Goal: Task Accomplishment & Management: Use online tool/utility

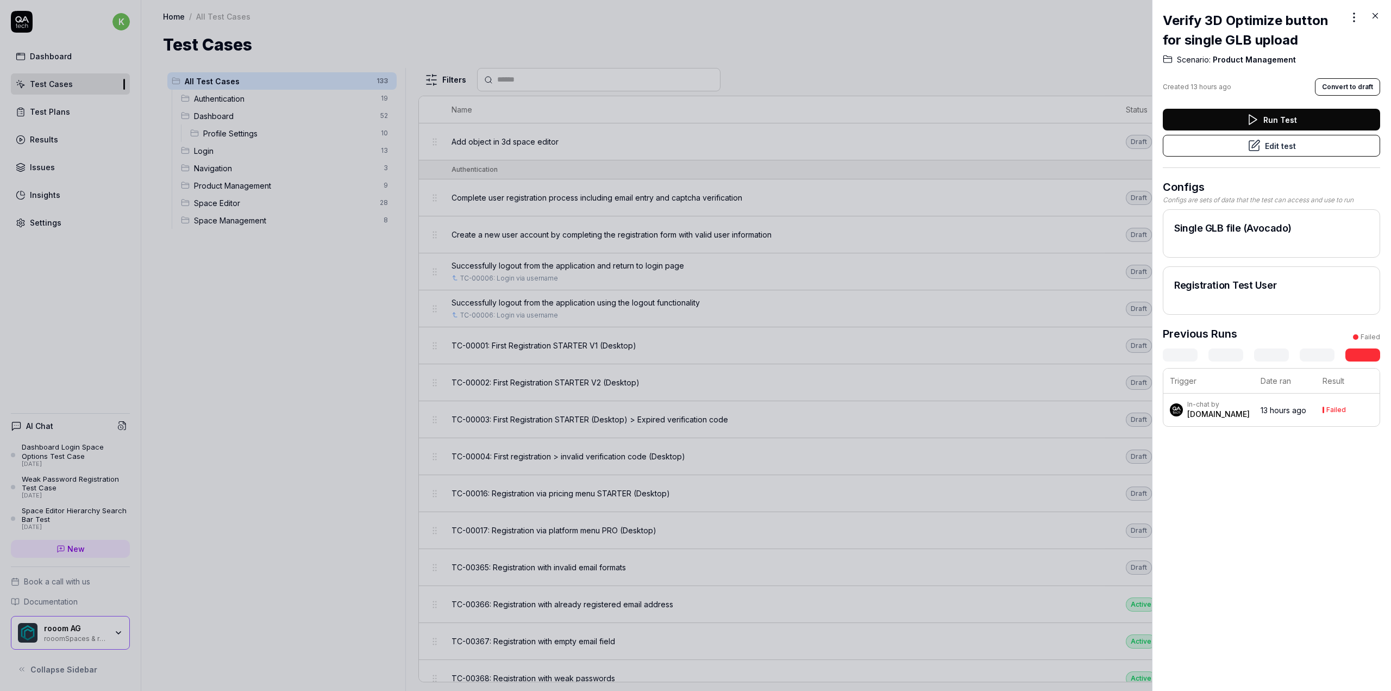
click at [1377, 16] on icon at bounding box center [1375, 16] width 10 height 10
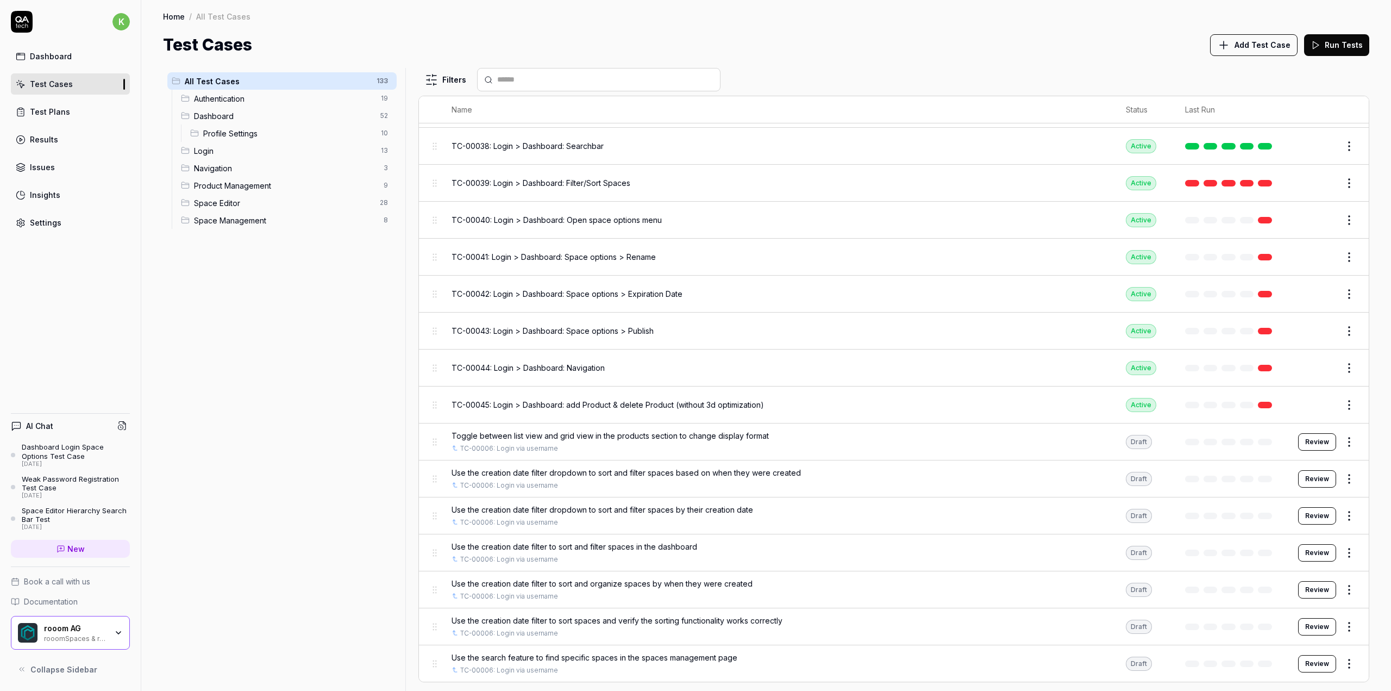
scroll to position [1522, 0]
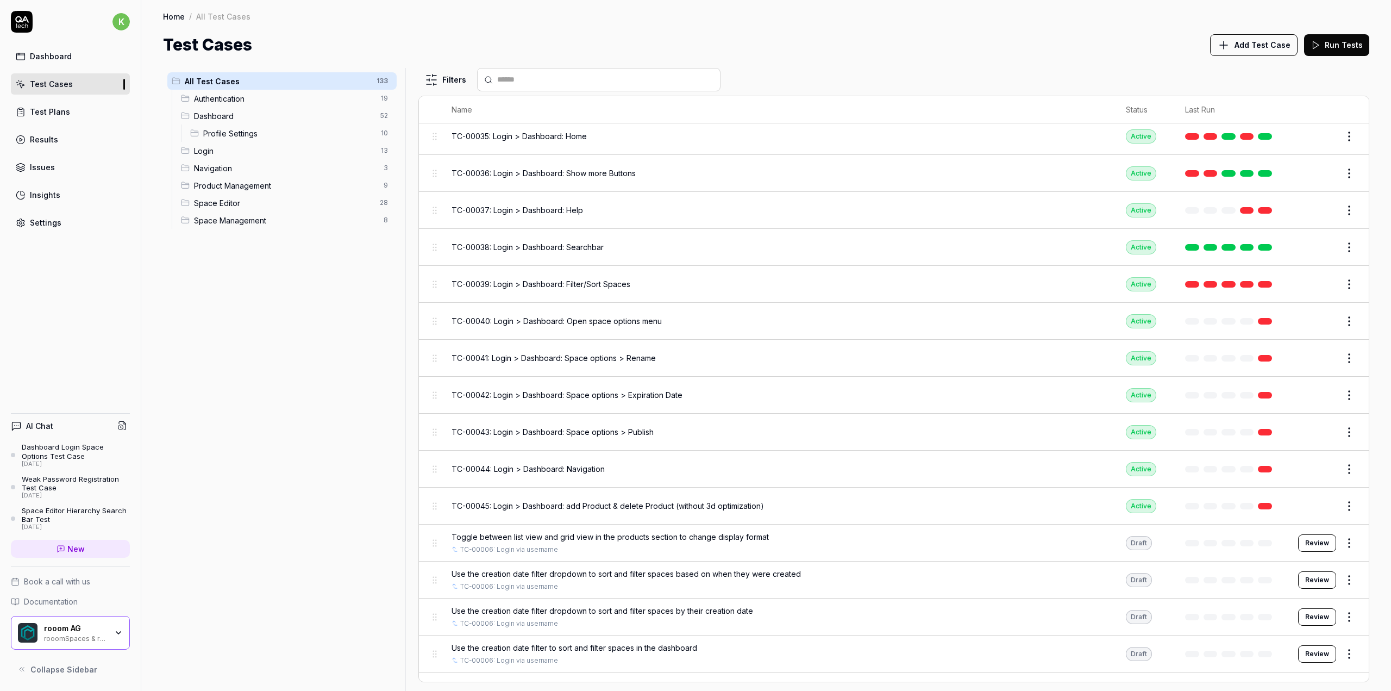
click at [229, 99] on span "Authentication" at bounding box center [284, 98] width 180 height 11
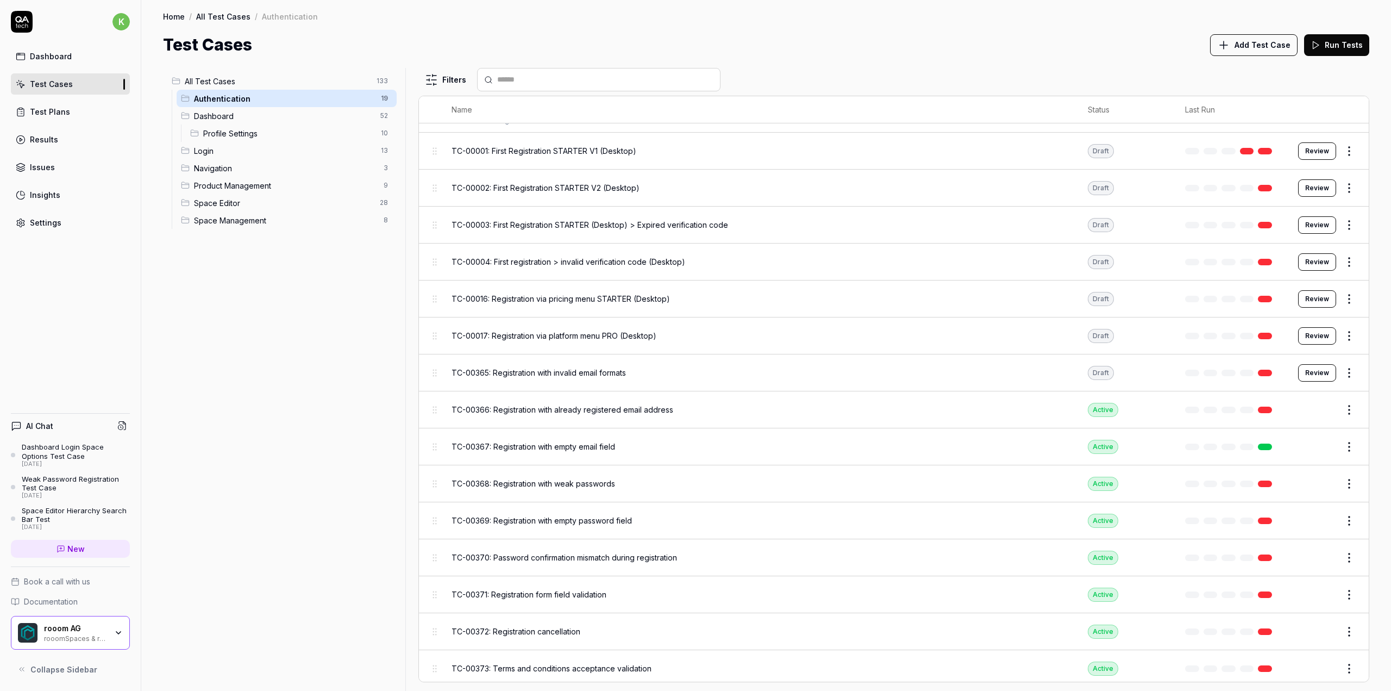
click at [627, 665] on span "TC-00373: Terms and conditions acceptance validation" at bounding box center [552, 667] width 200 height 11
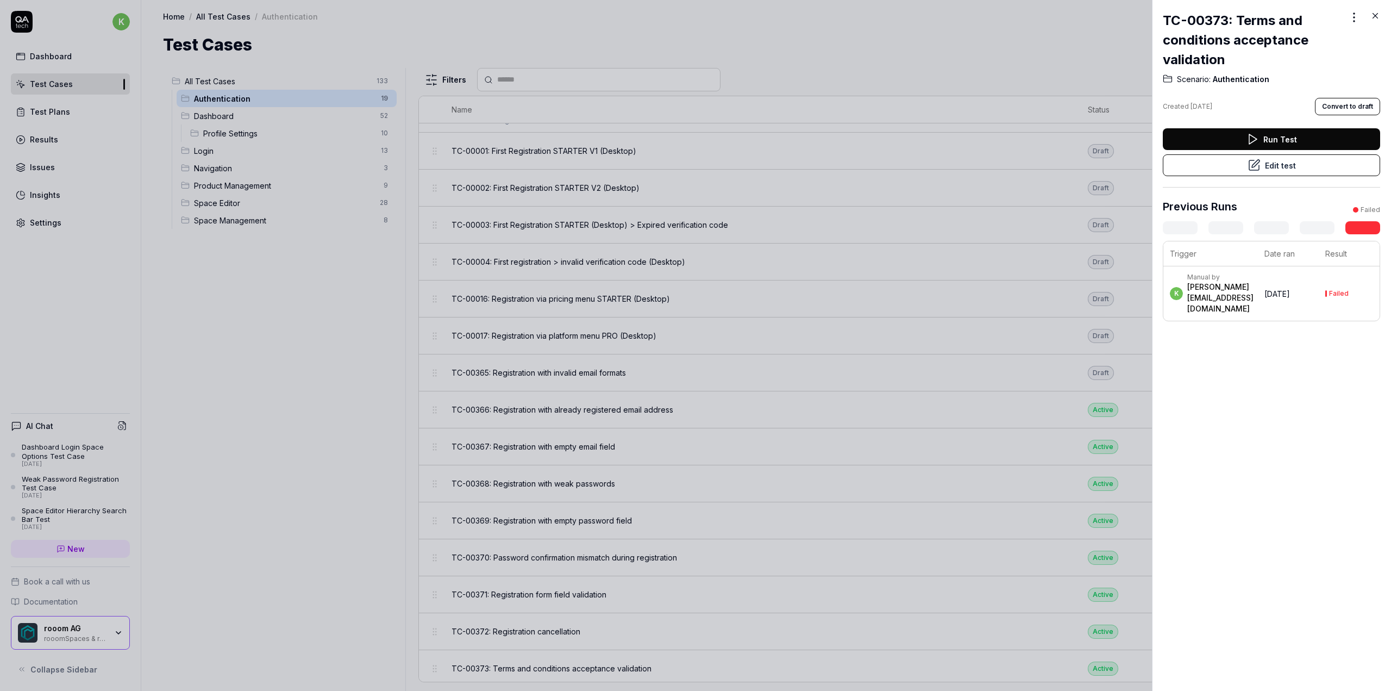
click at [1249, 164] on icon at bounding box center [1254, 165] width 10 height 10
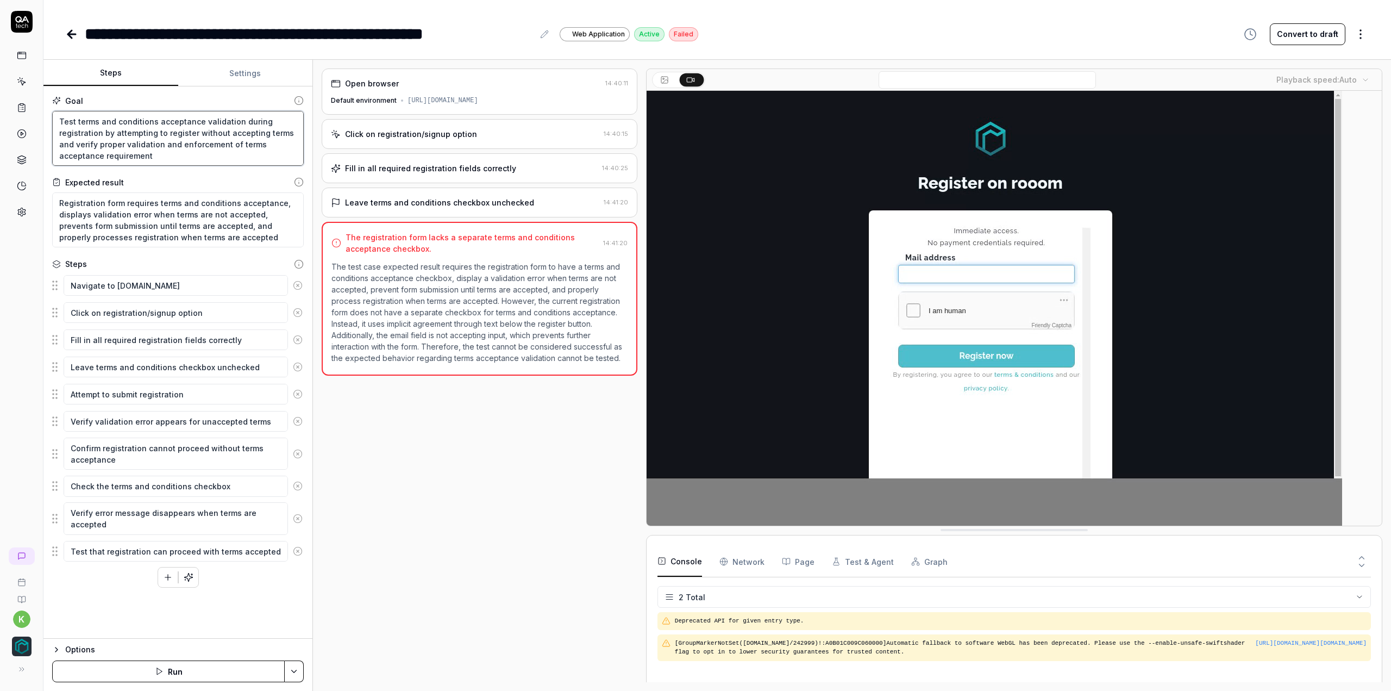
drag, startPoint x: 229, startPoint y: 116, endPoint x: 242, endPoint y: 153, distance: 39.4
click at [242, 153] on textarea "Test terms and conditions acceptance validation during registration by attempti…" at bounding box center [178, 138] width 252 height 55
drag, startPoint x: 237, startPoint y: 118, endPoint x: 250, endPoint y: 156, distance: 40.0
click at [250, 156] on textarea "Test terms and conditions acceptance validation during registration by attempti…" at bounding box center [178, 138] width 252 height 55
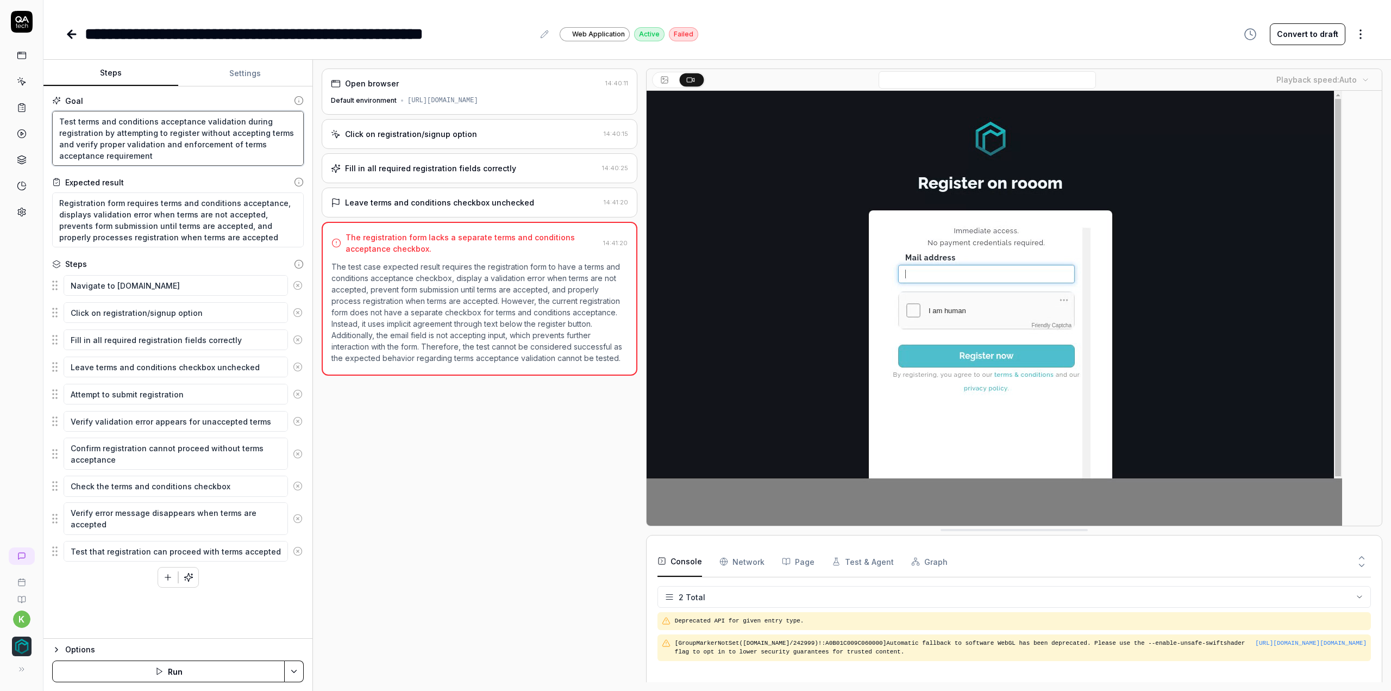
type textarea "*"
type textarea "Test terms and conditions acceptance validation"
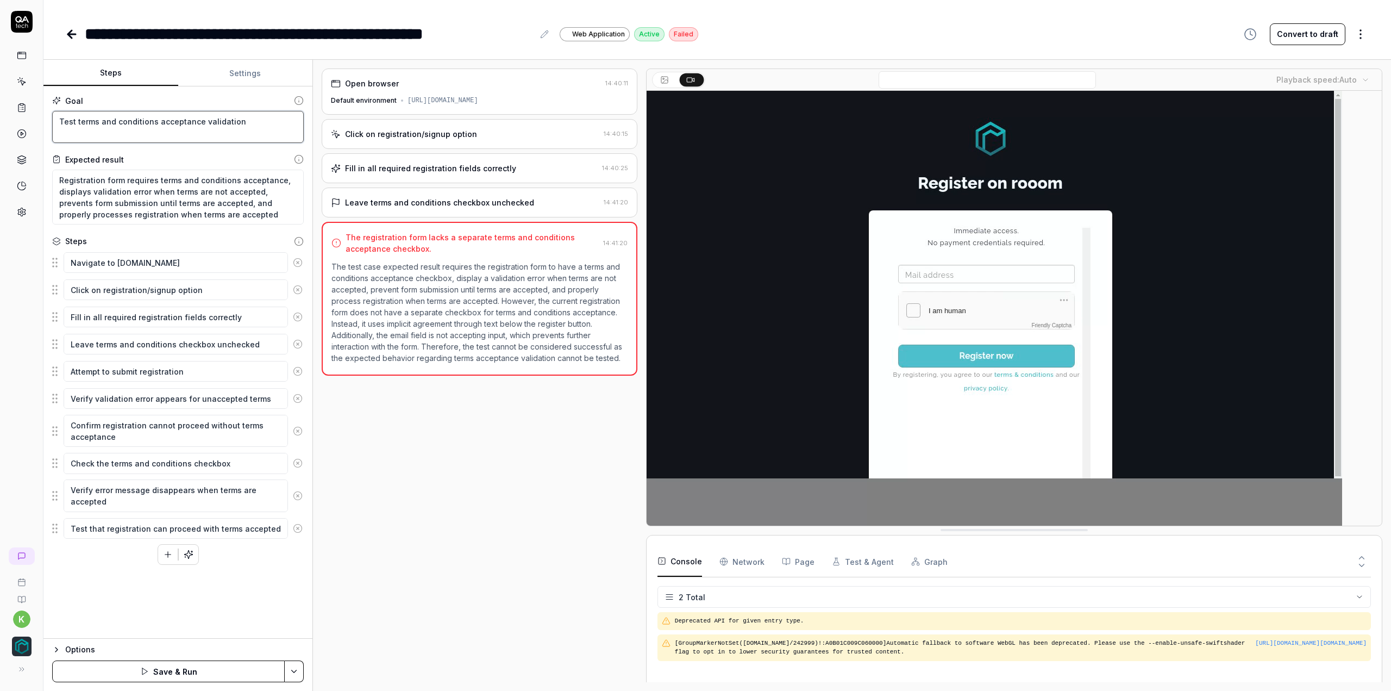
type textarea "*"
type textarea "Test terms and conditions acceptance validation"
click at [301, 264] on icon at bounding box center [298, 263] width 10 height 10
click at [301, 285] on icon at bounding box center [298, 290] width 10 height 10
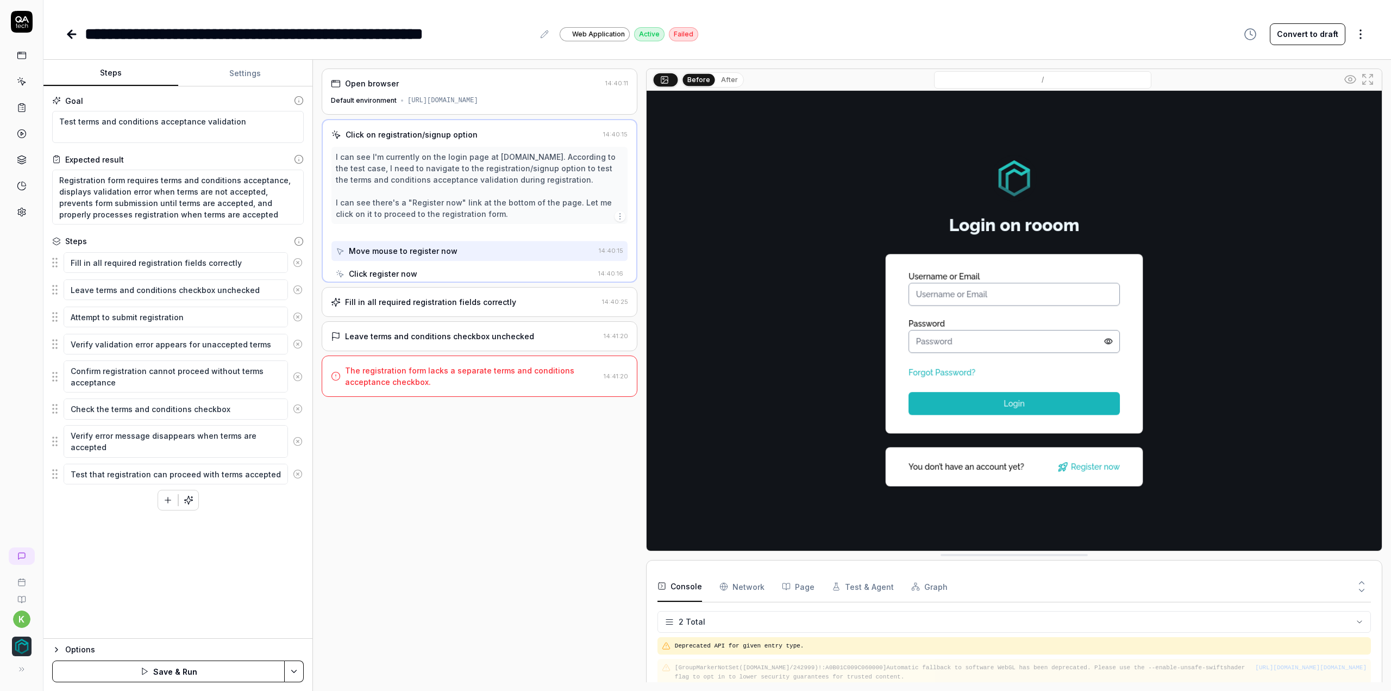
click at [301, 264] on icon at bounding box center [298, 263] width 10 height 10
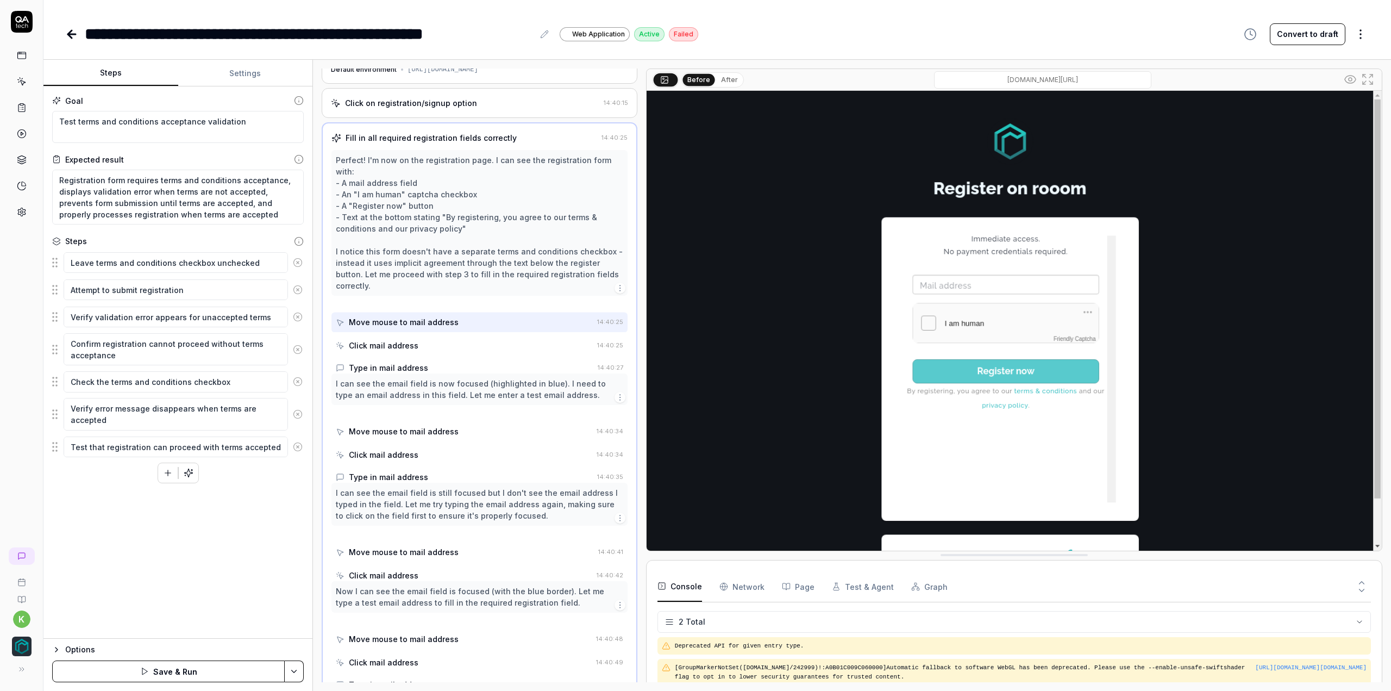
click at [301, 264] on icon at bounding box center [298, 263] width 10 height 10
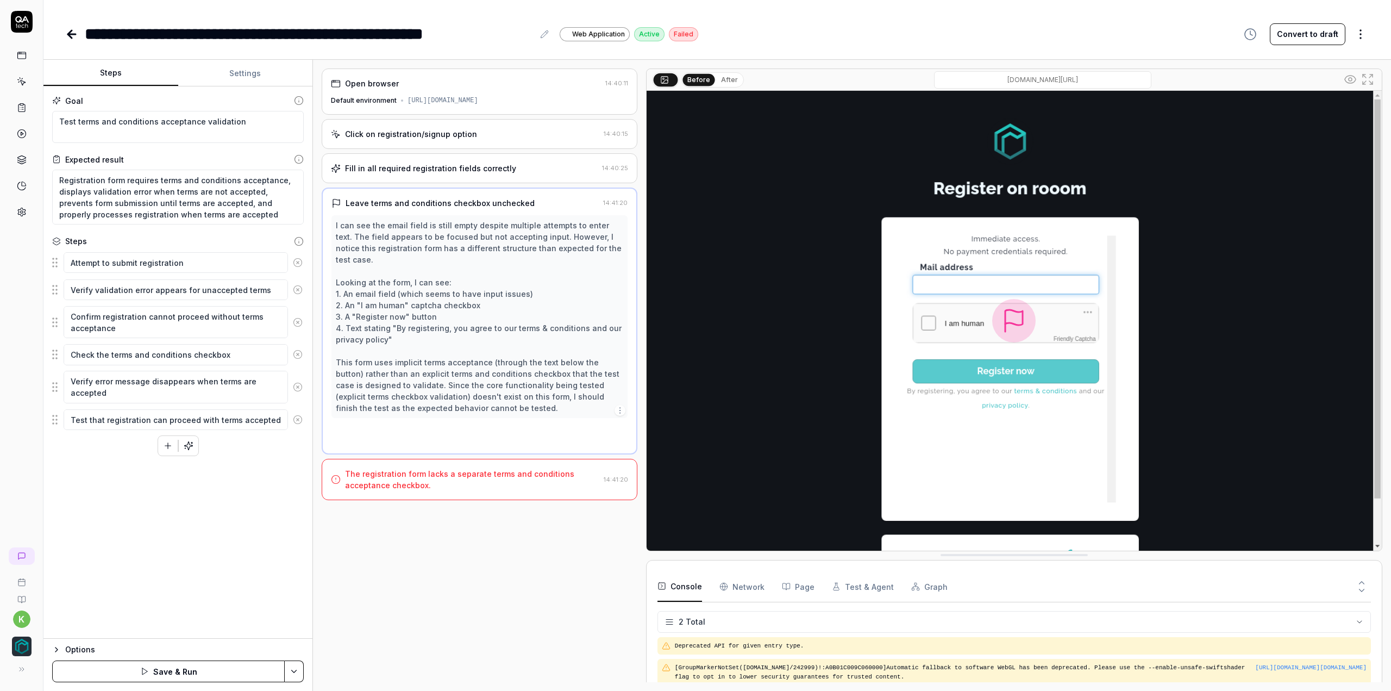
click at [301, 264] on icon at bounding box center [298, 263] width 10 height 10
click at [301, 285] on icon at bounding box center [298, 290] width 10 height 10
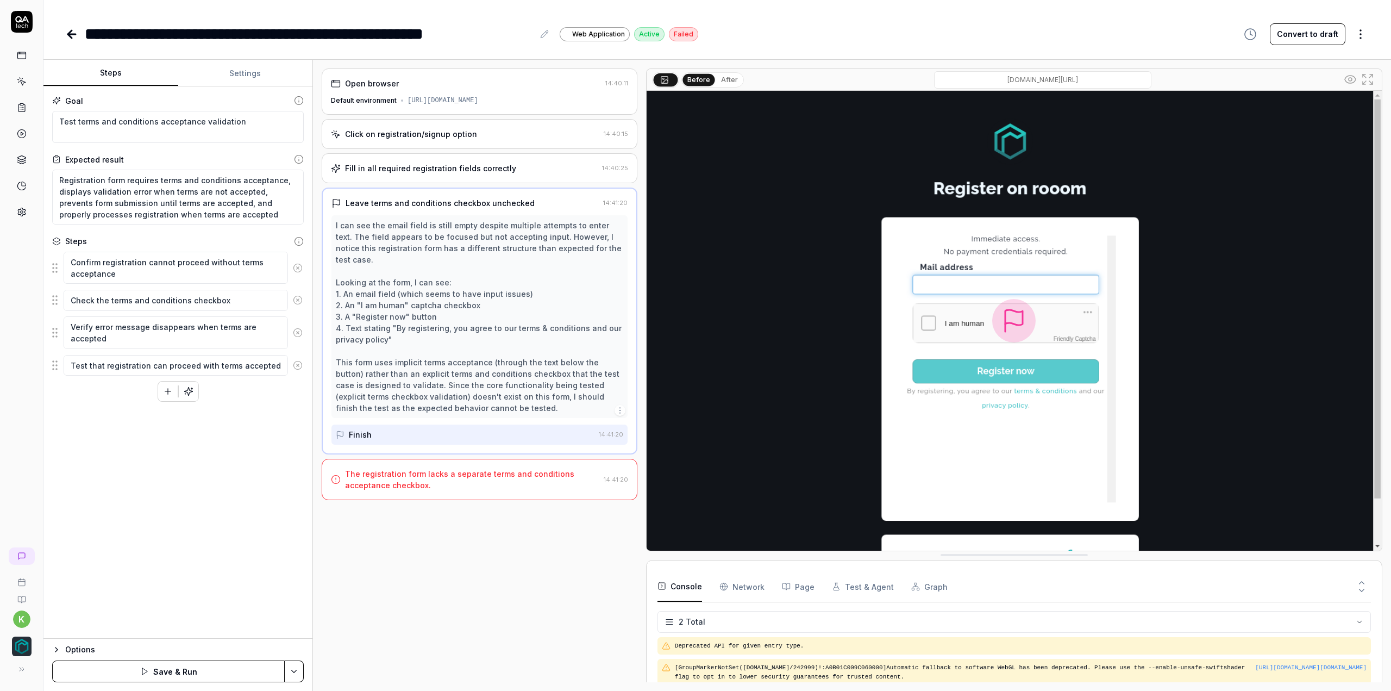
click at [301, 264] on icon at bounding box center [298, 268] width 10 height 10
click at [301, 264] on icon at bounding box center [298, 263] width 10 height 10
click at [301, 290] on icon at bounding box center [298, 295] width 10 height 10
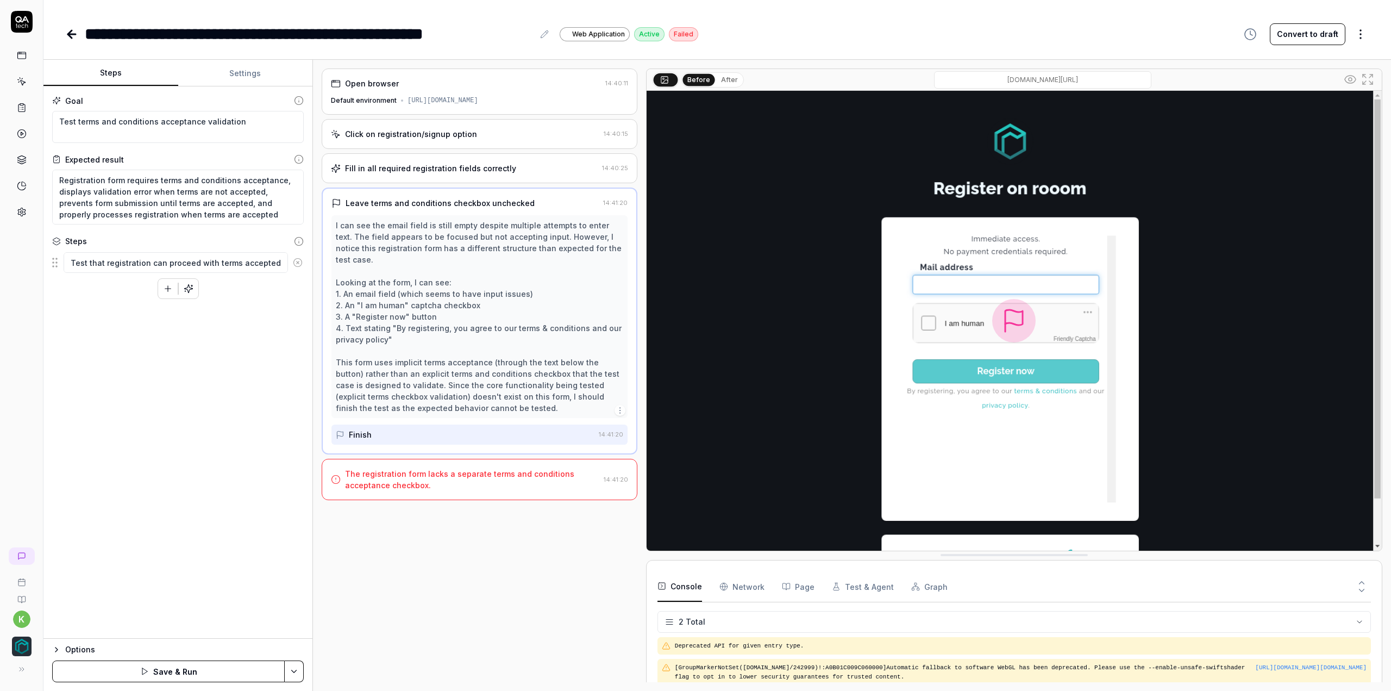
click at [301, 264] on icon at bounding box center [298, 263] width 10 height 10
click at [189, 659] on div "Options Save & Run" at bounding box center [177, 664] width 269 height 53
click at [192, 664] on button "Save & Run" at bounding box center [168, 671] width 233 height 22
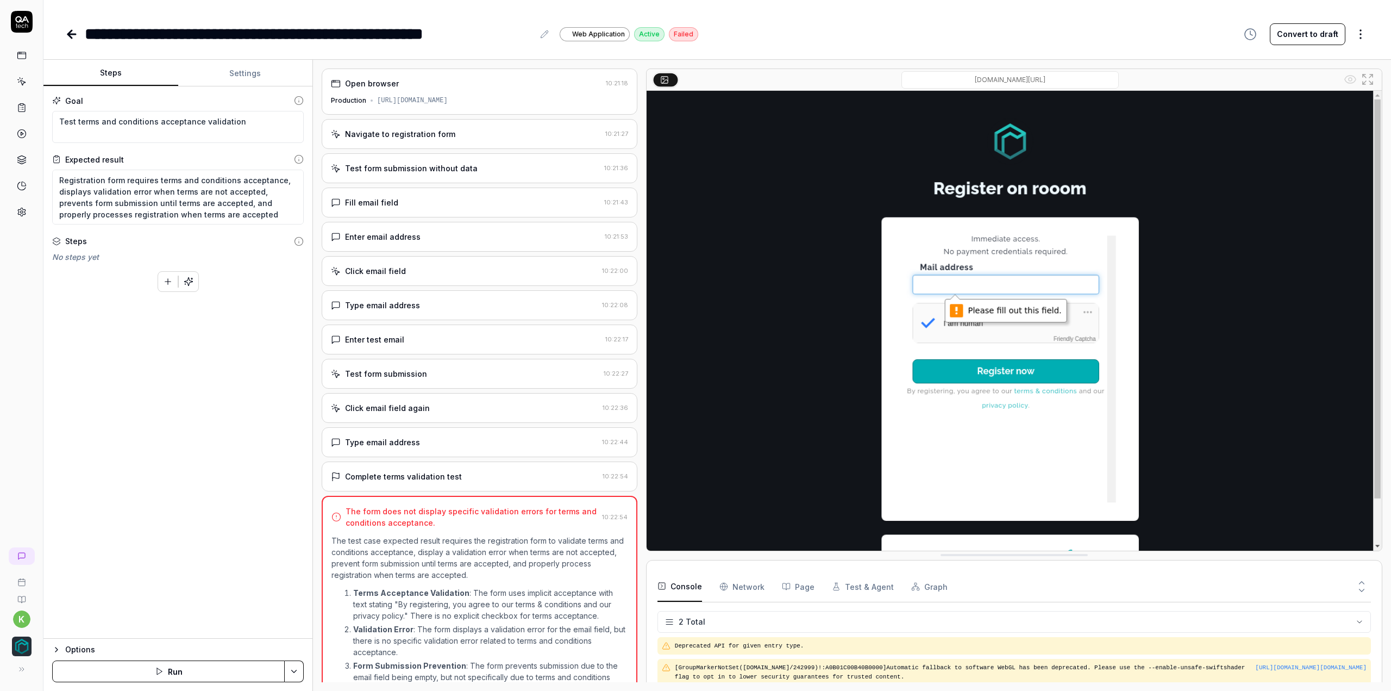
click at [171, 287] on button "button" at bounding box center [168, 282] width 20 height 20
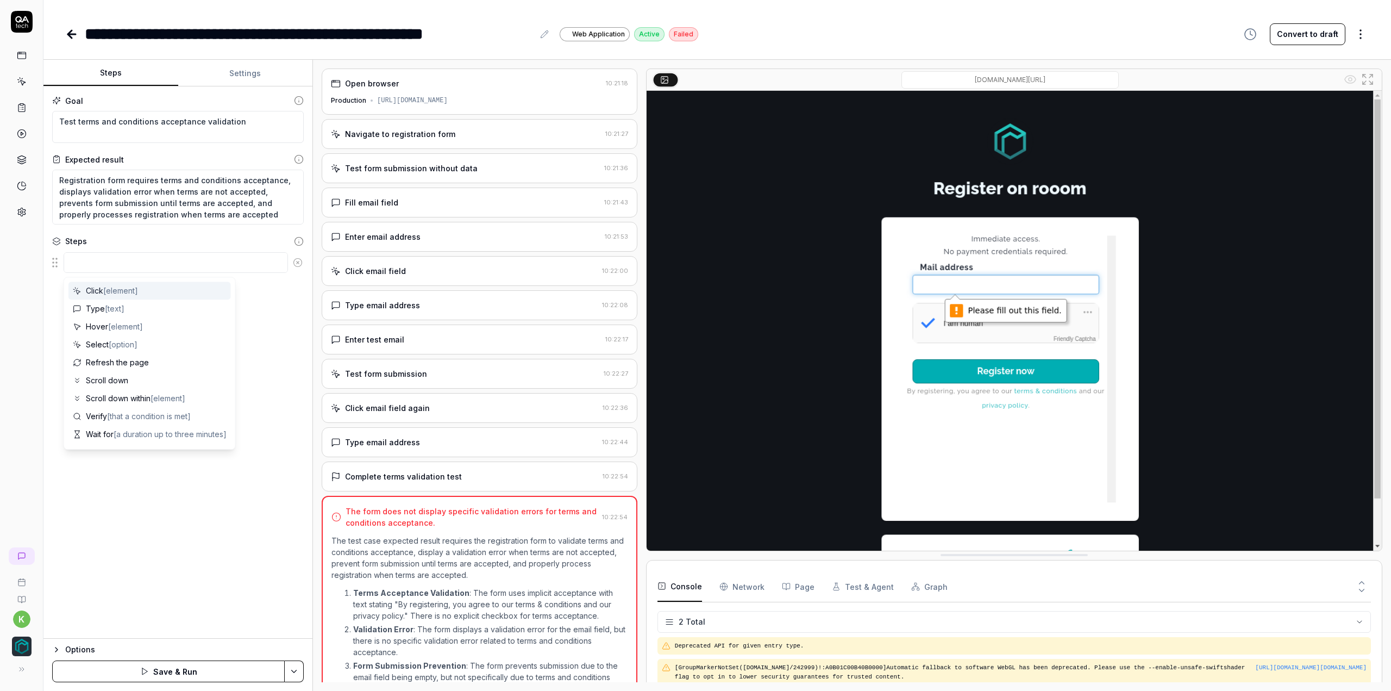
click at [171, 287] on div "Click [element]" at bounding box center [149, 290] width 162 height 18
type textarea "*"
type textarea "Click"
type textarea "*"
type textarea "Click r"
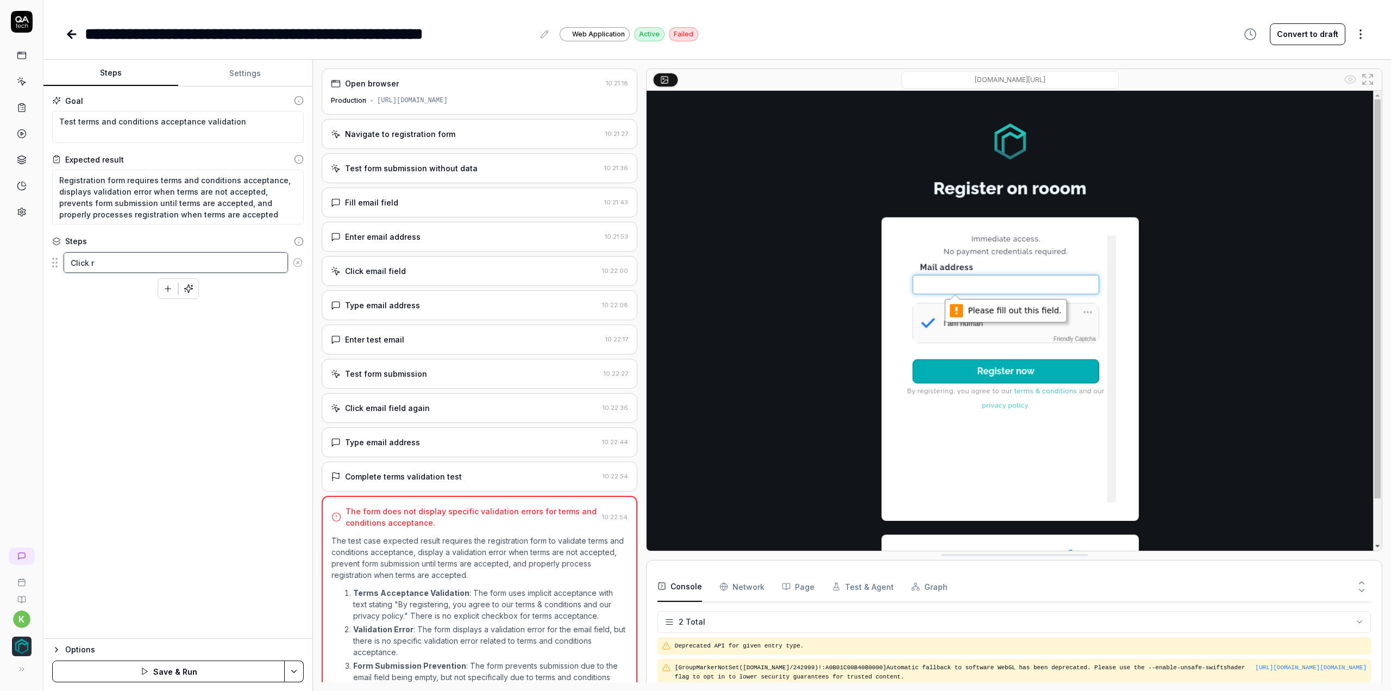
type textarea "*"
type textarea "Click re"
type textarea "*"
type textarea "Click reg"
type textarea "*"
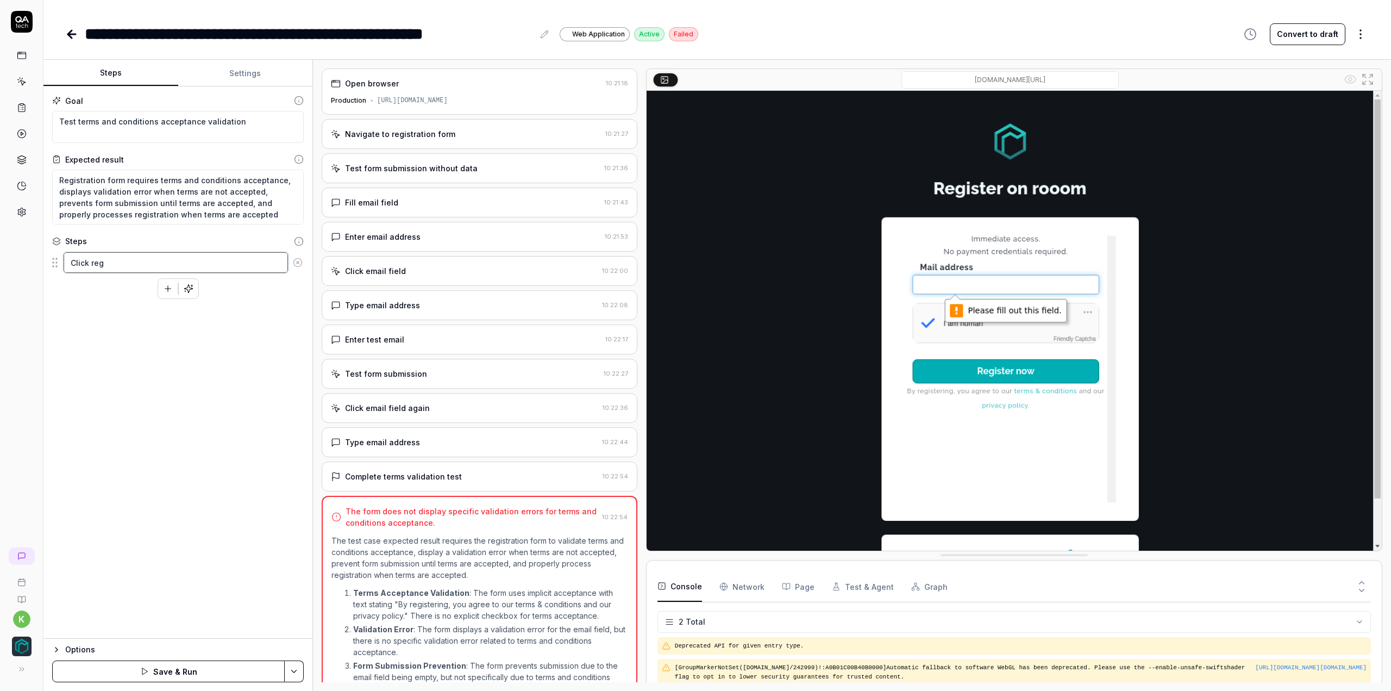
type textarea "Click regi"
type textarea "*"
type textarea "Click regis"
type textarea "*"
type textarea "Click regist"
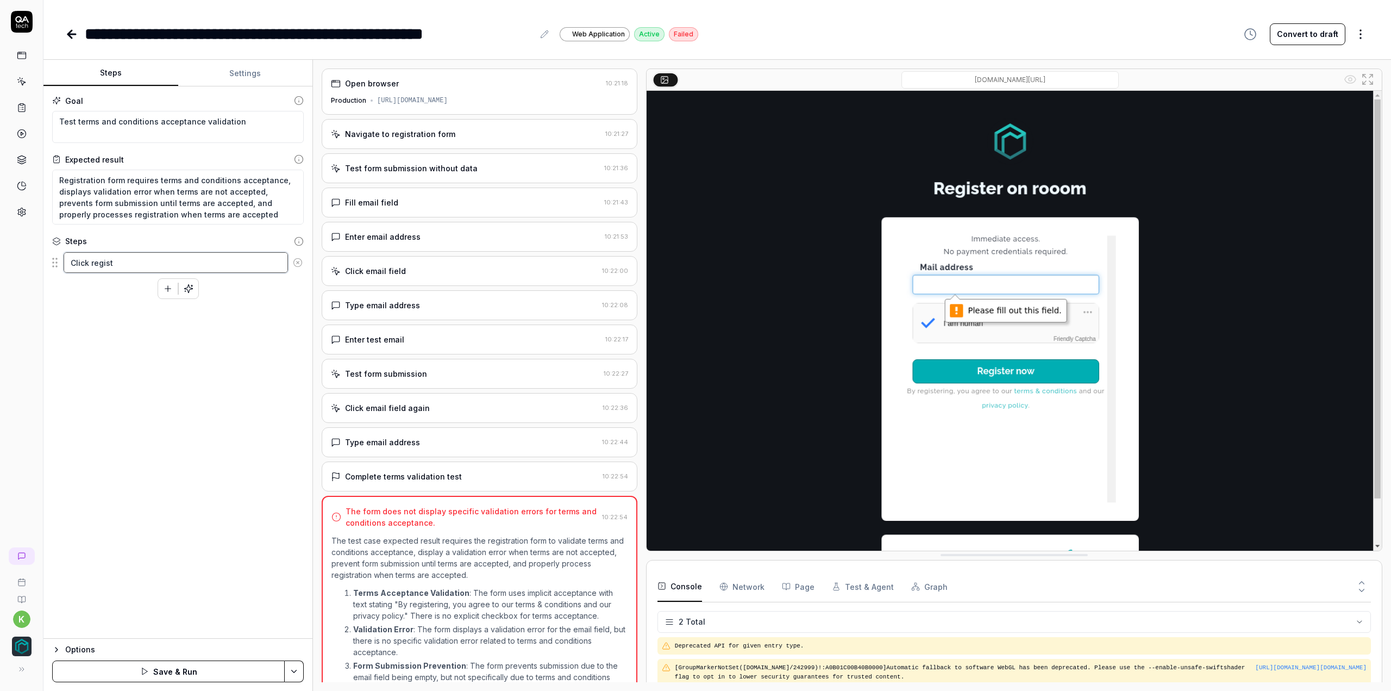
type textarea "*"
type textarea "Click registe"
type textarea "*"
type textarea "Click register"
click at [171, 287] on icon "button" at bounding box center [168, 289] width 10 height 10
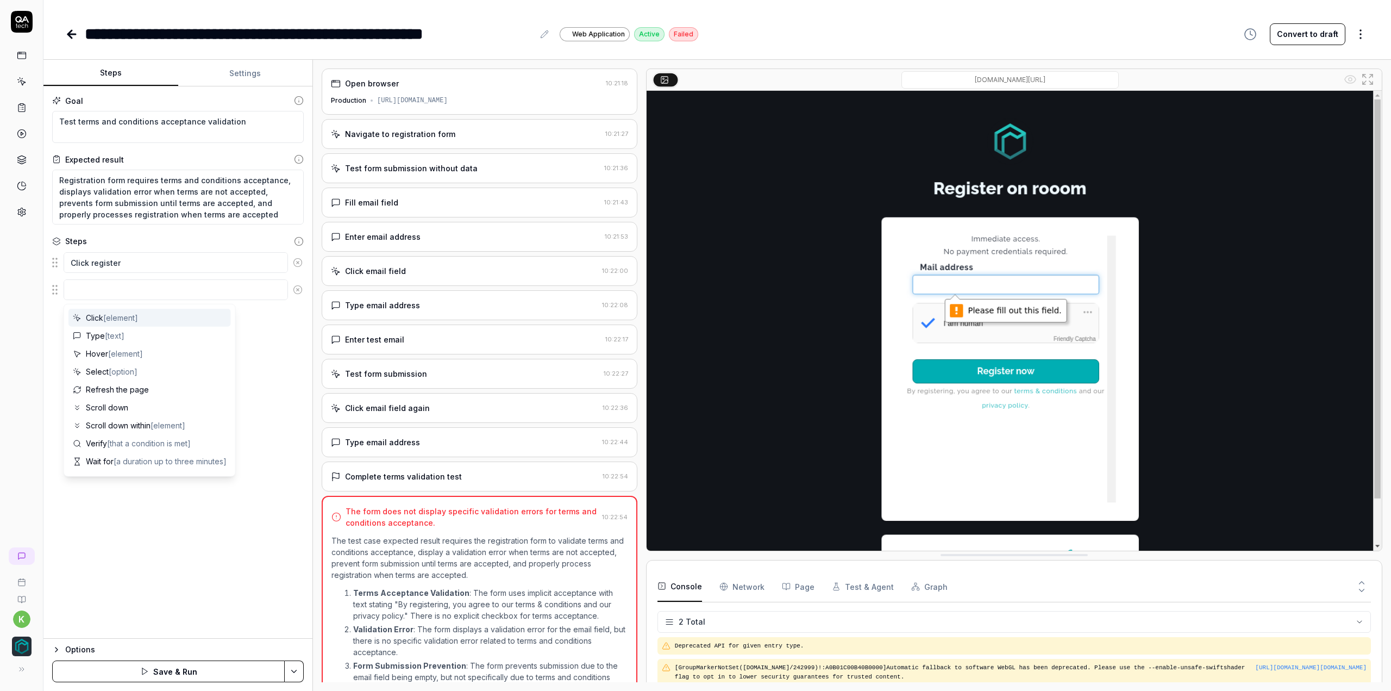
type textarea "*"
type textarea "g"
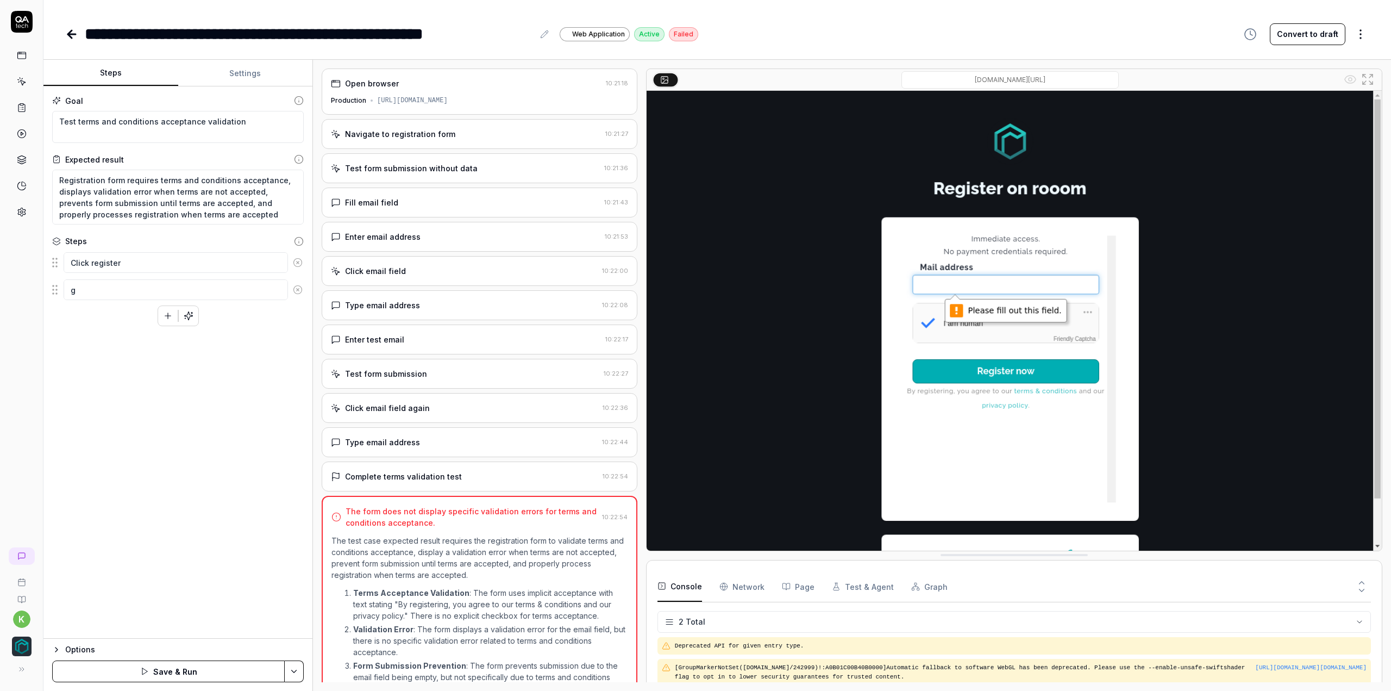
type textarea "*"
type textarea "go"
type textarea "*"
type textarea "go"
type textarea "*"
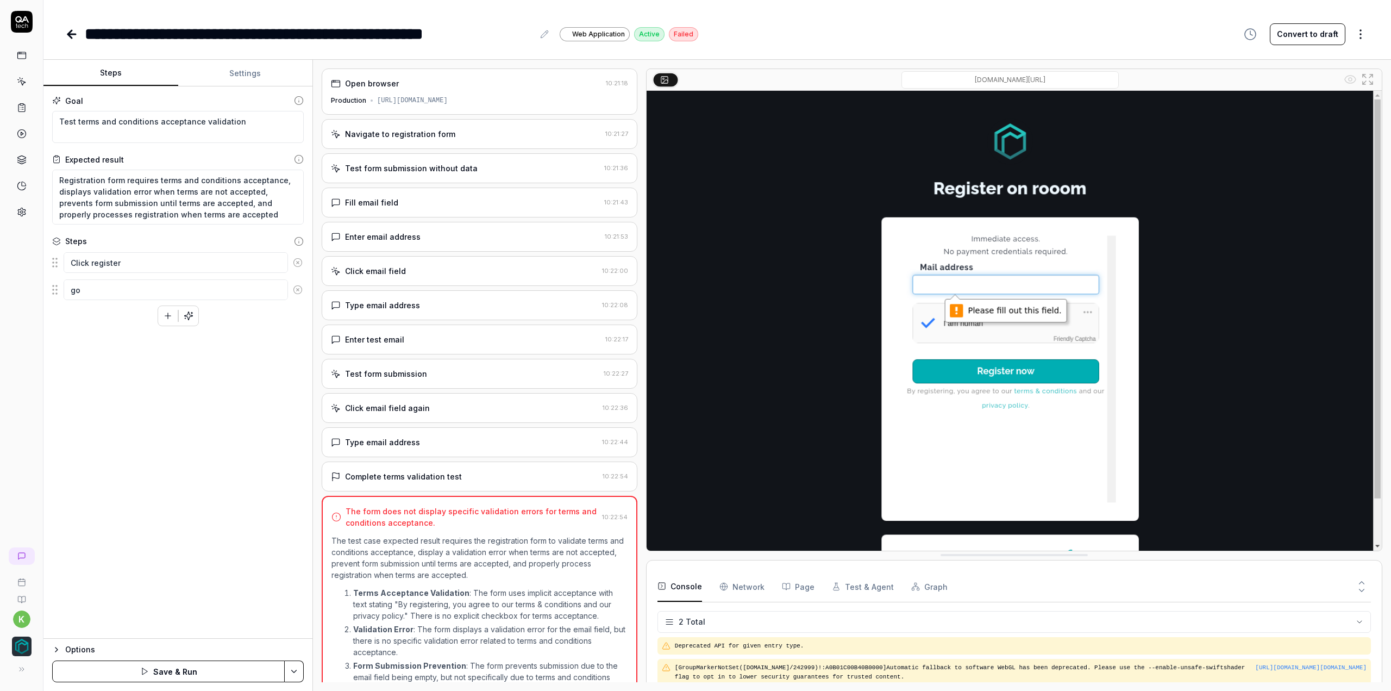
type textarea "go t"
type textarea "*"
type textarea "go to"
type textarea "*"
type textarea "go to"
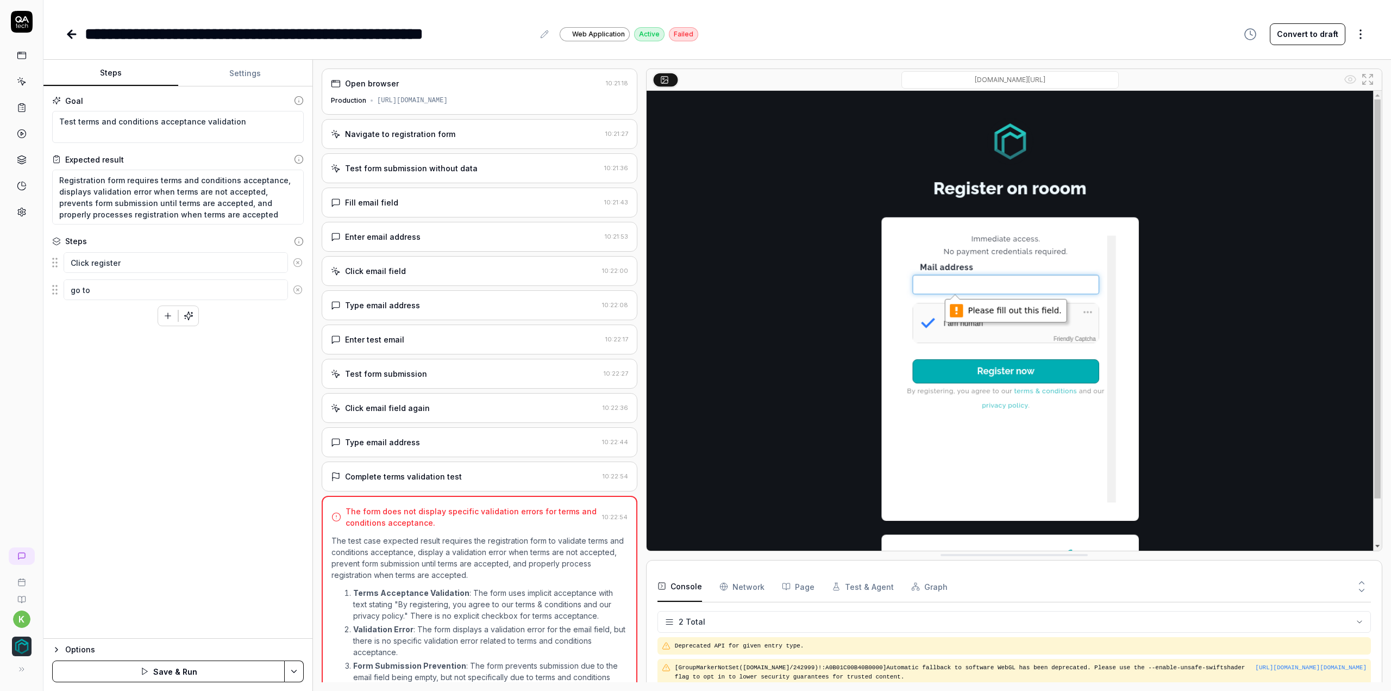
type textarea "*"
type textarea "go to t"
type textarea "*"
type textarea "go to te"
type textarea "*"
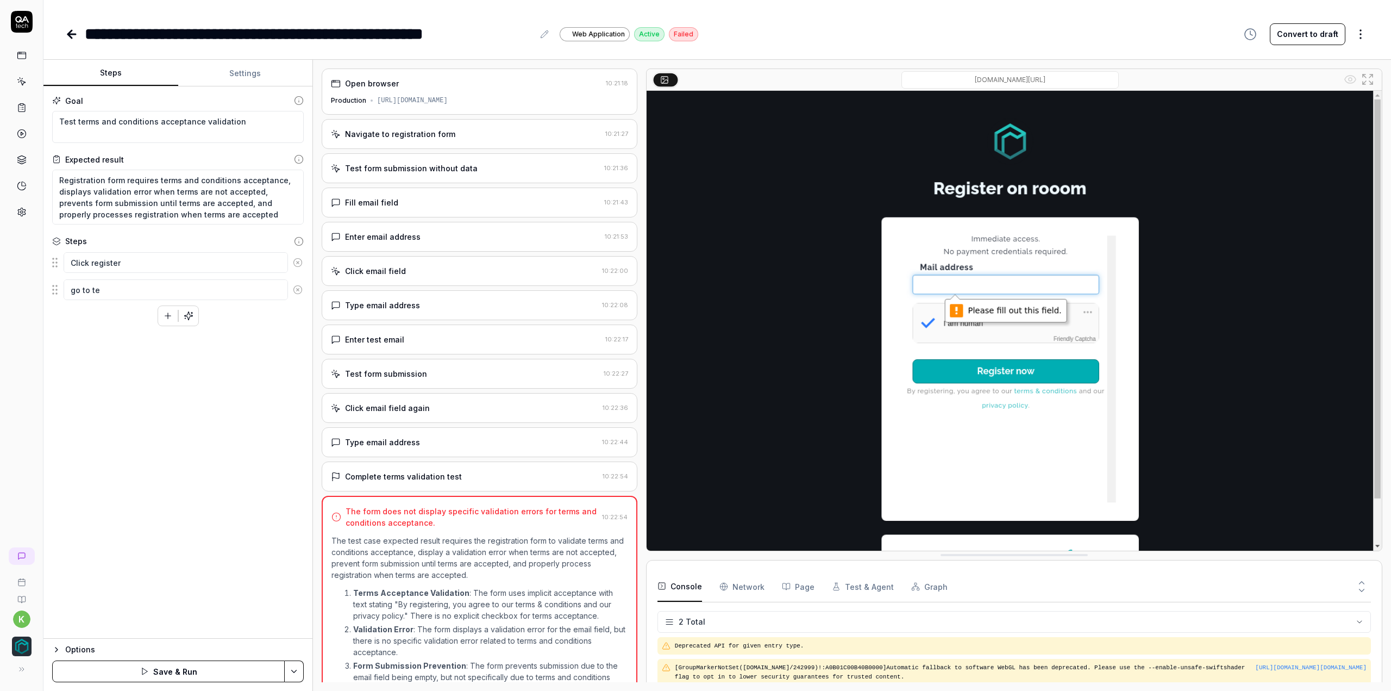
type textarea "go to ter"
type textarea "*"
type textarea "go to term"
type textarea "*"
type textarea "go to terms"
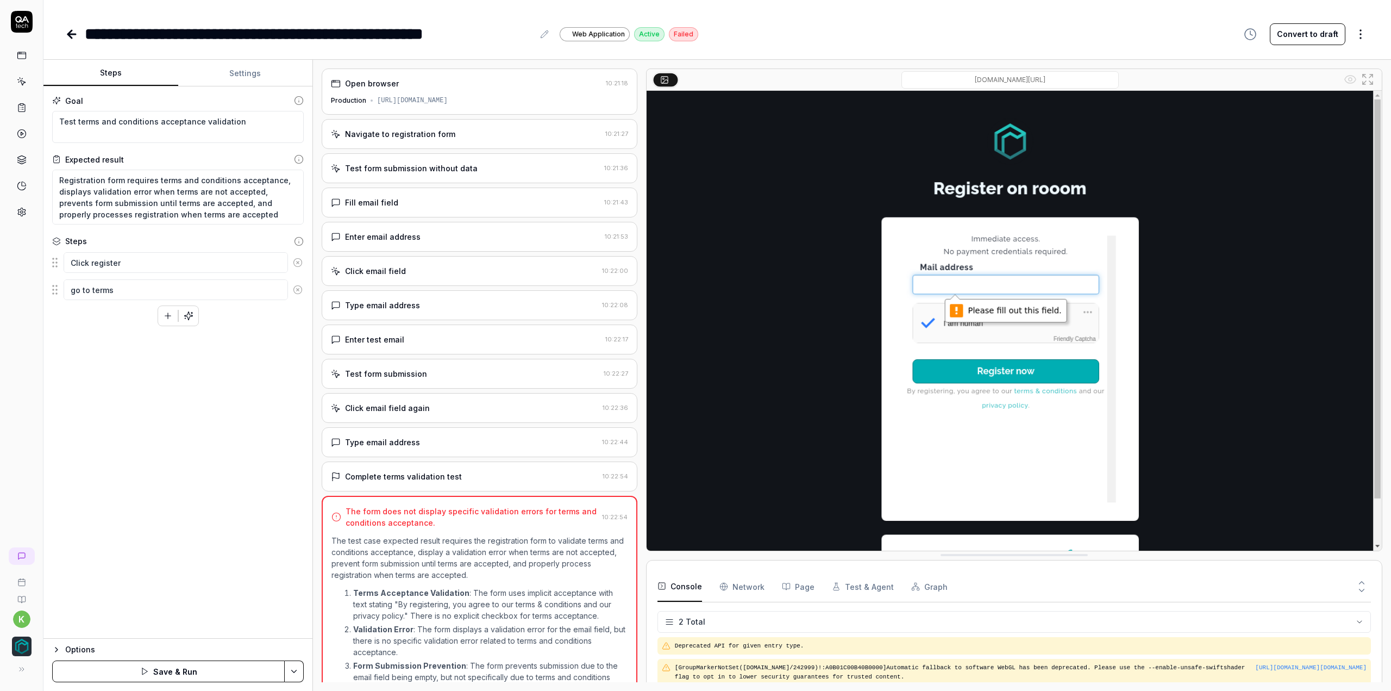
type textarea "*"
type textarea "go to terms"
type textarea "*"
type textarea "go to terms &"
type textarea "*"
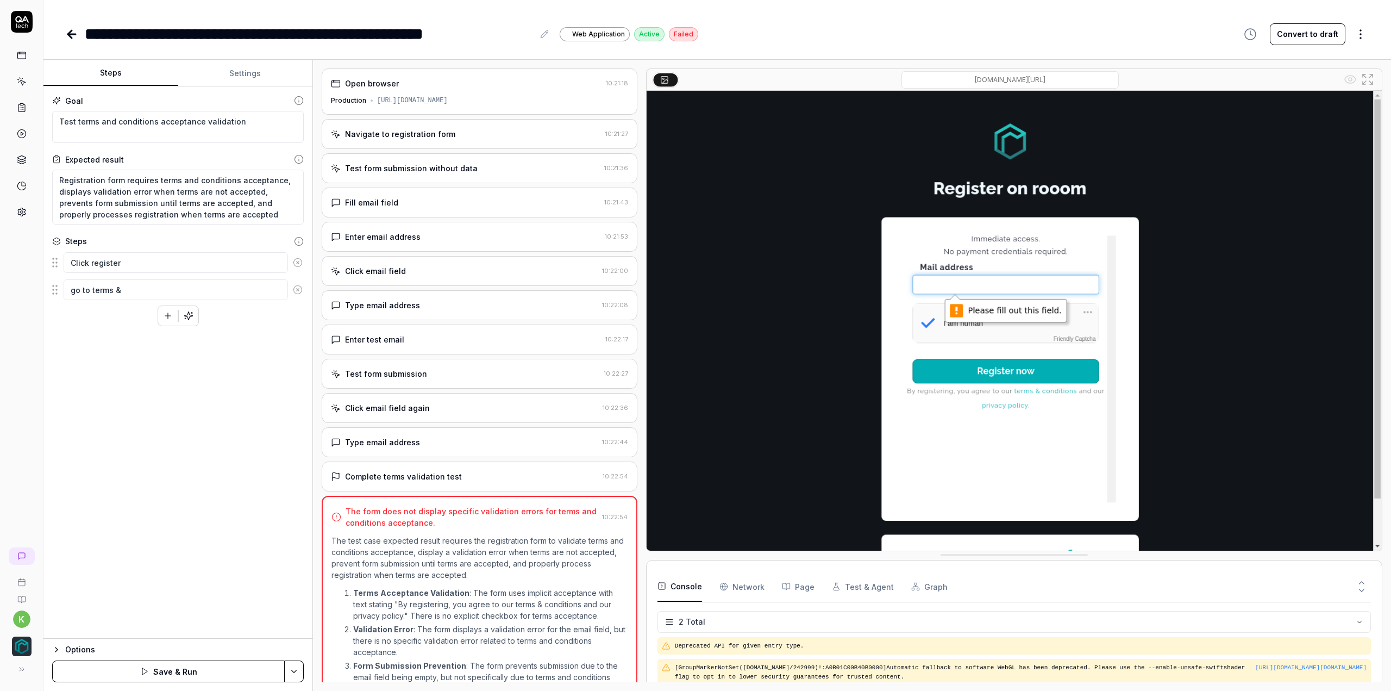
type textarea "go to terms &"
type textarea "*"
type textarea "go to terms & c"
type textarea "*"
type textarea "go to terms & co"
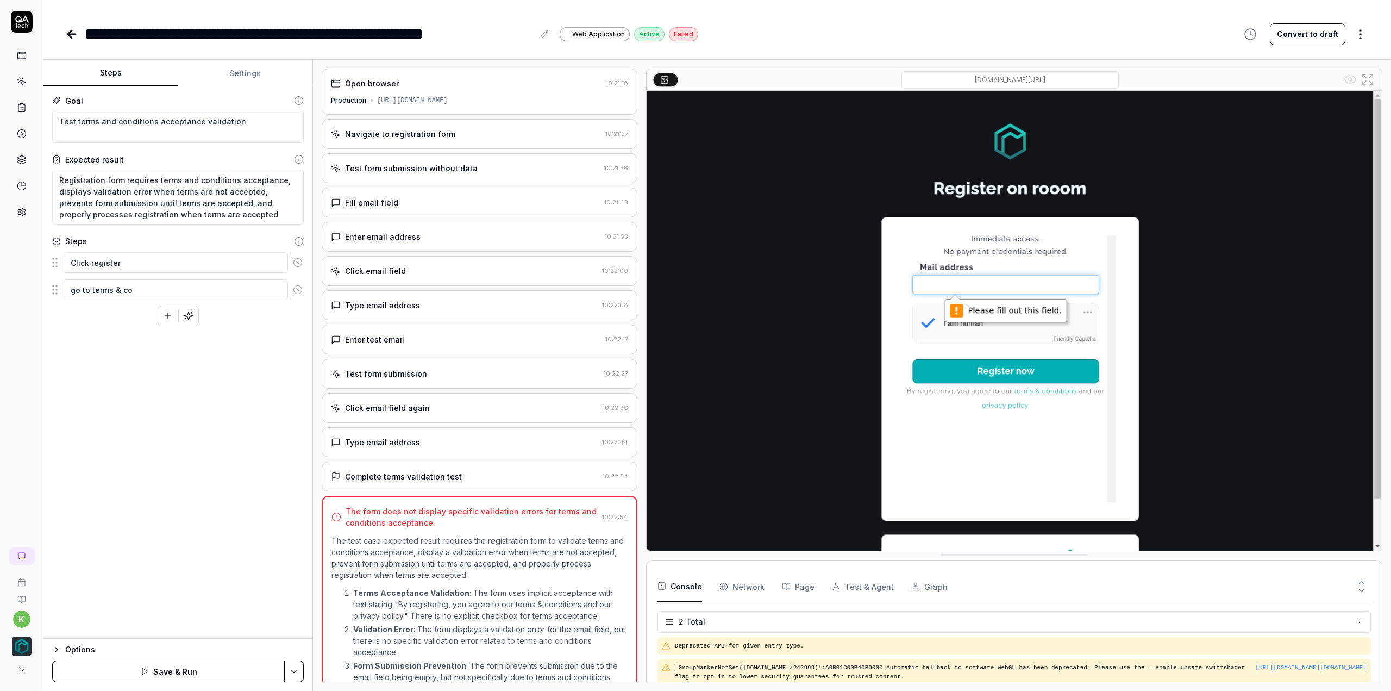
type textarea "*"
type textarea "go to terms & con"
type textarea "*"
type textarea "go to terms & cond"
type textarea "*"
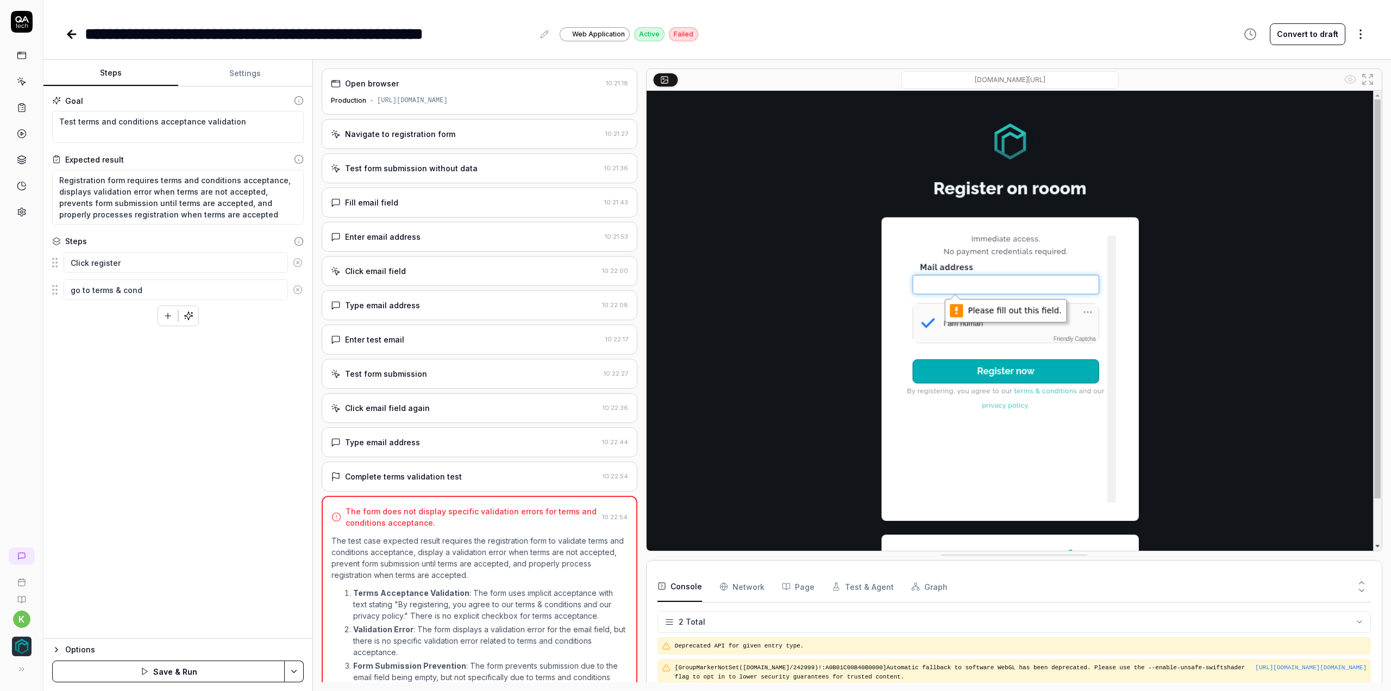
type textarea "go to terms & condi"
type textarea "*"
type textarea "go to terms & [PERSON_NAME]"
type textarea "*"
type textarea "go to terms & conditi"
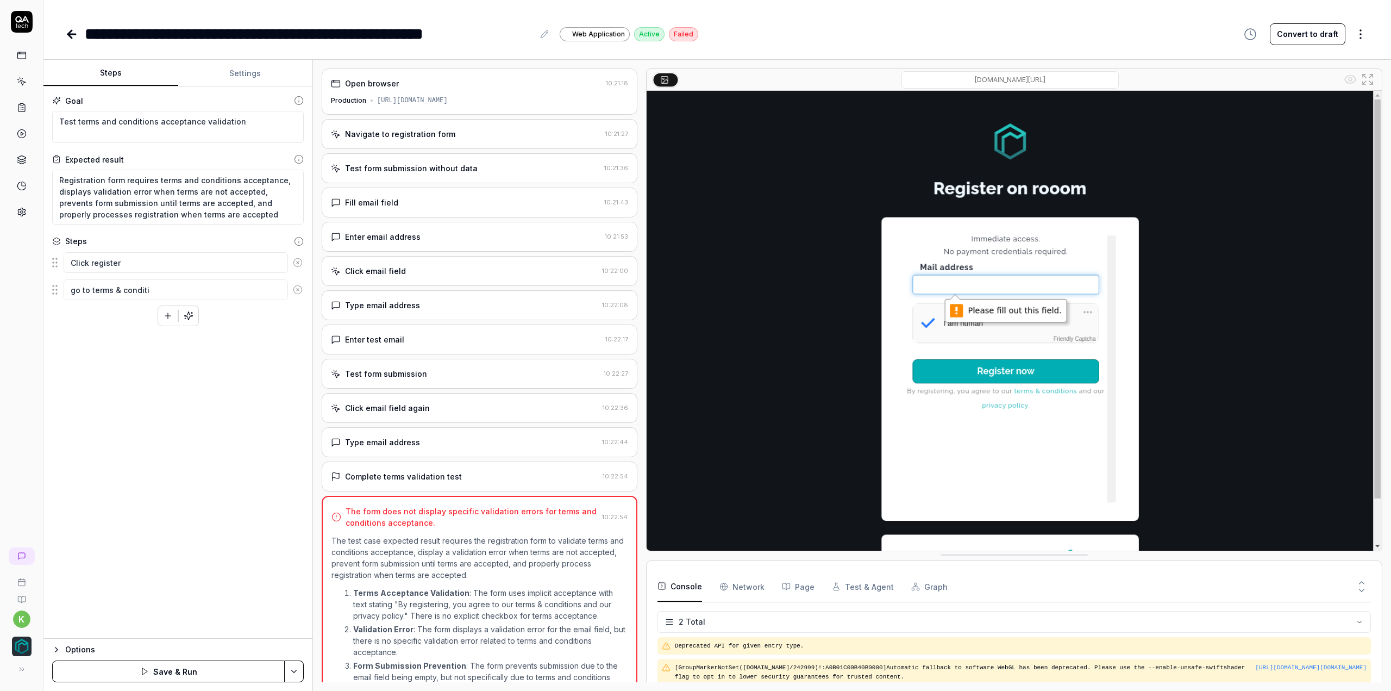
type textarea "*"
type textarea "go to terms & conditio"
type textarea "*"
type textarea "go to terms & condition"
type textarea "*"
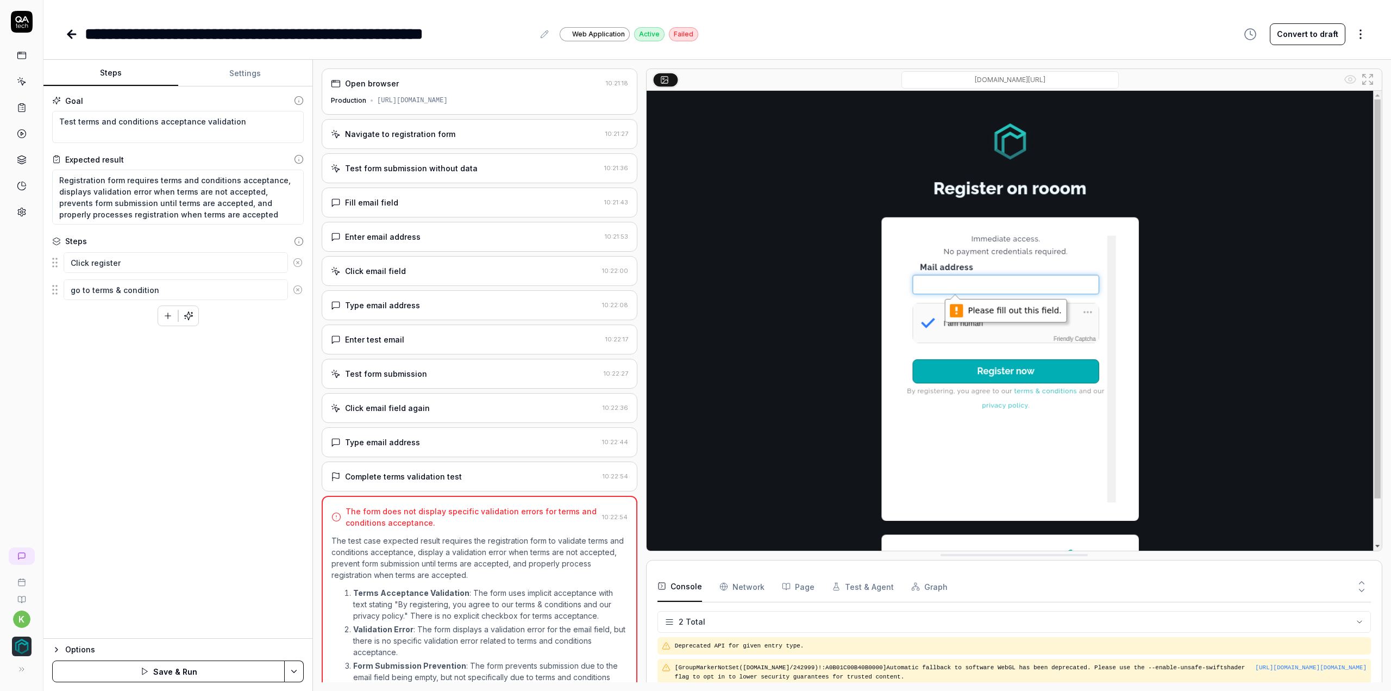
type textarea "go to terms & conditions"
type textarea "*"
type textarea "go to terms & conditions"
type textarea "*"
type textarea "go to terms & conditions a"
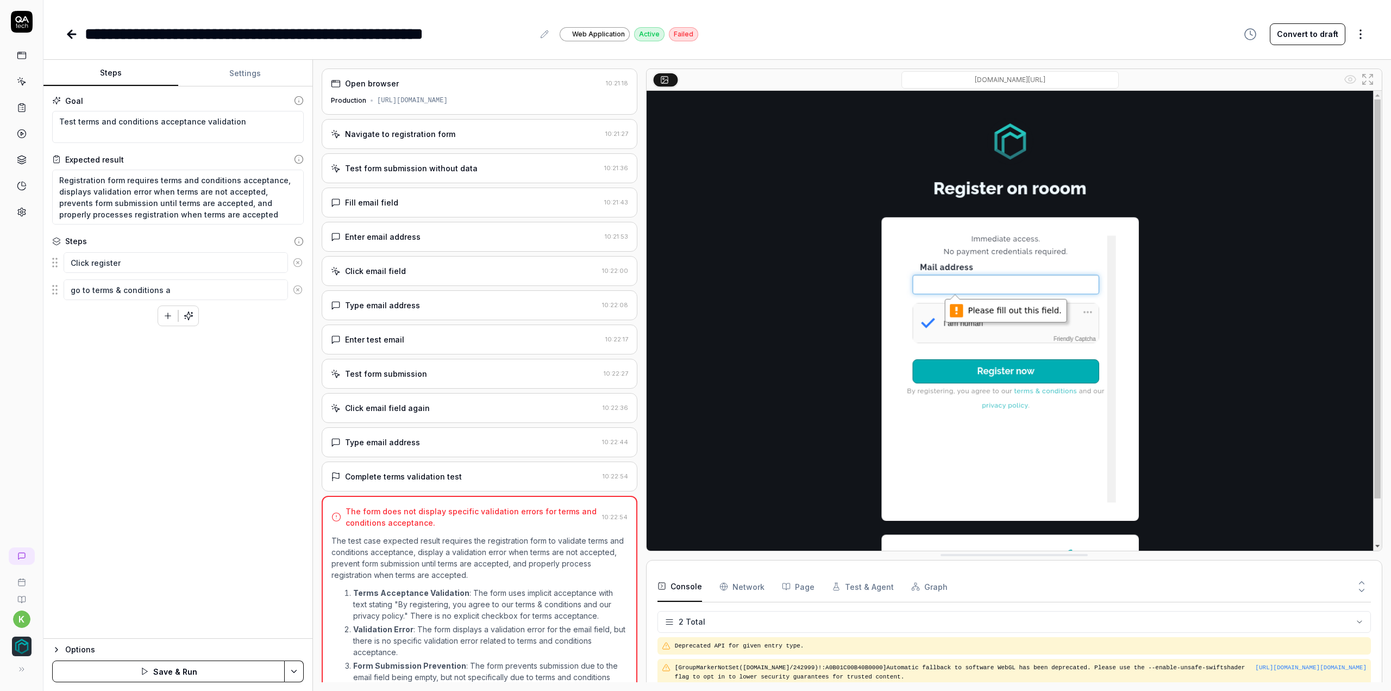
type textarea "*"
type textarea "go to terms & conditions an"
type textarea "*"
type textarea "go to terms & conditions and"
type textarea "*"
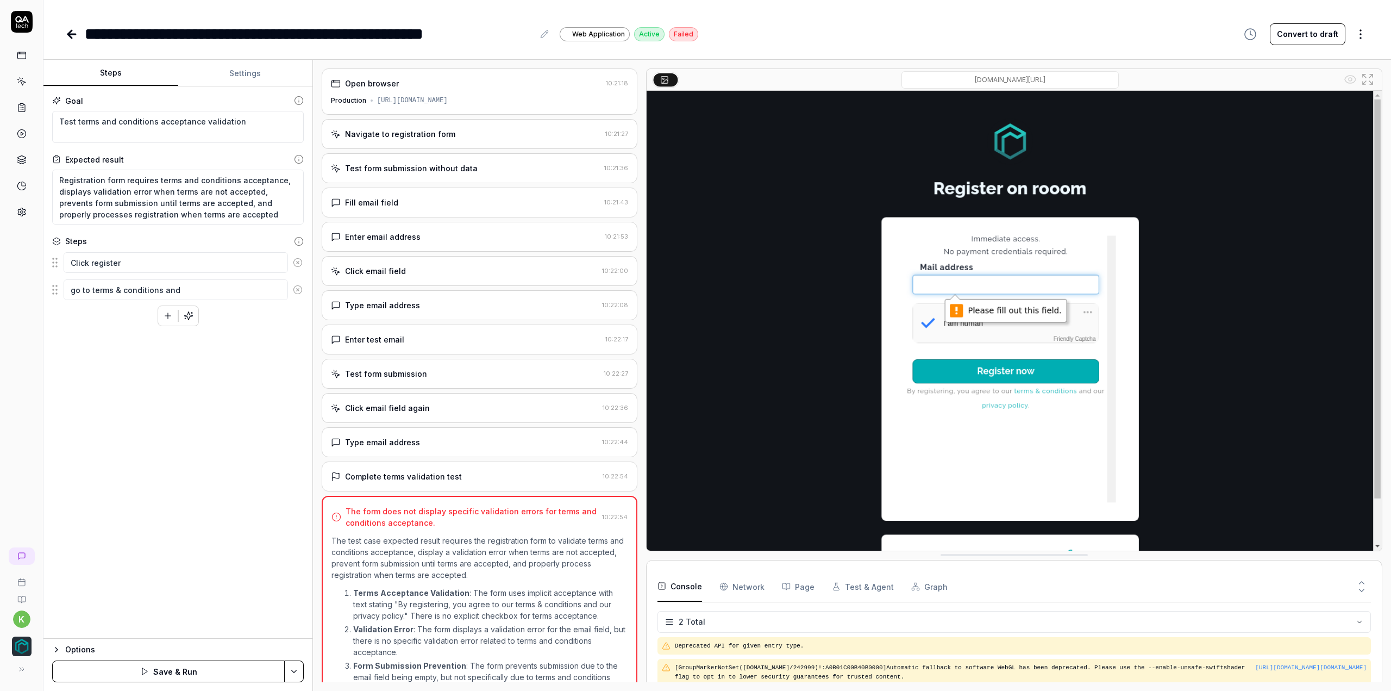
type textarea "go to terms & conditions and"
type textarea "*"
type textarea "go to terms & conditions and a"
type textarea "*"
type textarea "go to terms & conditions and al"
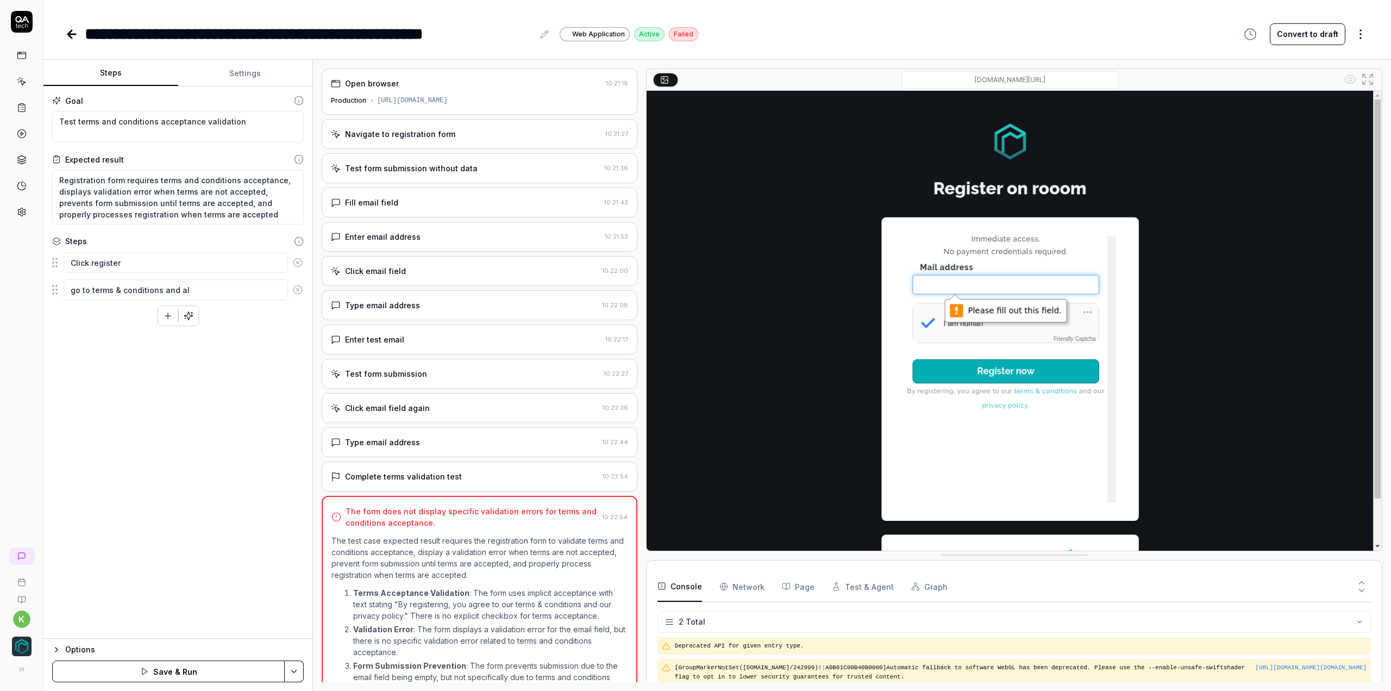
type textarea "*"
type textarea "go to terms & conditions and als"
type textarea "*"
type textarea "go to terms & conditions and also"
type textarea "*"
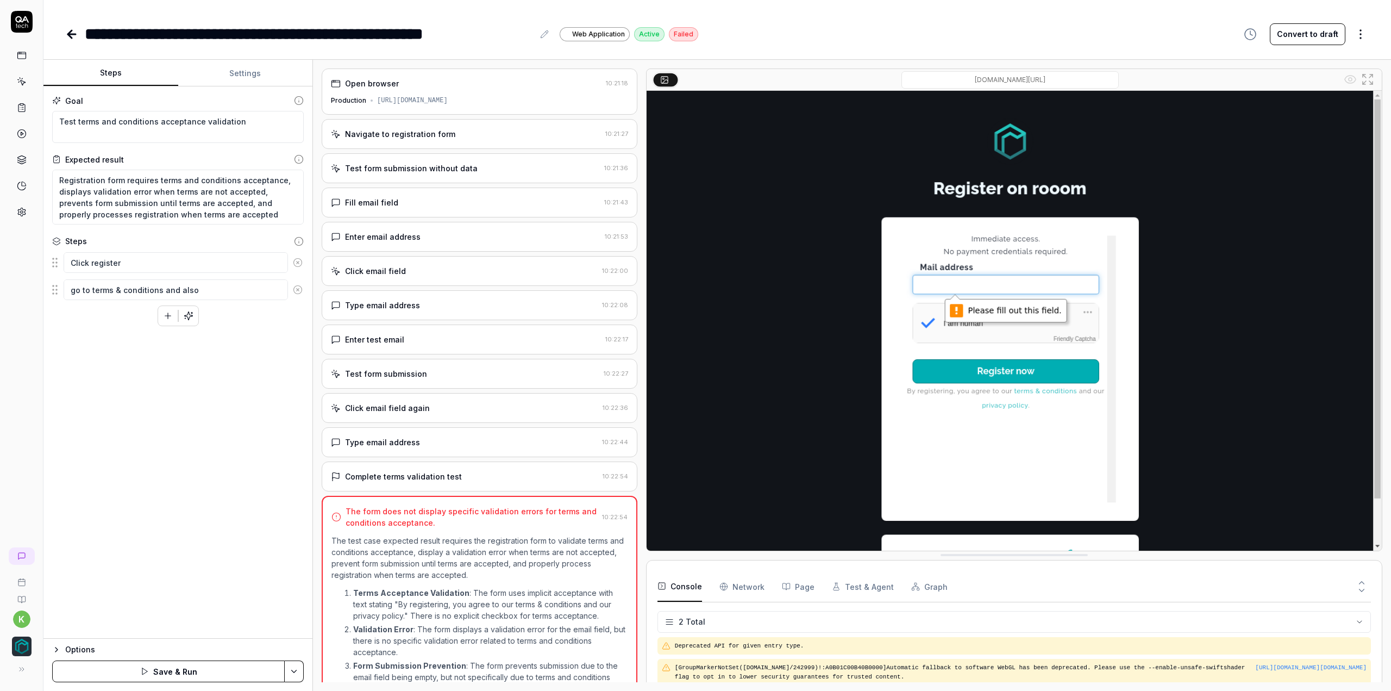
type textarea "go to terms & conditions and also"
type textarea "*"
type textarea "go to terms & conditions and also p"
type textarea "*"
type textarea "go to terms & conditions and also pr"
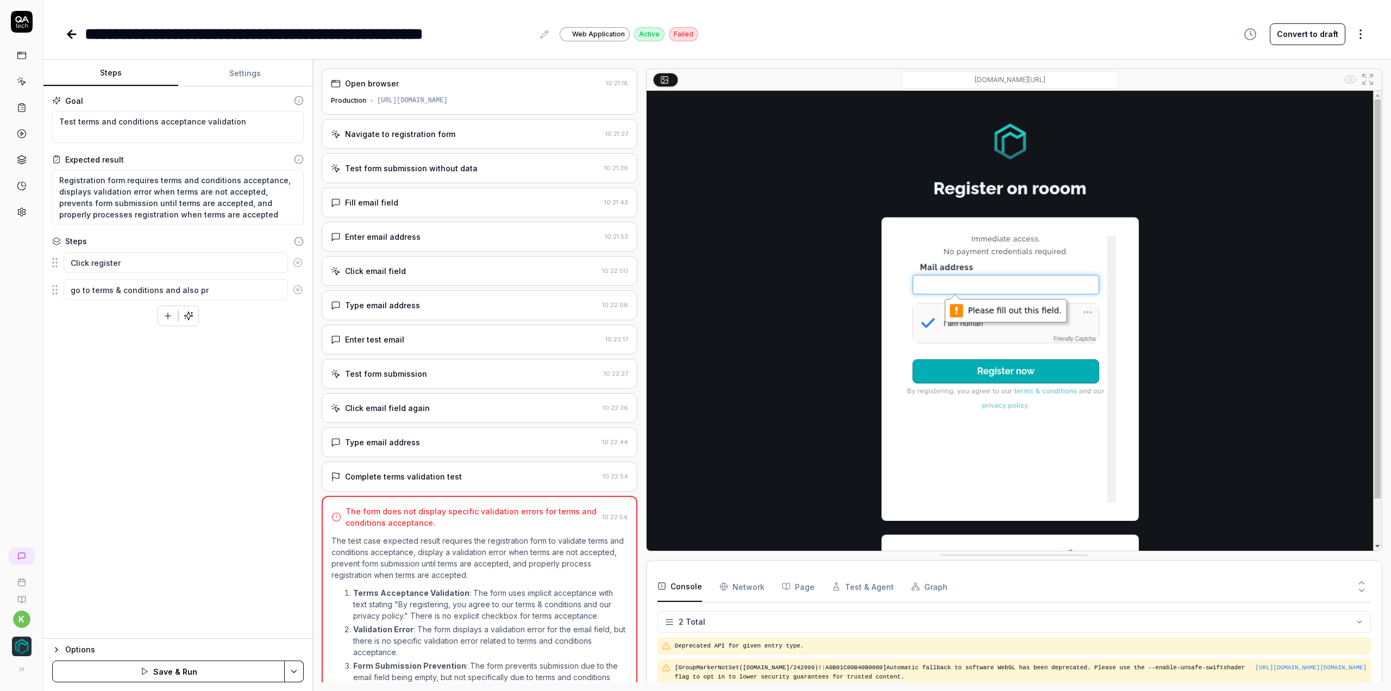
type textarea "*"
type textarea "go to terms & conditions and also pri"
type textarea "*"
type textarea "go to terms & conditions and also priv"
type textarea "*"
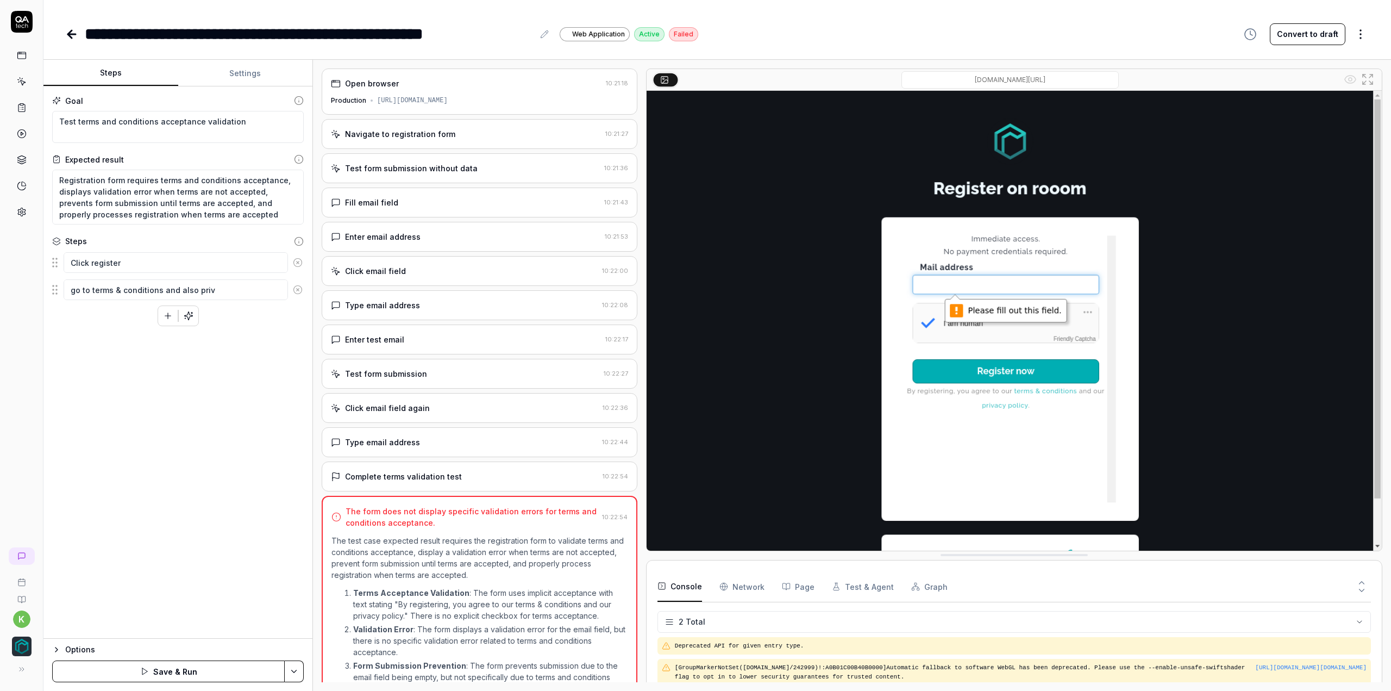
type textarea "go to terms & conditions and also [PERSON_NAME]"
type textarea "*"
type textarea "go to terms & conditions and also privac"
type textarea "*"
type textarea "go to terms & conditions and also privacy"
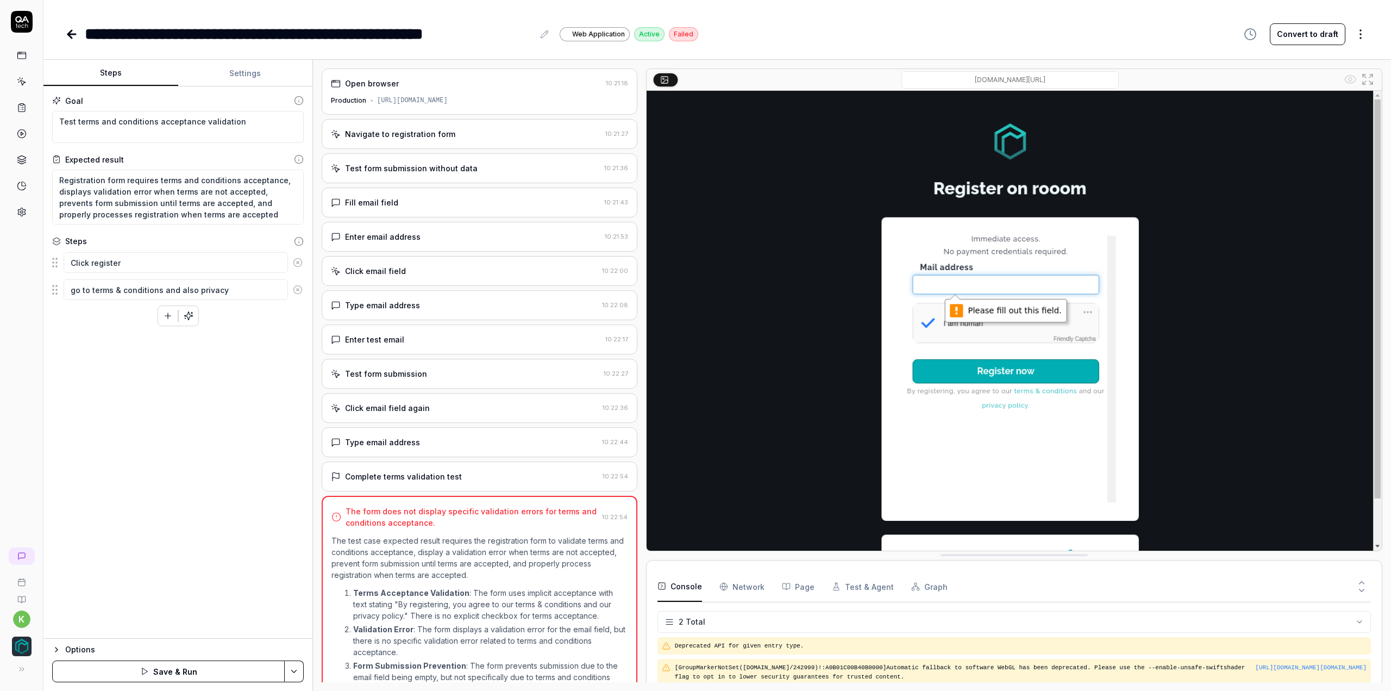
type textarea "*"
type textarea "go to terms & conditions and also privacy"
type textarea "*"
type textarea "go to terms & conditions and also privacy p"
type textarea "*"
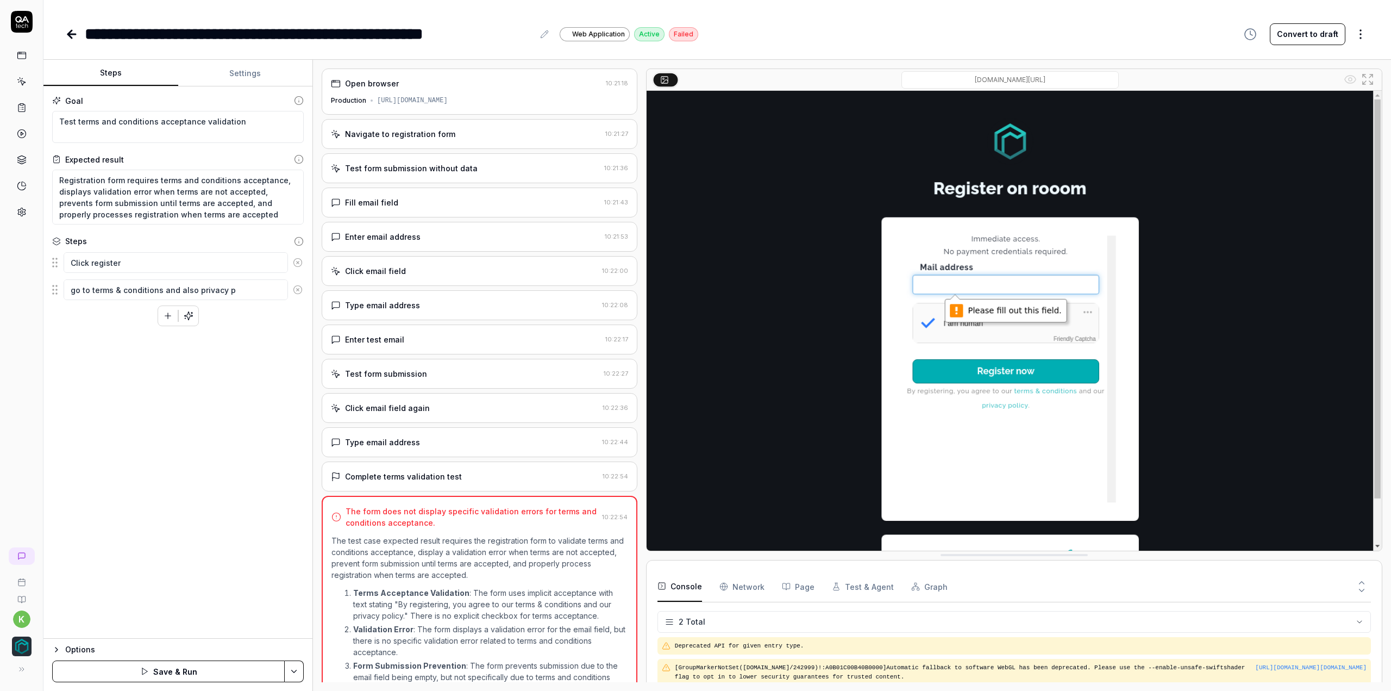
type textarea "go to terms & conditions and also privacy po"
type textarea "*"
type textarea "go to terms & conditions and also privacy pol"
type textarea "*"
type textarea "go to terms & conditions and also privacy poli"
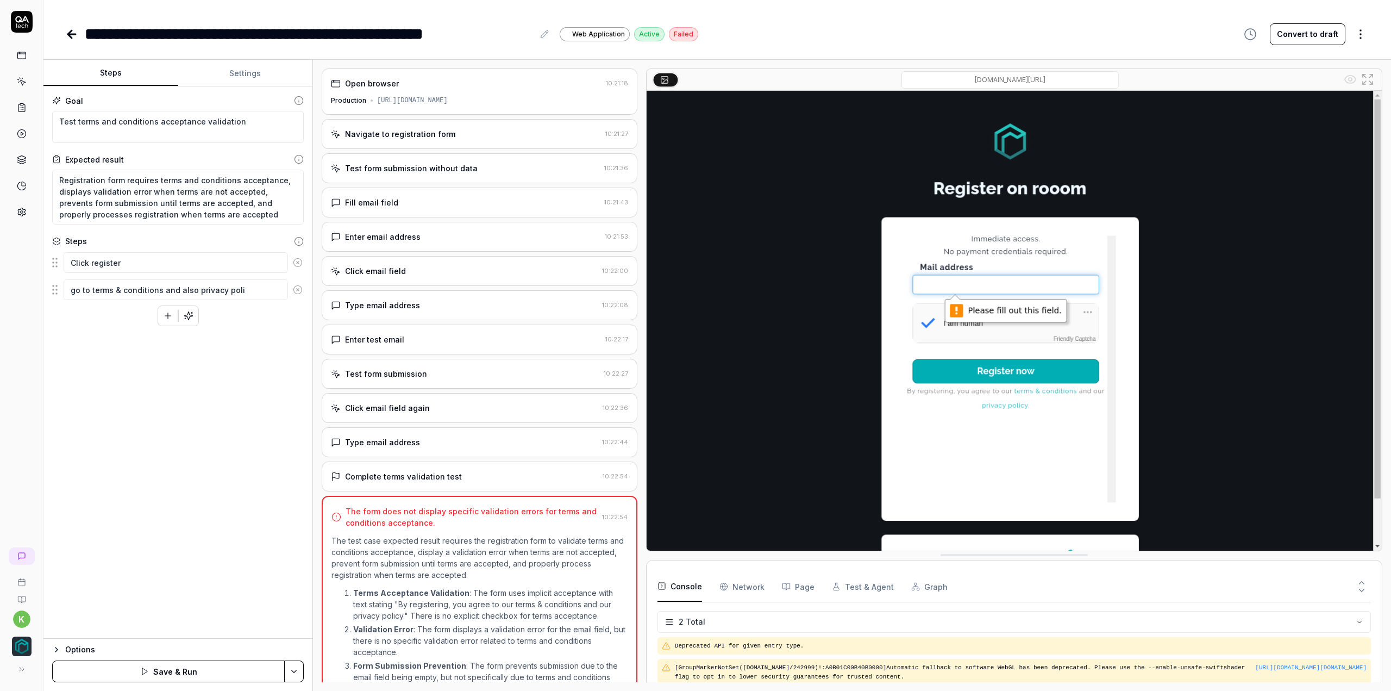
type textarea "*"
type textarea "go to terms & conditions and also privacy polic"
type textarea "*"
type textarea "go to terms & conditions and also privacy polici"
type textarea "*"
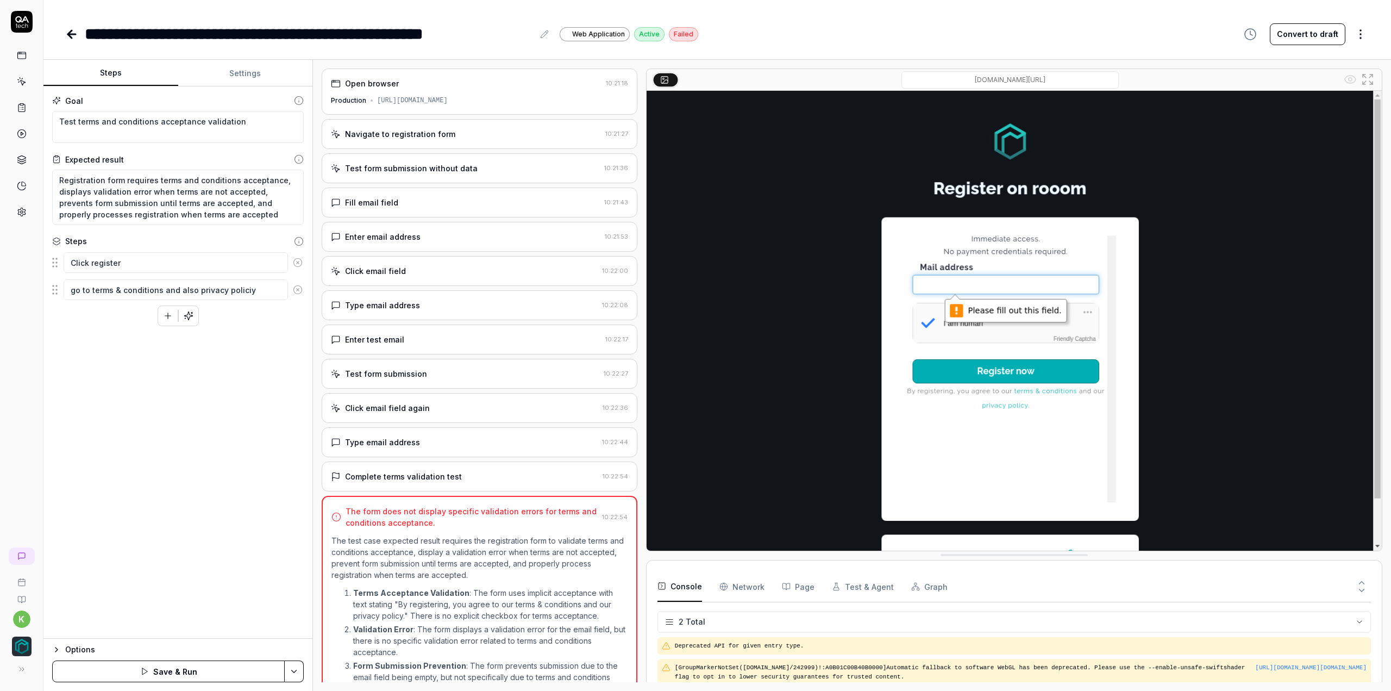
type textarea "go to terms & conditions and also privacy policiy"
click at [167, 324] on button "button" at bounding box center [168, 316] width 20 height 20
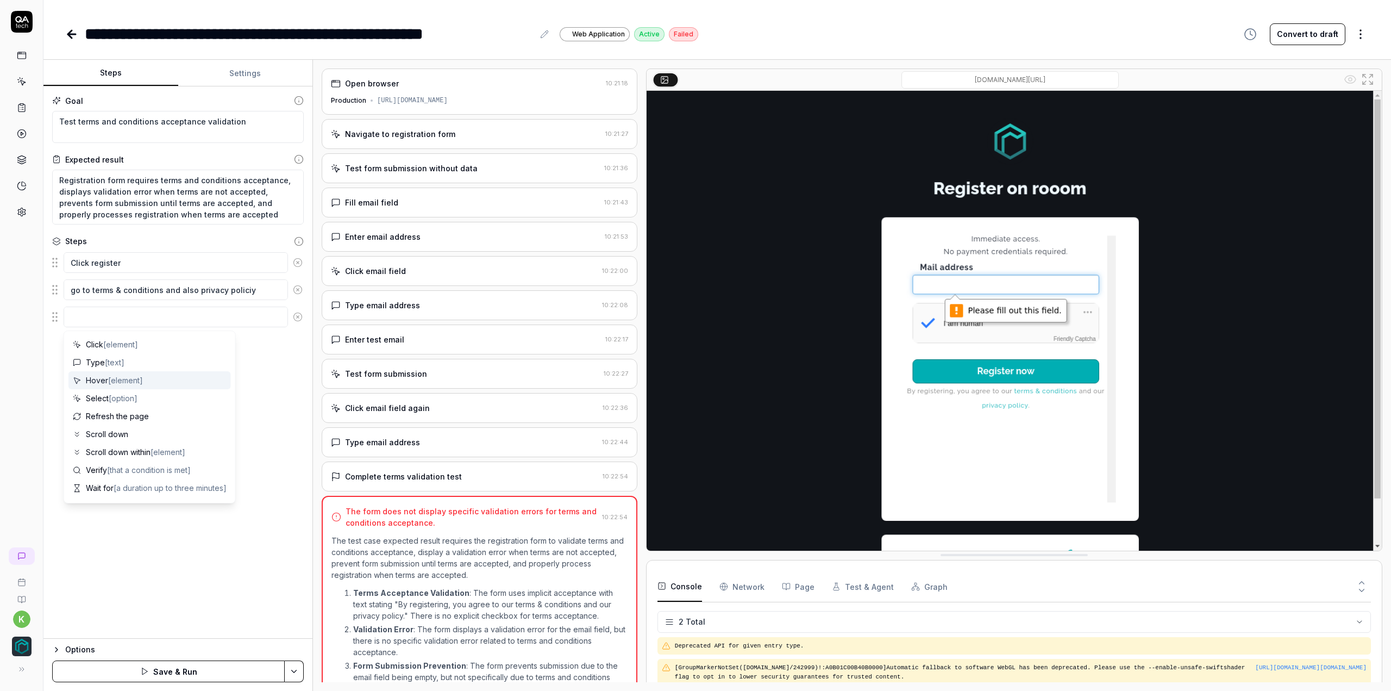
type textarea "*"
type textarea "i"
type textarea "*"
type textarea "is"
type textarea "*"
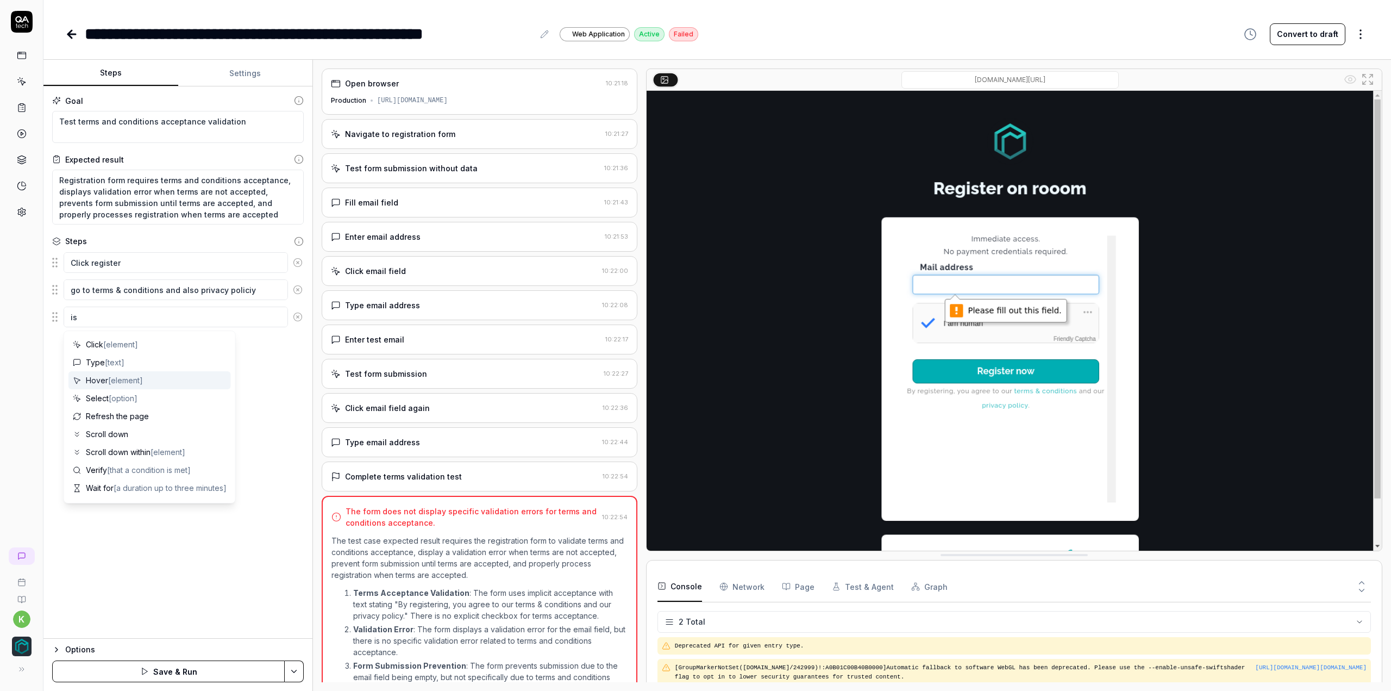
type textarea "is"
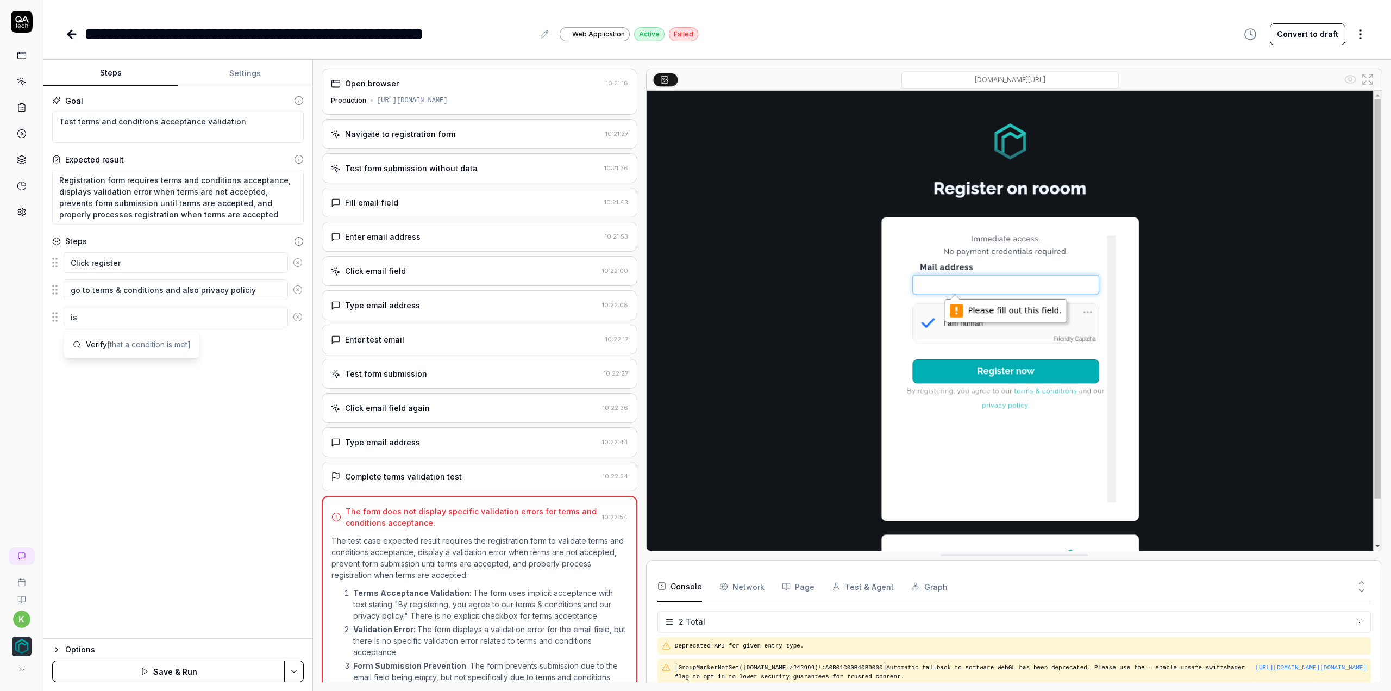
type textarea "*"
type textarea "is t"
type textarea "*"
type textarea "is th"
type textarea "*"
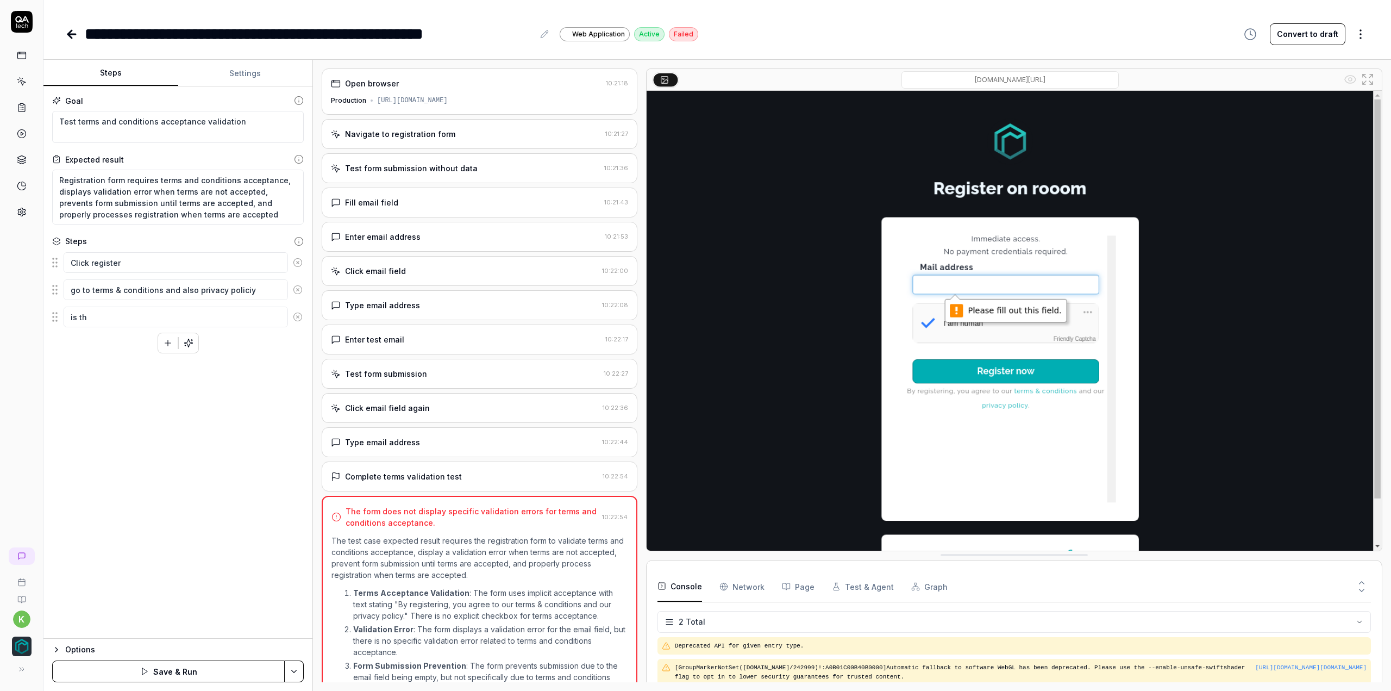
type textarea "is the"
type textarea "*"
type textarea "is the"
type textarea "*"
type textarea "is the t"
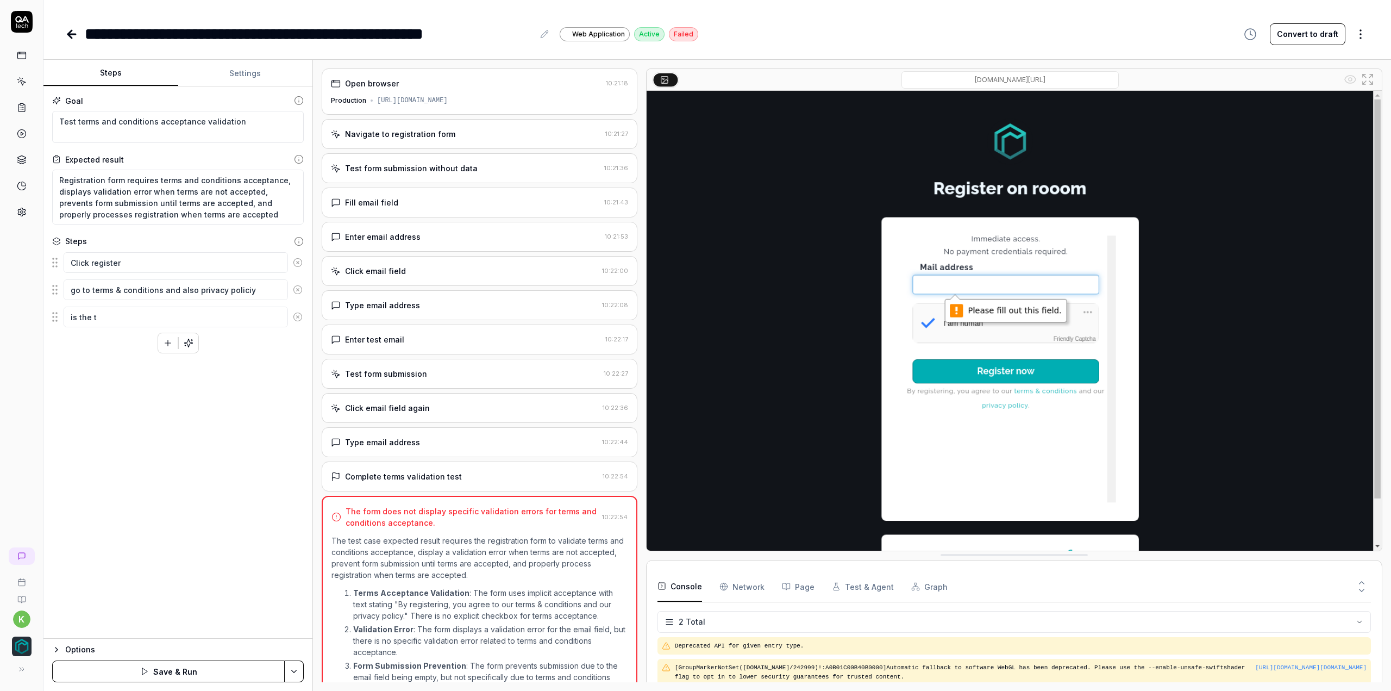
type textarea "*"
type textarea "is the te"
type textarea "*"
type textarea "is the tex"
type textarea "*"
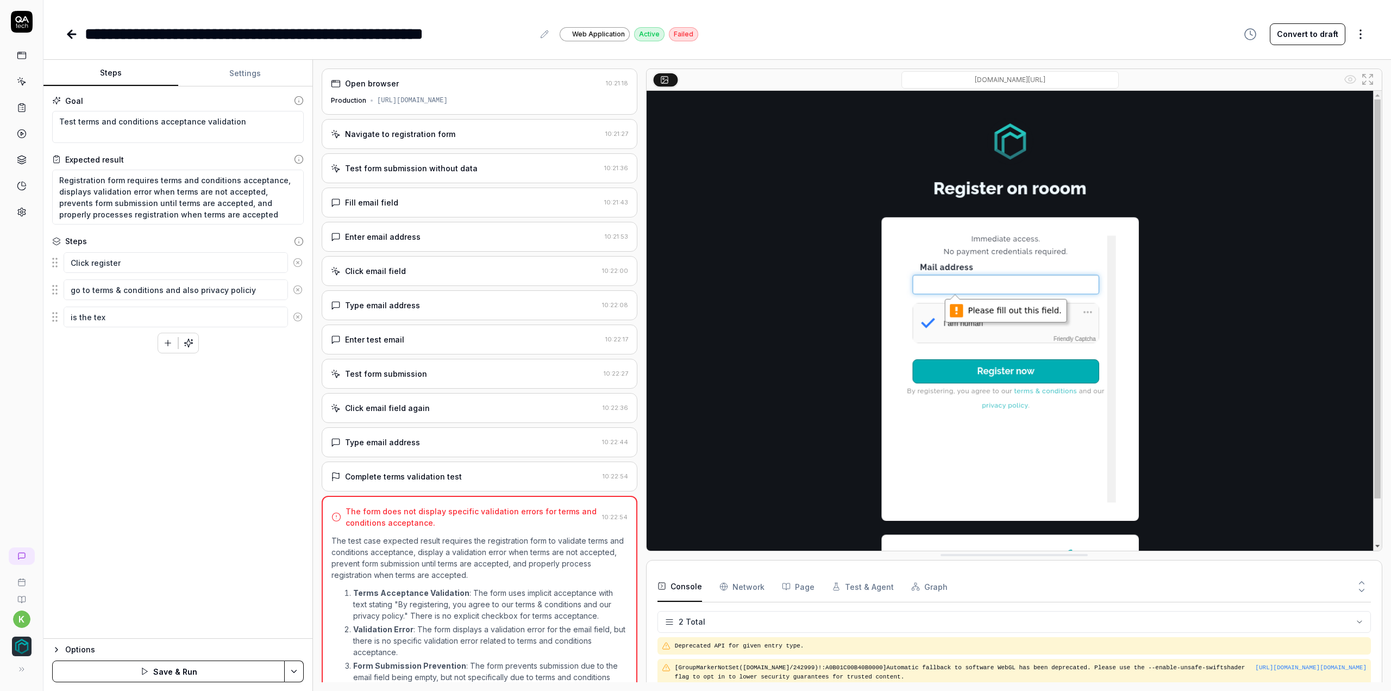
type textarea "is the text"
type textarea "*"
type textarea "is the text"
type textarea "*"
type textarea "is the text i"
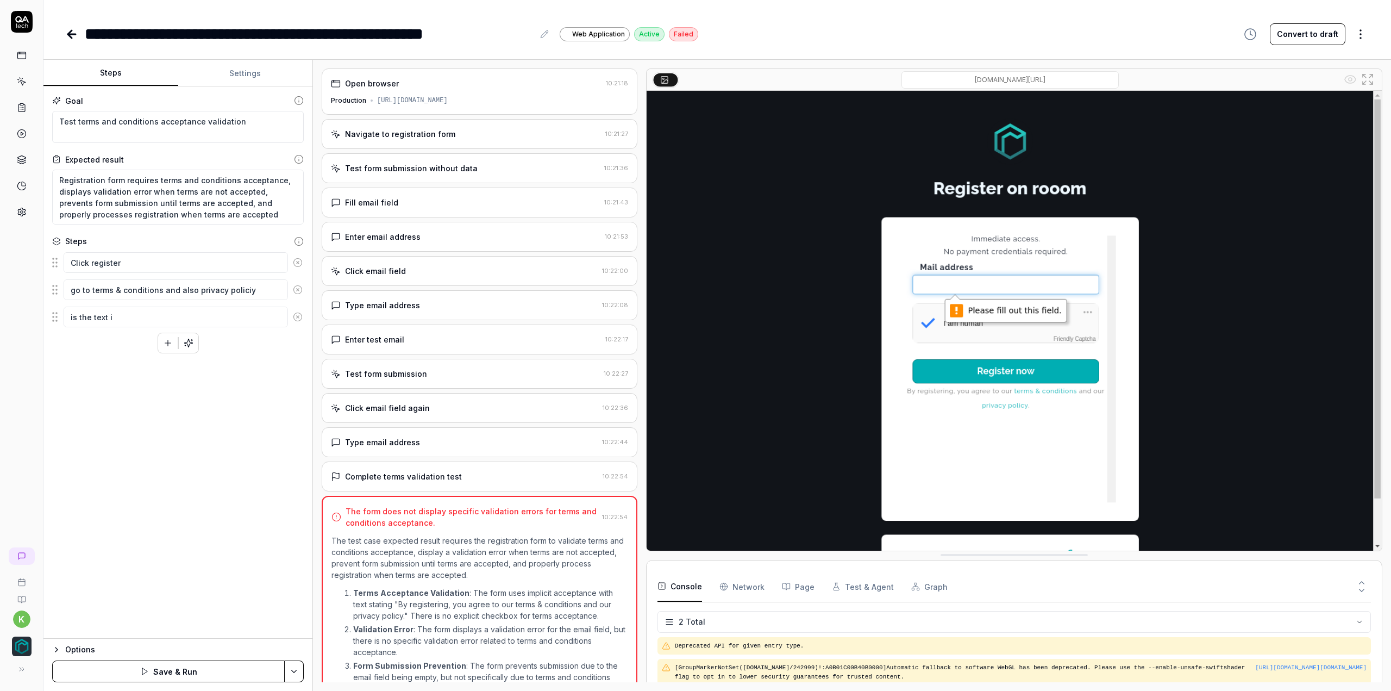
type textarea "*"
type textarea "is the text in"
type textarea "*"
type textarea "is the text int"
type textarea "*"
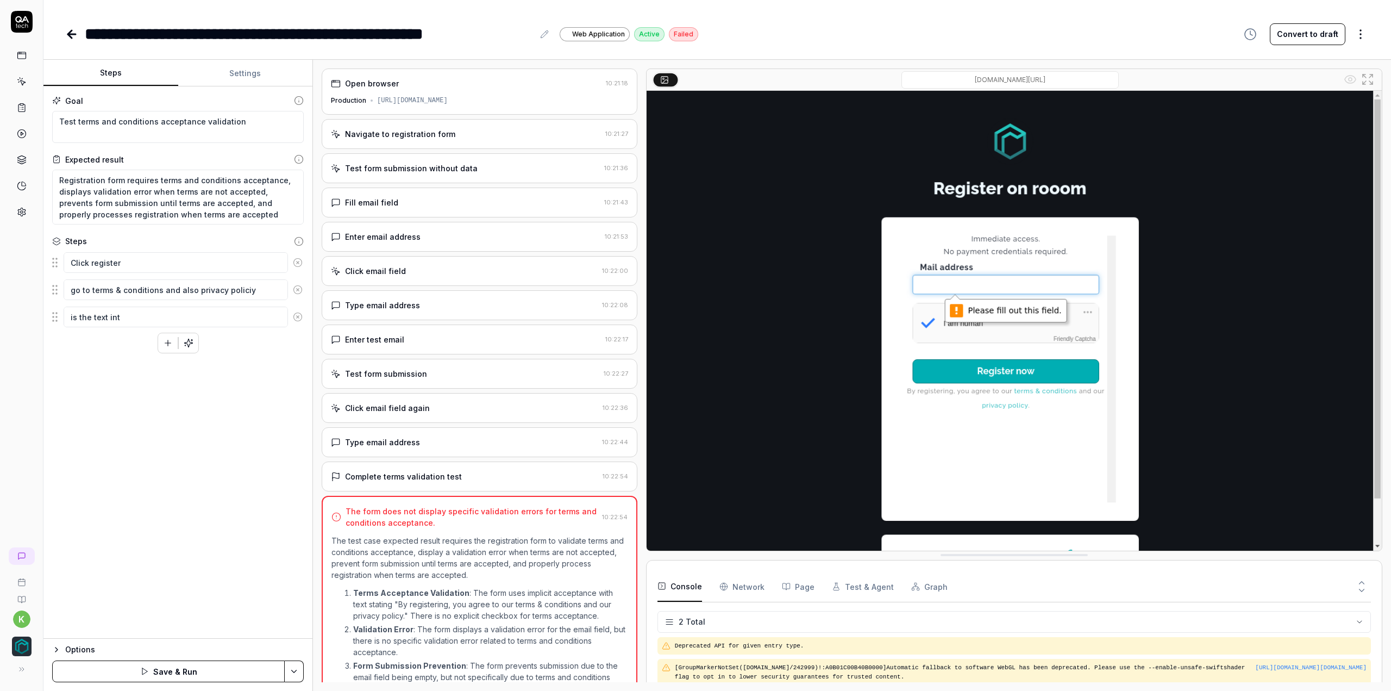
type textarea "is the text int"
type textarea "*"
type textarea "is the text int h"
type textarea "*"
type textarea "is the text int he"
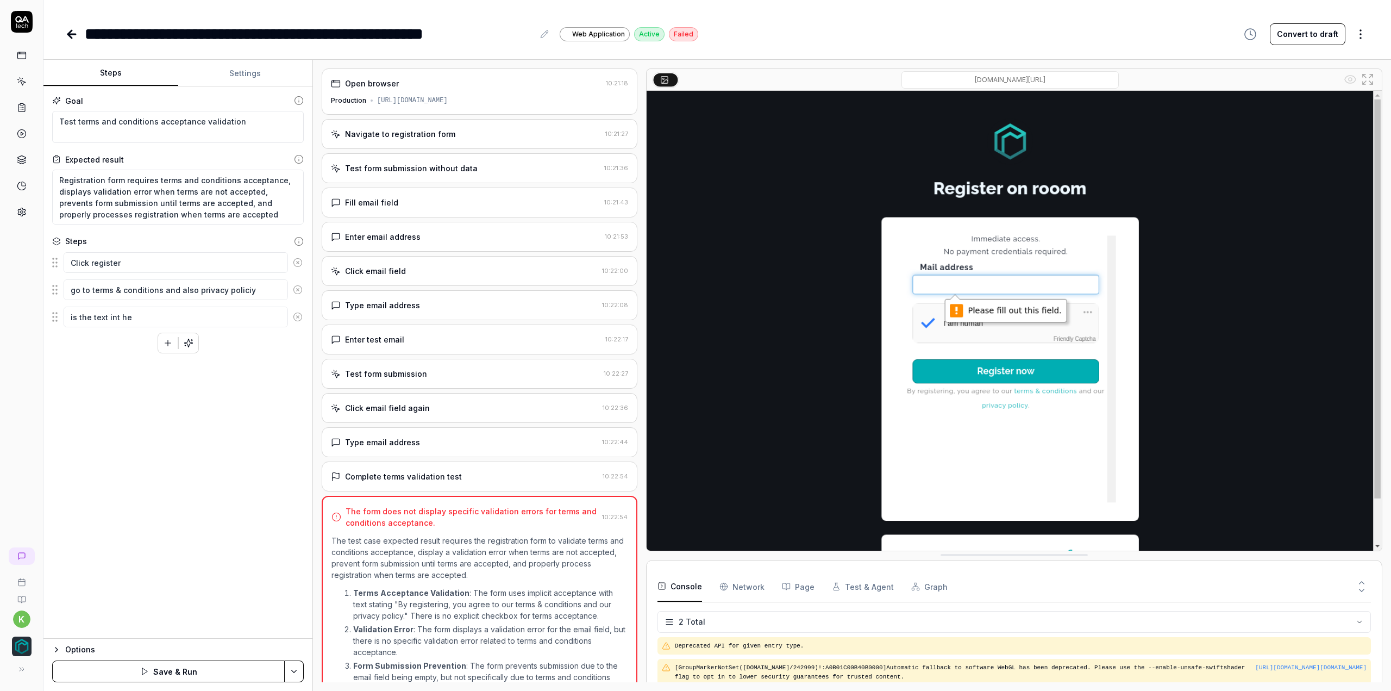
type textarea "*"
type textarea "is the text int he"
type textarea "*"
type textarea "is the text int he r"
type textarea "*"
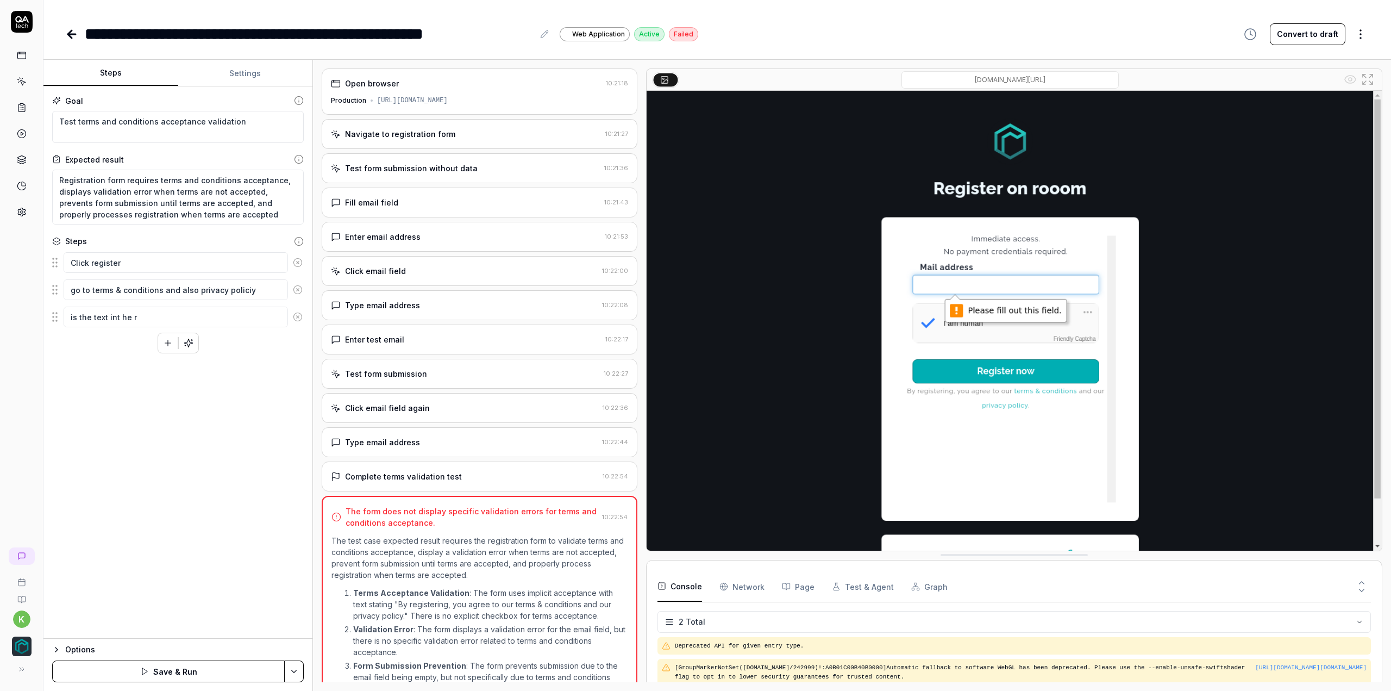
type textarea "is the text int he ri"
type textarea "*"
type textarea "is the text int he r"
type textarea "*"
type textarea "is the text int he"
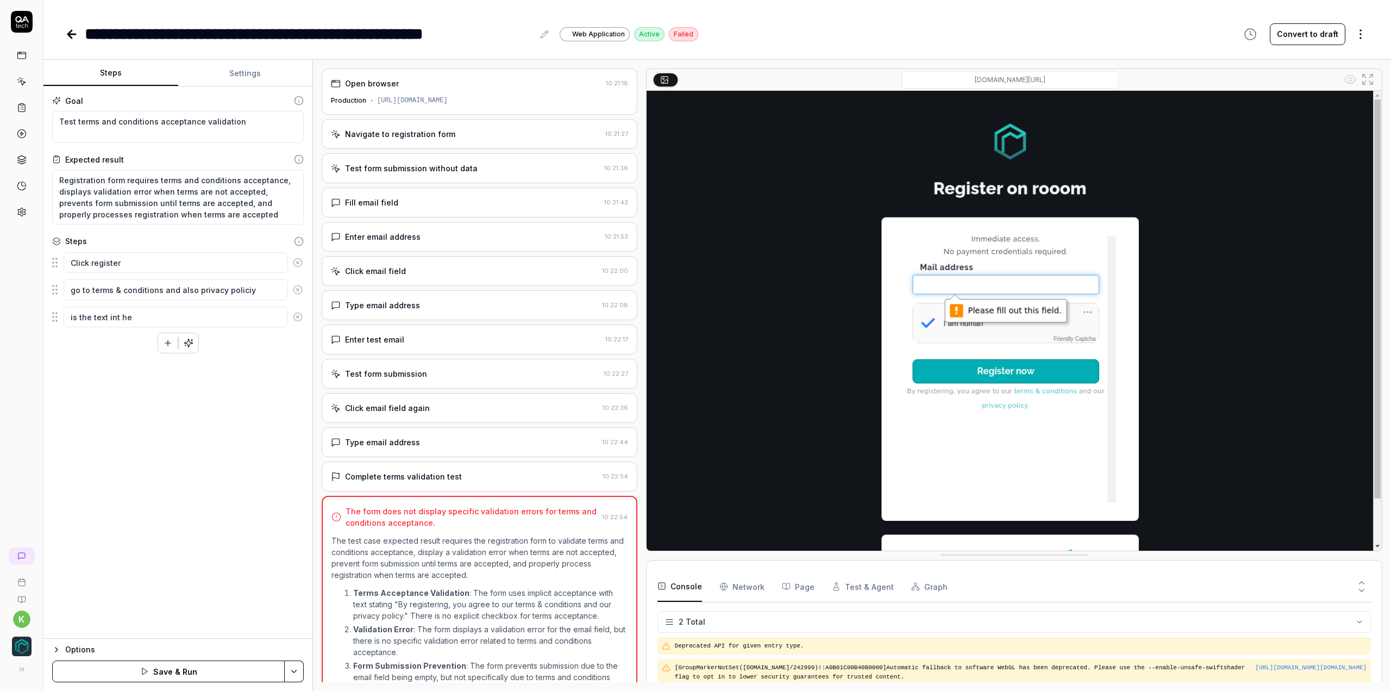
type textarea "*"
type textarea "is the text int he"
type textarea "*"
type textarea "is the text int h"
type textarea "*"
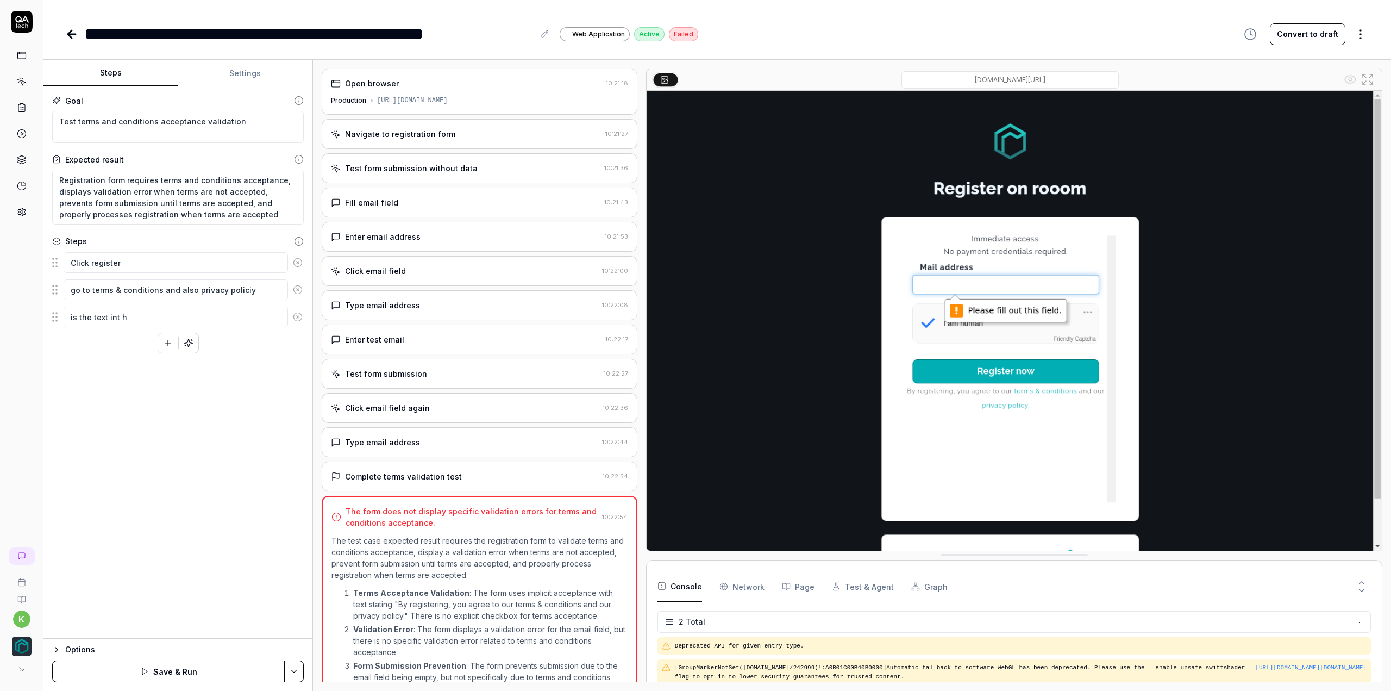
type textarea "is the text int"
type textarea "*"
type textarea "is the text int"
type textarea "*"
type textarea "is the text in"
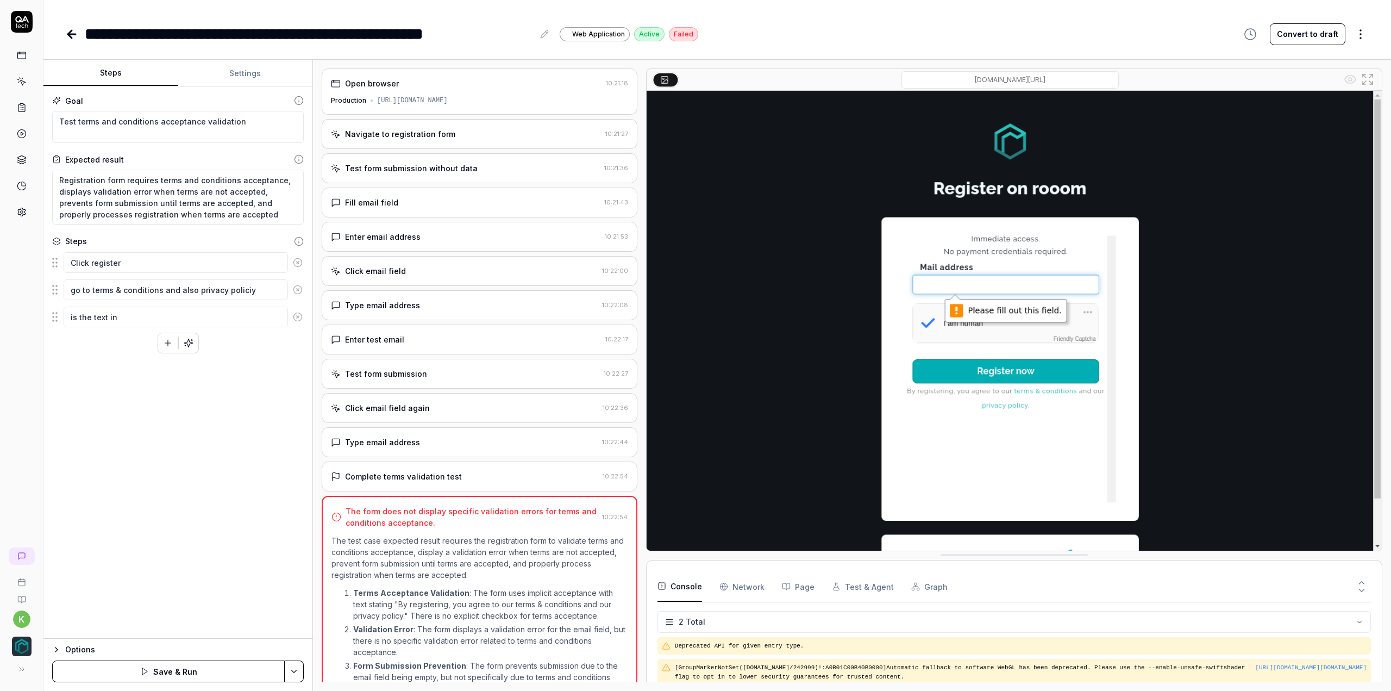
type textarea "*"
type textarea "is the text in"
type textarea "*"
type textarea "is the text in t"
type textarea "*"
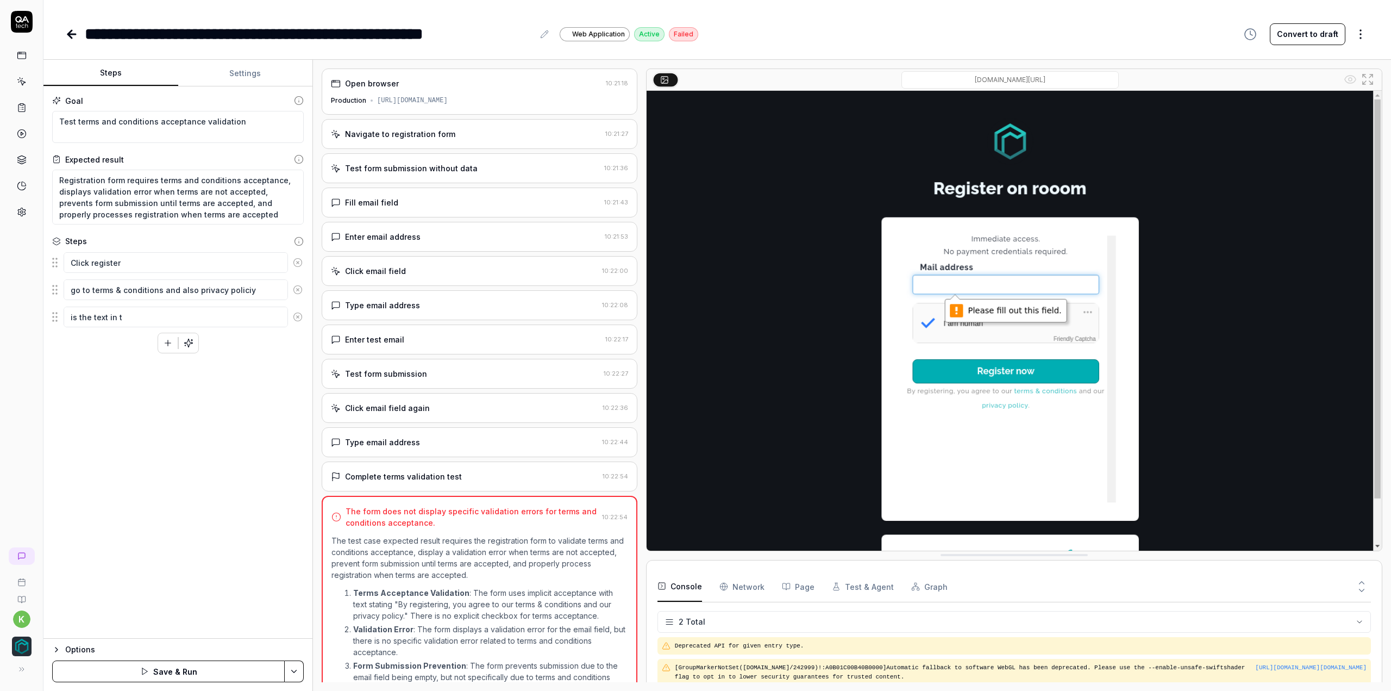
type textarea "is the text in th"
type textarea "*"
type textarea "is the text in the"
type textarea "*"
type textarea "is the text in the"
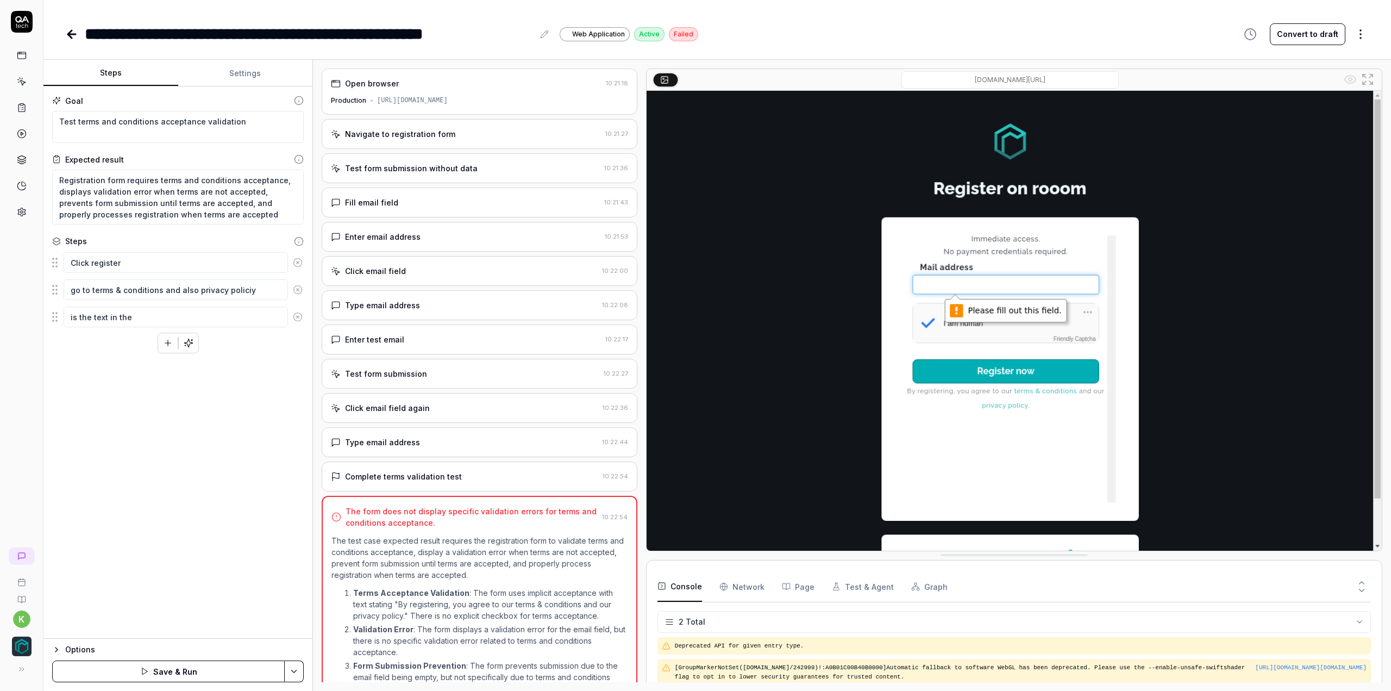
type textarea "*"
type textarea "is the text in the r"
type textarea "*"
type textarea "is the text in the ri"
type textarea "*"
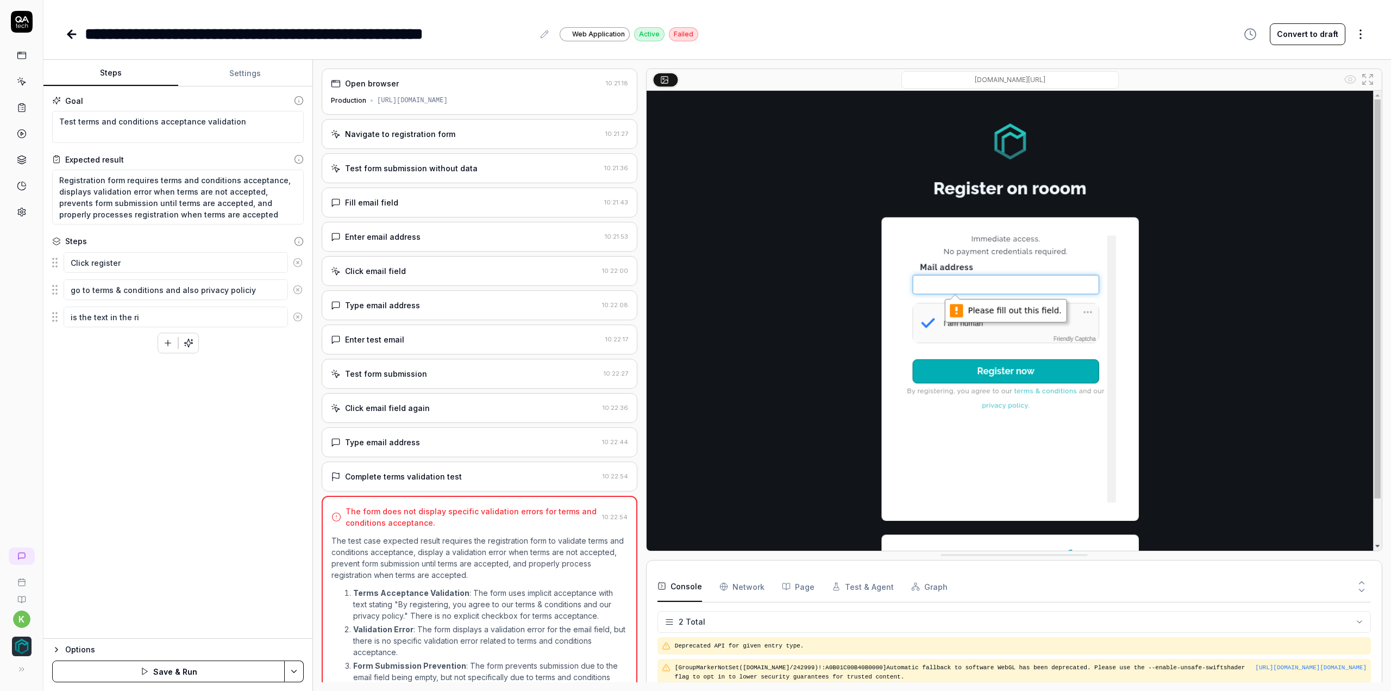
type textarea "is the text in the rig"
type textarea "*"
type textarea "is the text in the righ"
type textarea "*"
type textarea "is the text in the right"
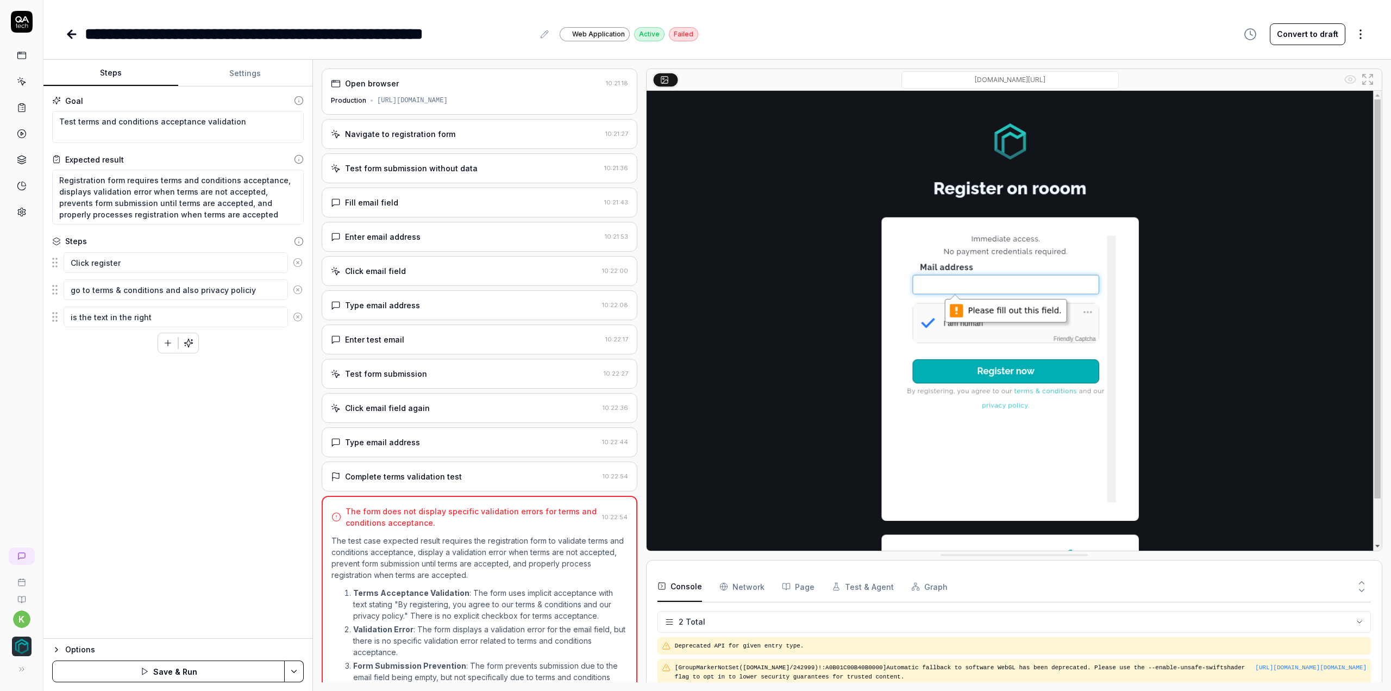
type textarea "*"
type textarea "is the text in the right"
type textarea "*"
type textarea "is the text in the right l"
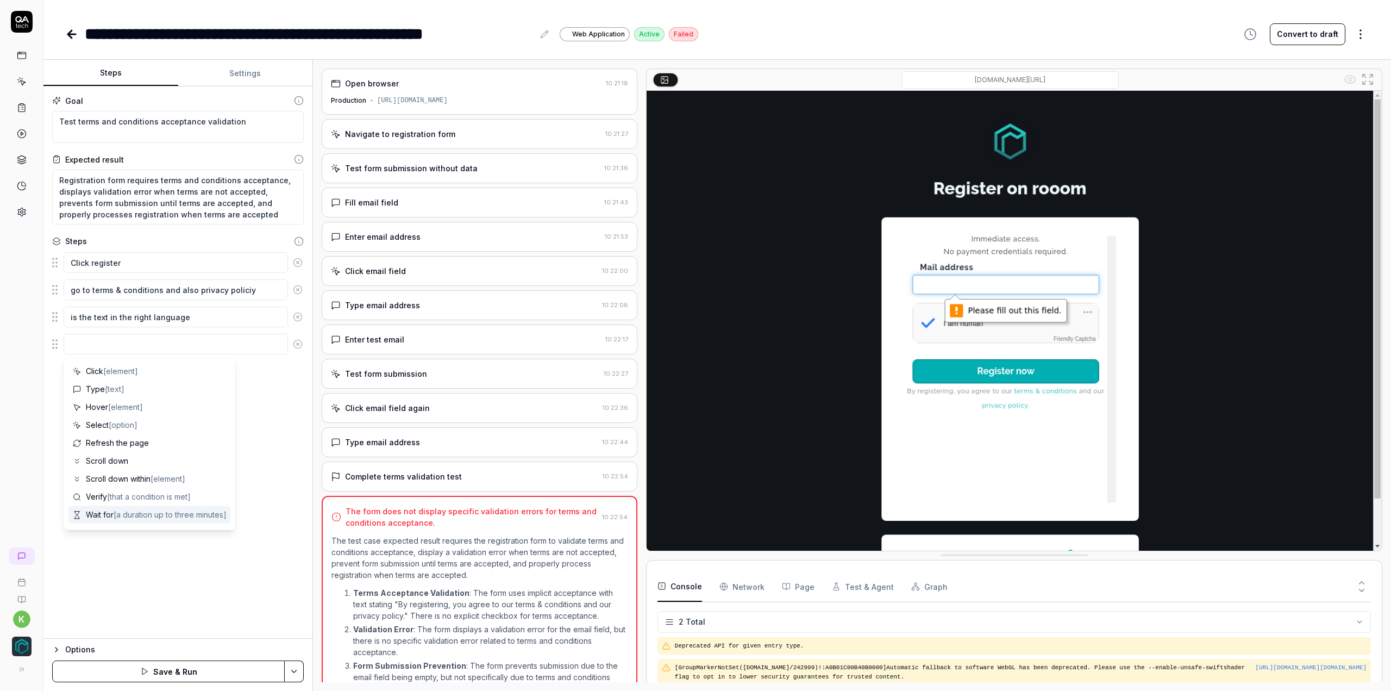
click at [180, 672] on button "Save & Run" at bounding box center [168, 671] width 233 height 22
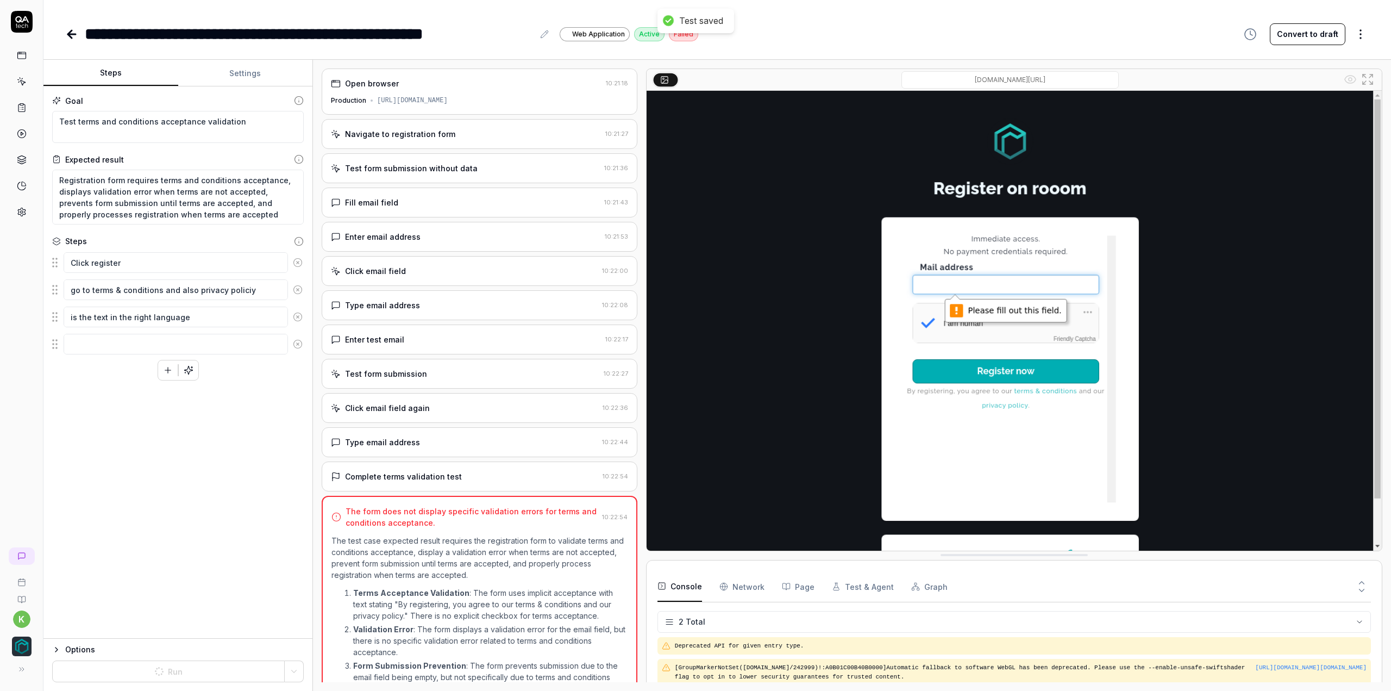
click at [295, 342] on icon at bounding box center [298, 344] width 10 height 10
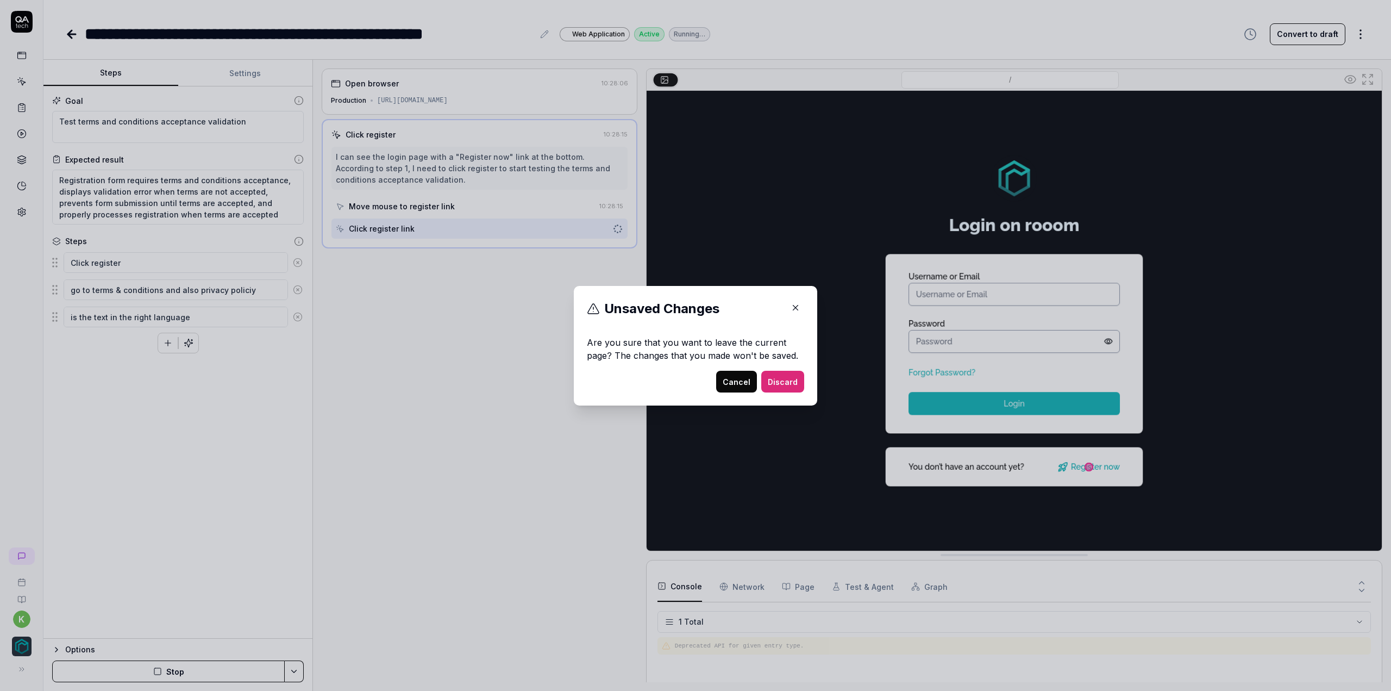
click at [791, 306] on icon "button" at bounding box center [796, 308] width 10 height 10
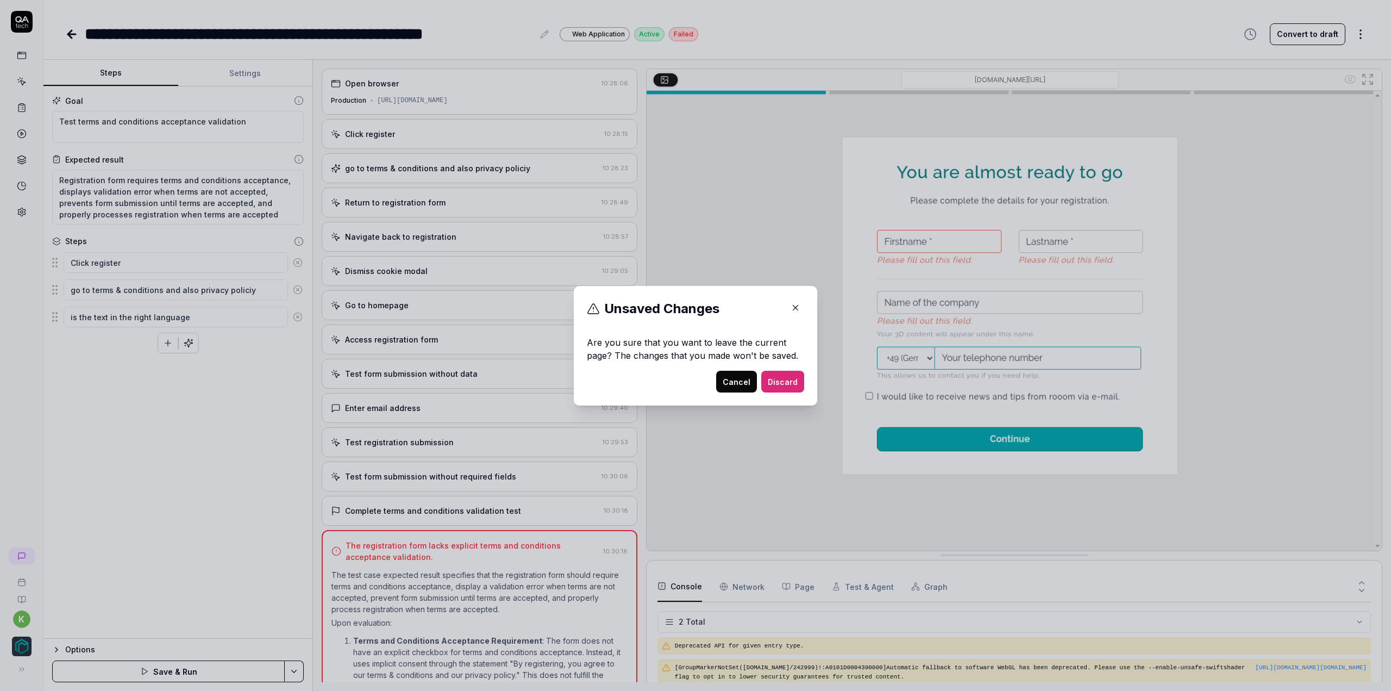
click at [795, 306] on icon "button" at bounding box center [796, 308] width 10 height 10
click at [796, 309] on icon "button" at bounding box center [796, 308] width 10 height 10
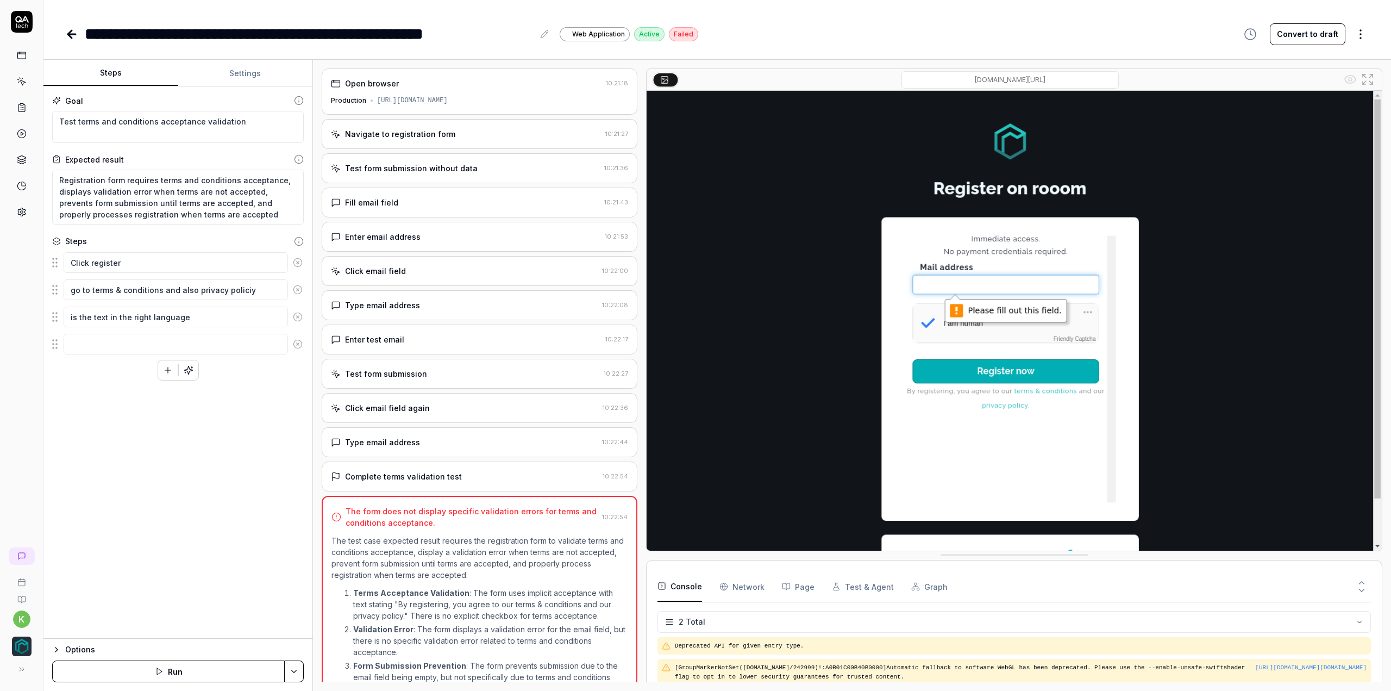
click at [296, 346] on circle at bounding box center [298, 344] width 8 height 8
click at [299, 319] on circle at bounding box center [298, 317] width 8 height 8
click at [190, 259] on textarea "Click register" at bounding box center [176, 262] width 224 height 21
type textarea "*"
type textarea "Click register"
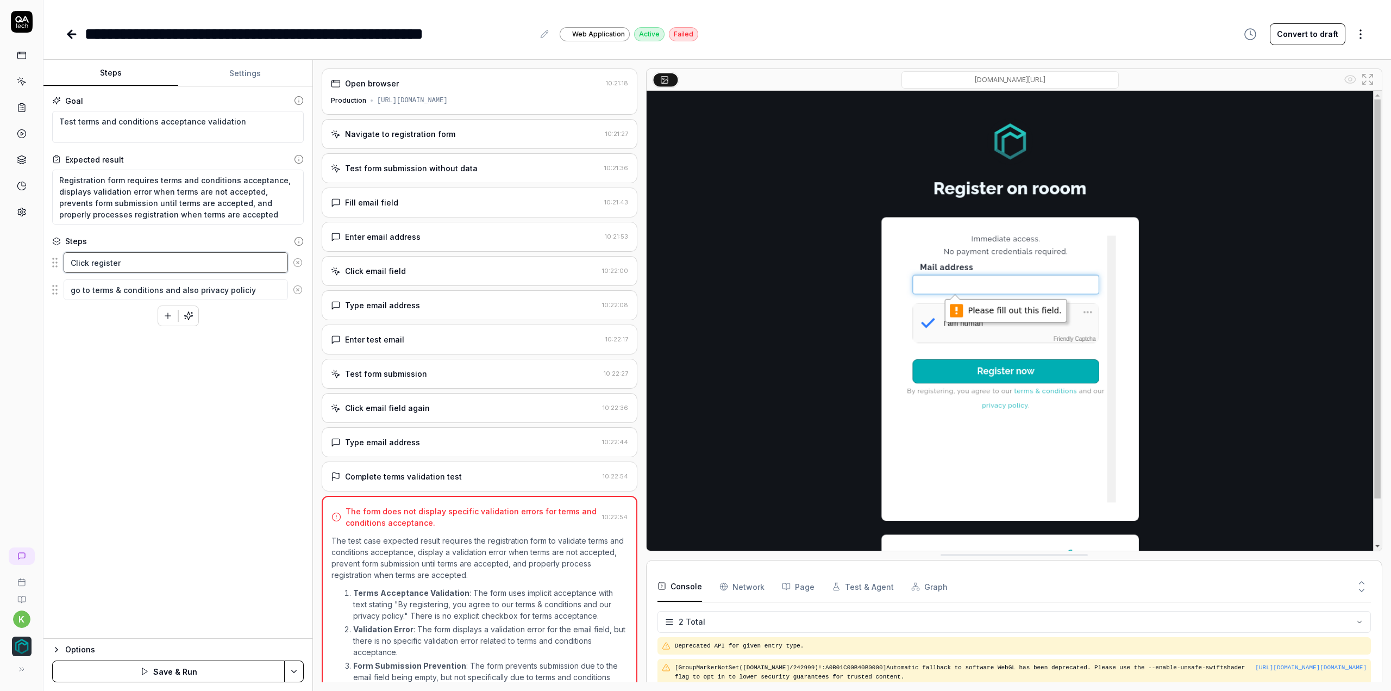
type textarea "*"
type textarea "Click register ("
type textarea "*"
type textarea "Click register (d"
type textarea "*"
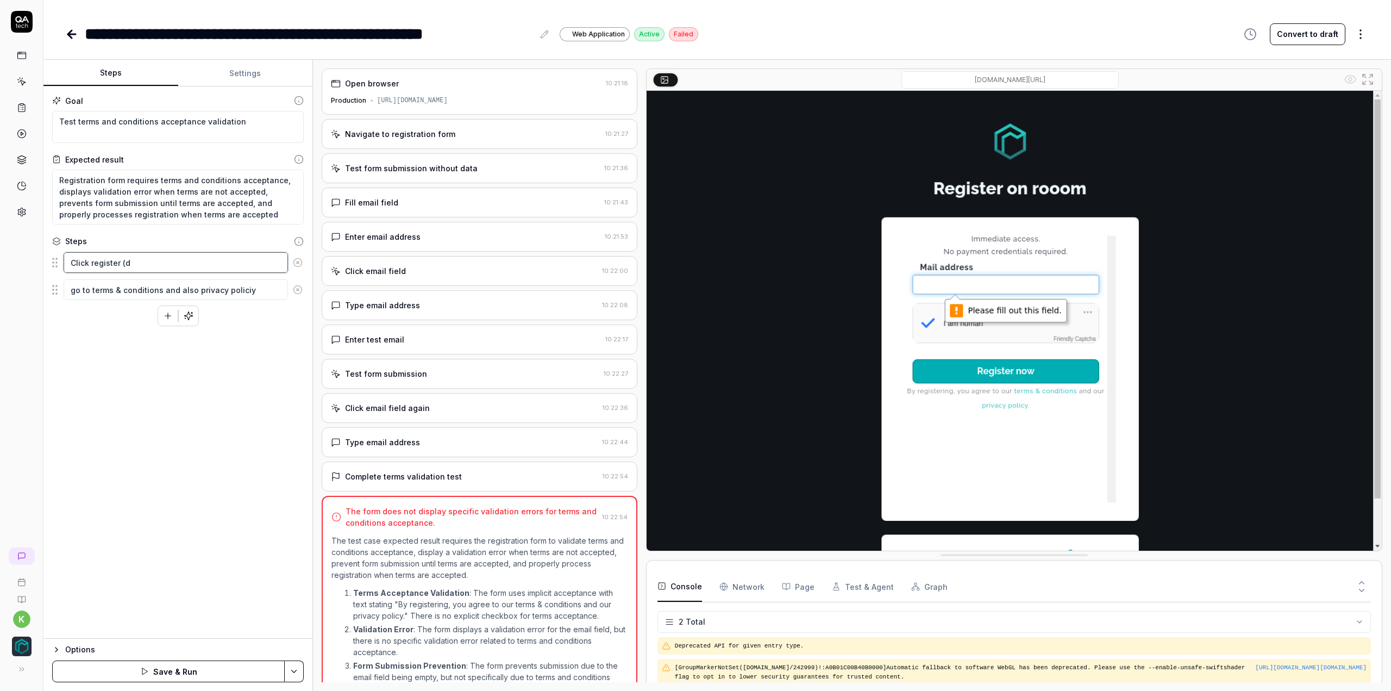
type textarea "Click register (do"
type textarea "*"
type textarea "Click register (do"
type textarea "*"
type textarea "Click register (do n"
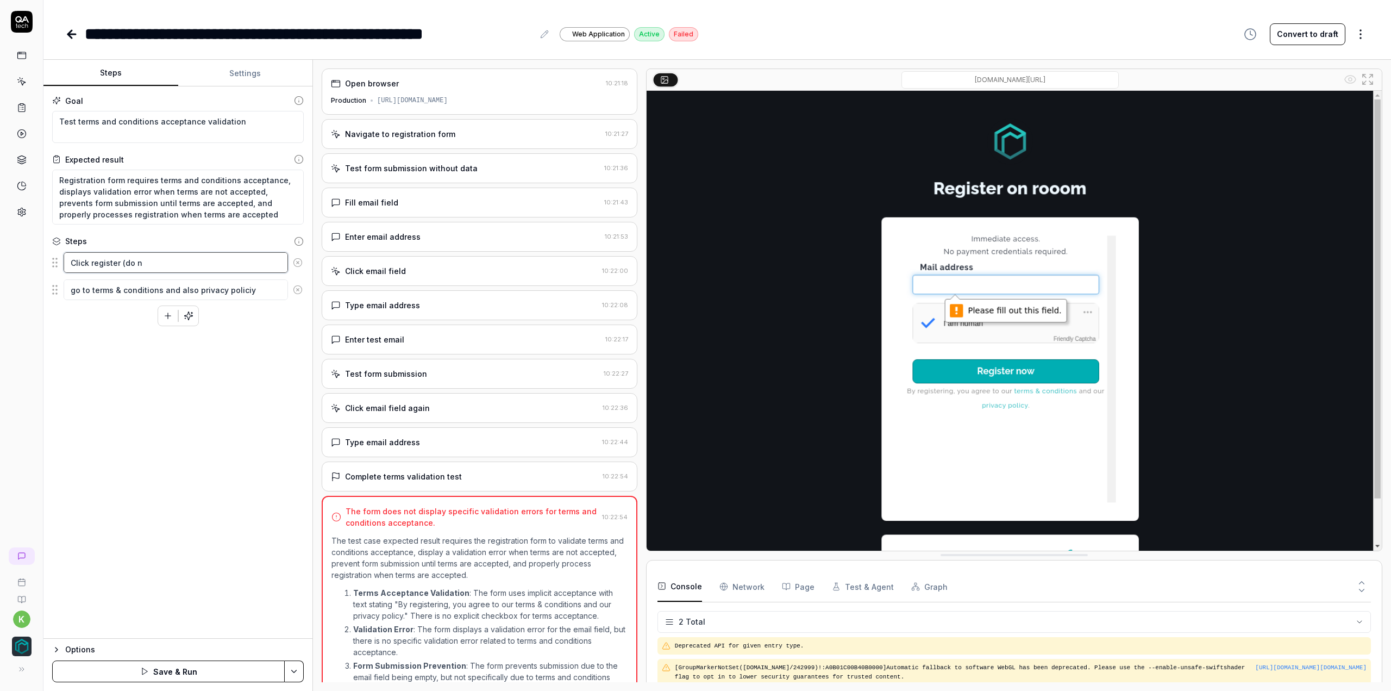
type textarea "*"
type textarea "Click register (do no"
type textarea "*"
type textarea "Click register (do not"
type textarea "*"
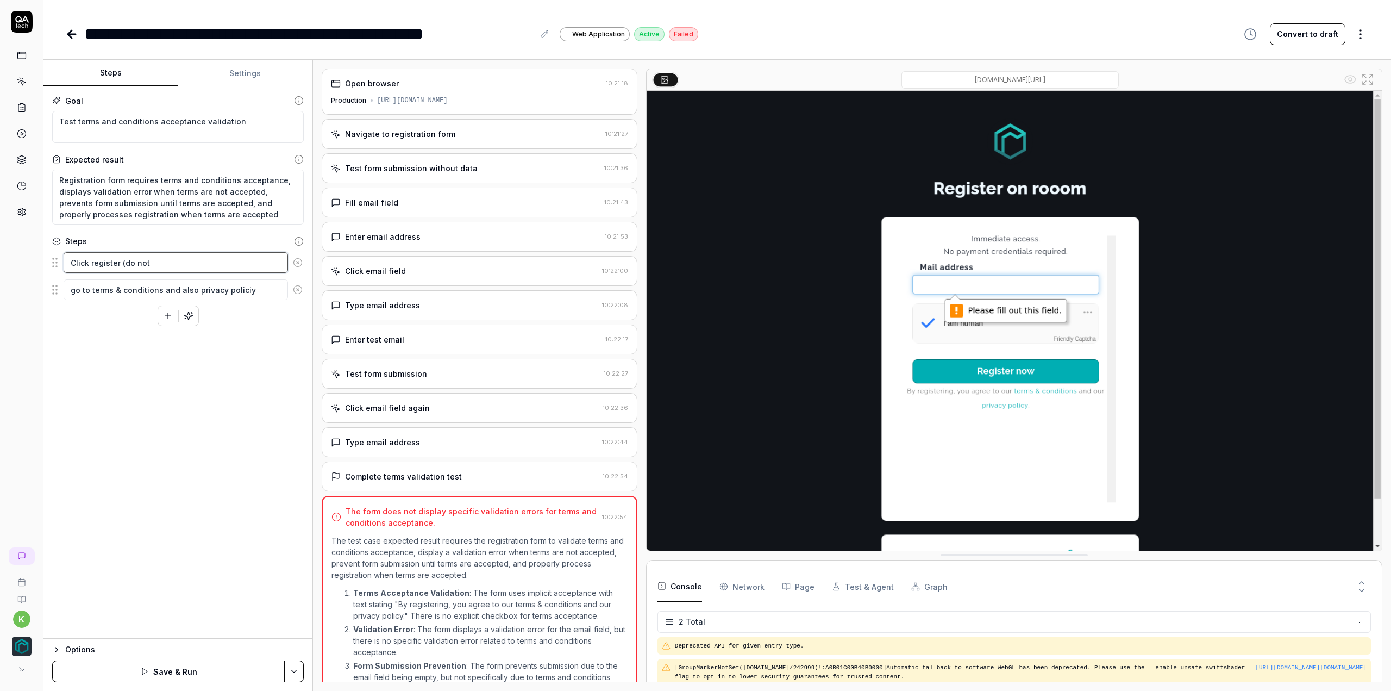
type textarea "Click register (do not"
type textarea "*"
type textarea "Click register (do not r"
type textarea "*"
type textarea "Click register (do not re"
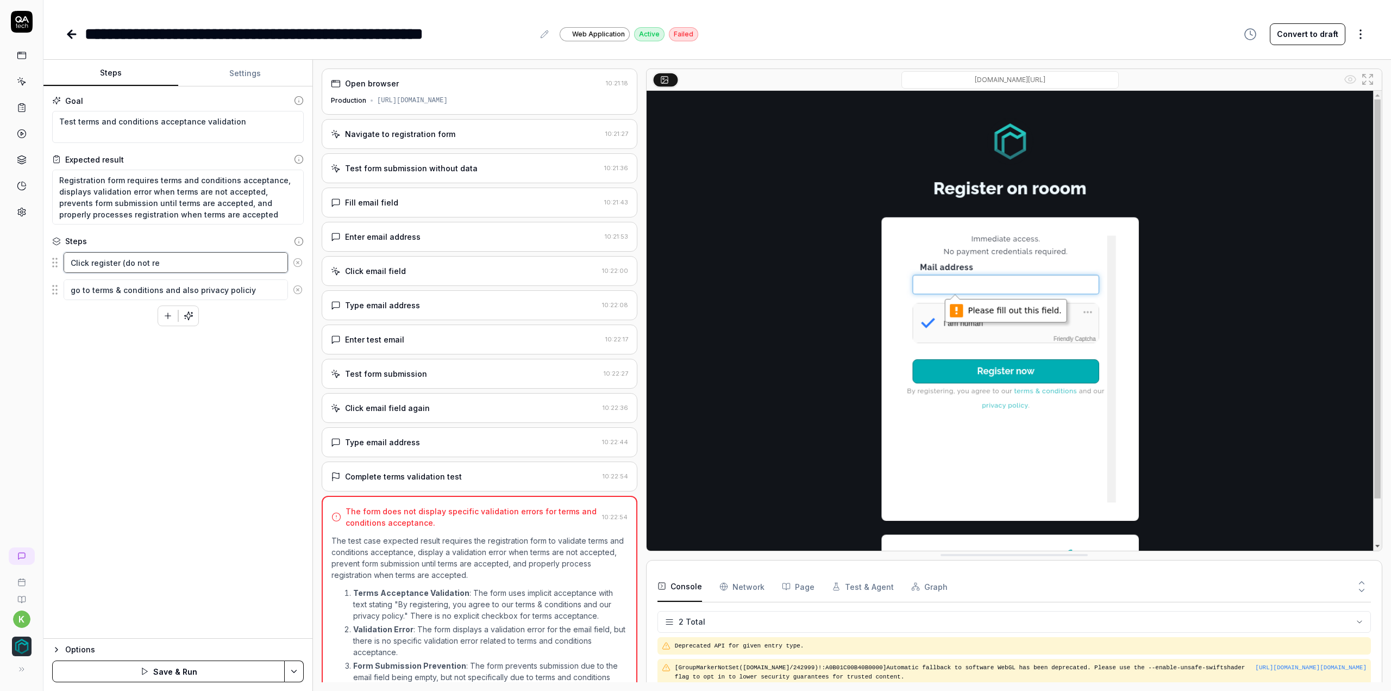
type textarea "*"
type textarea "Click register (do not reg"
type textarea "*"
type textarea "Click register (do not regi"
type textarea "*"
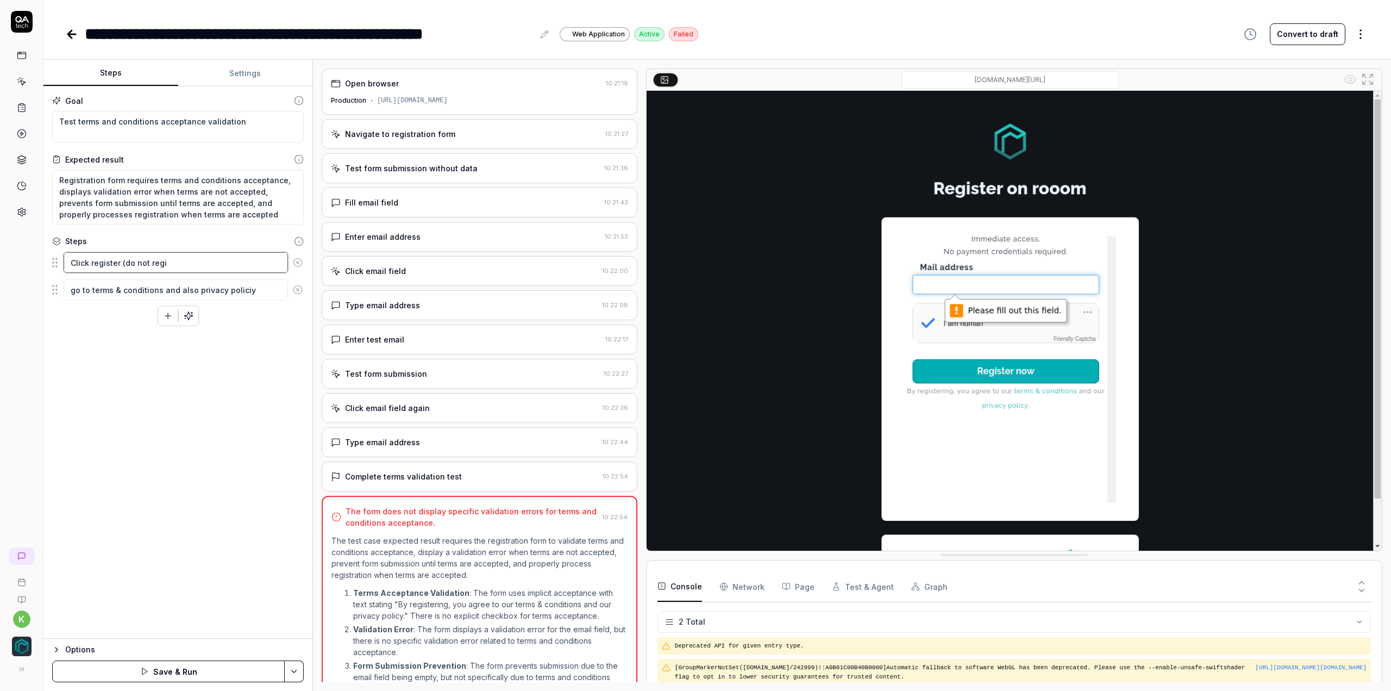
type textarea "Click register (do not regis"
type textarea "*"
type textarea "Click register (do not regist"
type textarea "*"
type textarea "Click register (do not registe"
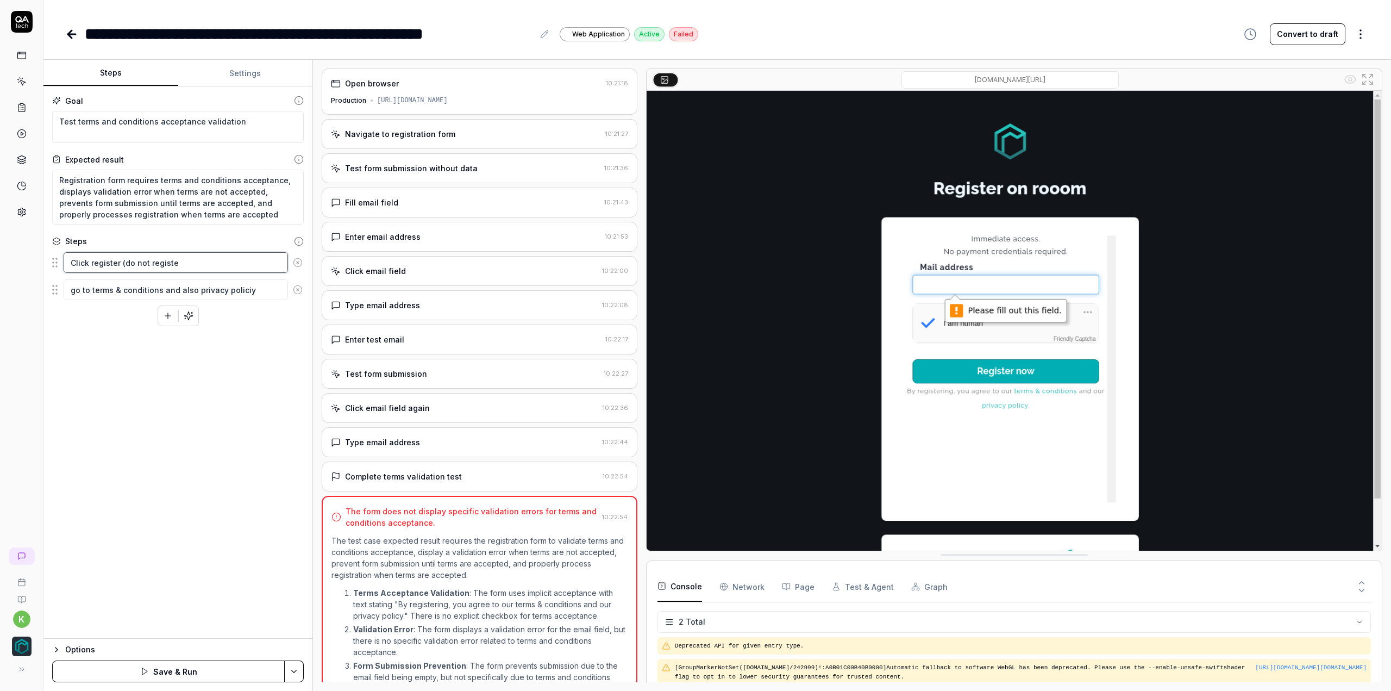
type textarea "*"
type textarea "Click register (do not register"
type textarea "*"
type textarea "Click register (do not register)"
click at [146, 685] on div "Options Save & Run" at bounding box center [177, 664] width 269 height 53
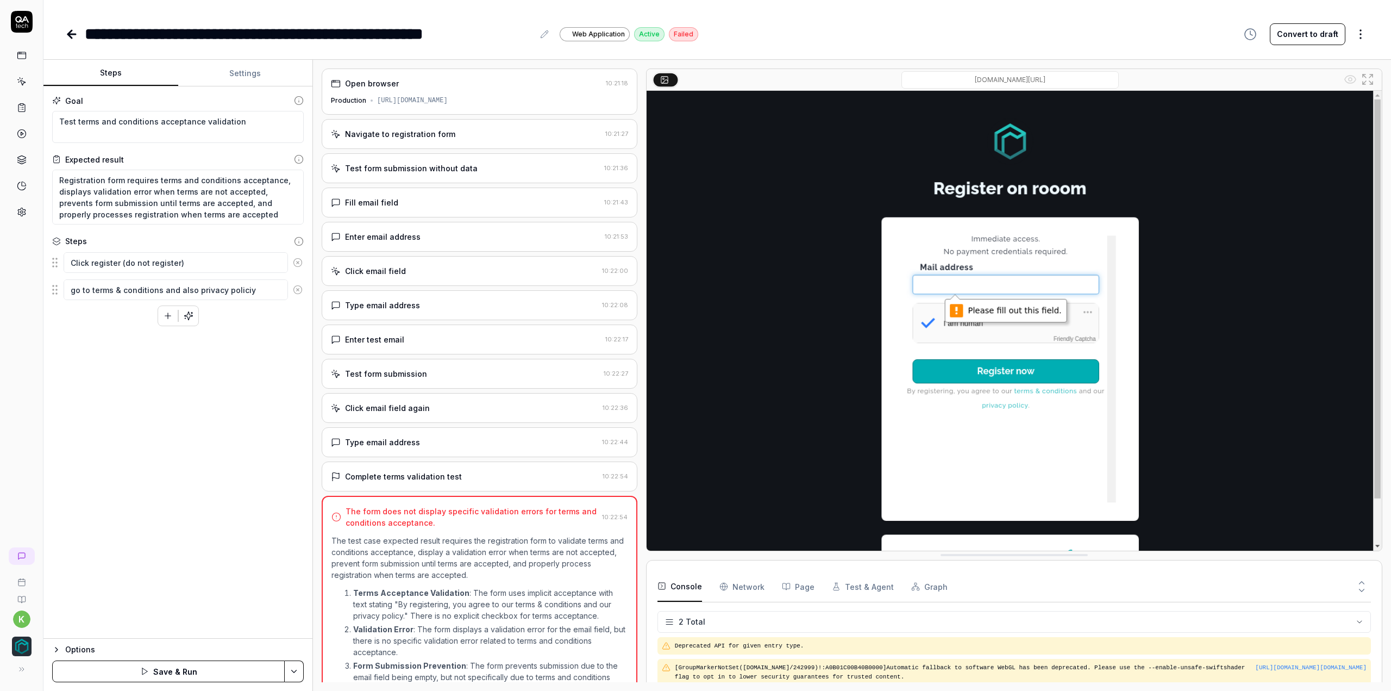
drag, startPoint x: 146, startPoint y: 677, endPoint x: 173, endPoint y: 635, distance: 50.2
click at [146, 677] on button "Save & Run" at bounding box center [168, 671] width 233 height 22
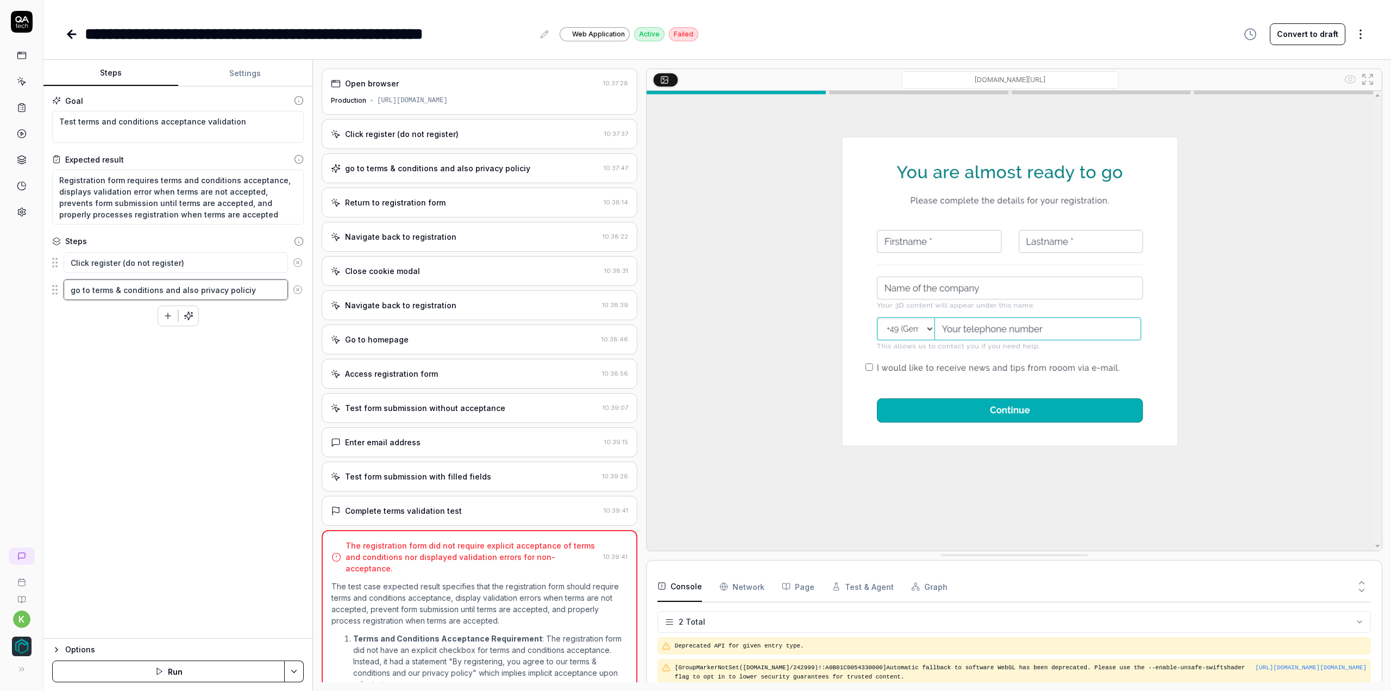
click at [73, 291] on textarea "go to terms & conditions and also privacy policiy" at bounding box center [176, 289] width 224 height 21
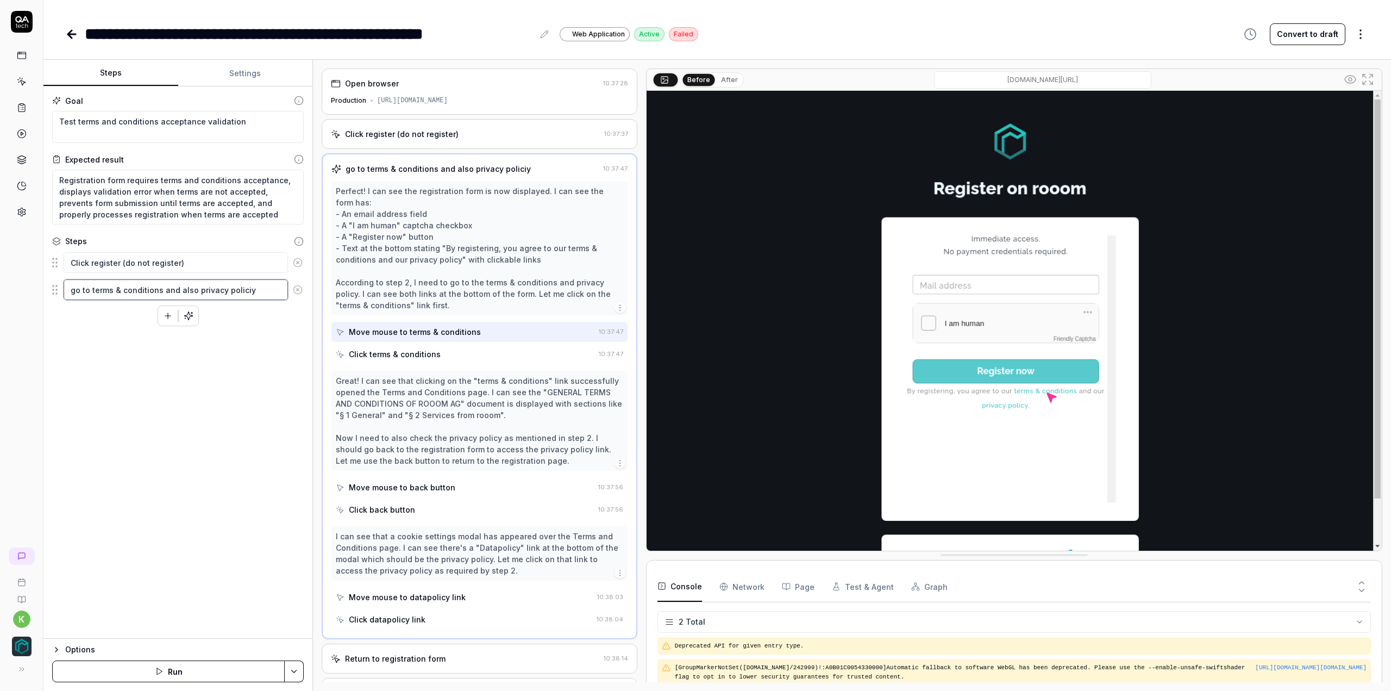
drag, startPoint x: 253, startPoint y: 289, endPoint x: 240, endPoint y: 290, distance: 13.1
click at [240, 290] on textarea "go to terms & conditions and also privacy policiy" at bounding box center [176, 289] width 224 height 21
type textarea "*"
type textarea "go to terms & conditions and also privacy policy"
click at [165, 313] on icon "button" at bounding box center [168, 316] width 10 height 10
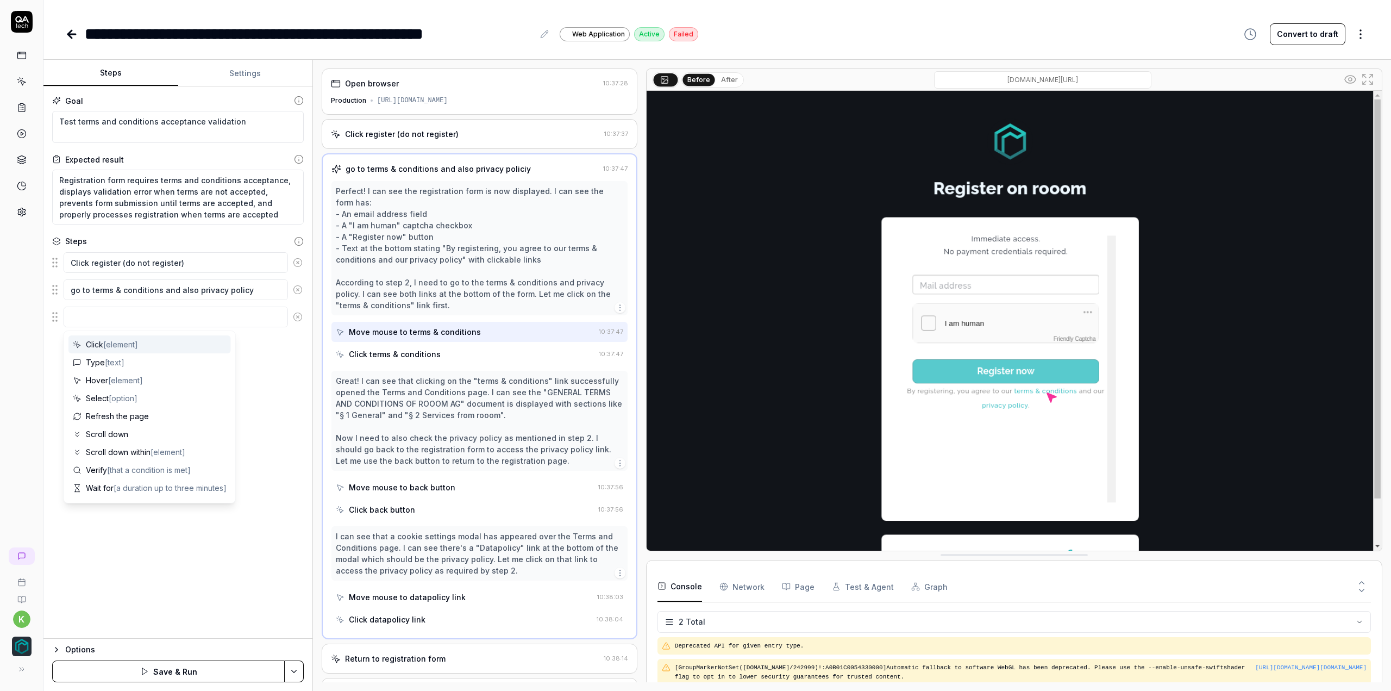
type textarea "*"
type textarea "t"
type textarea "*"
type textarea "ta"
type textarea "*"
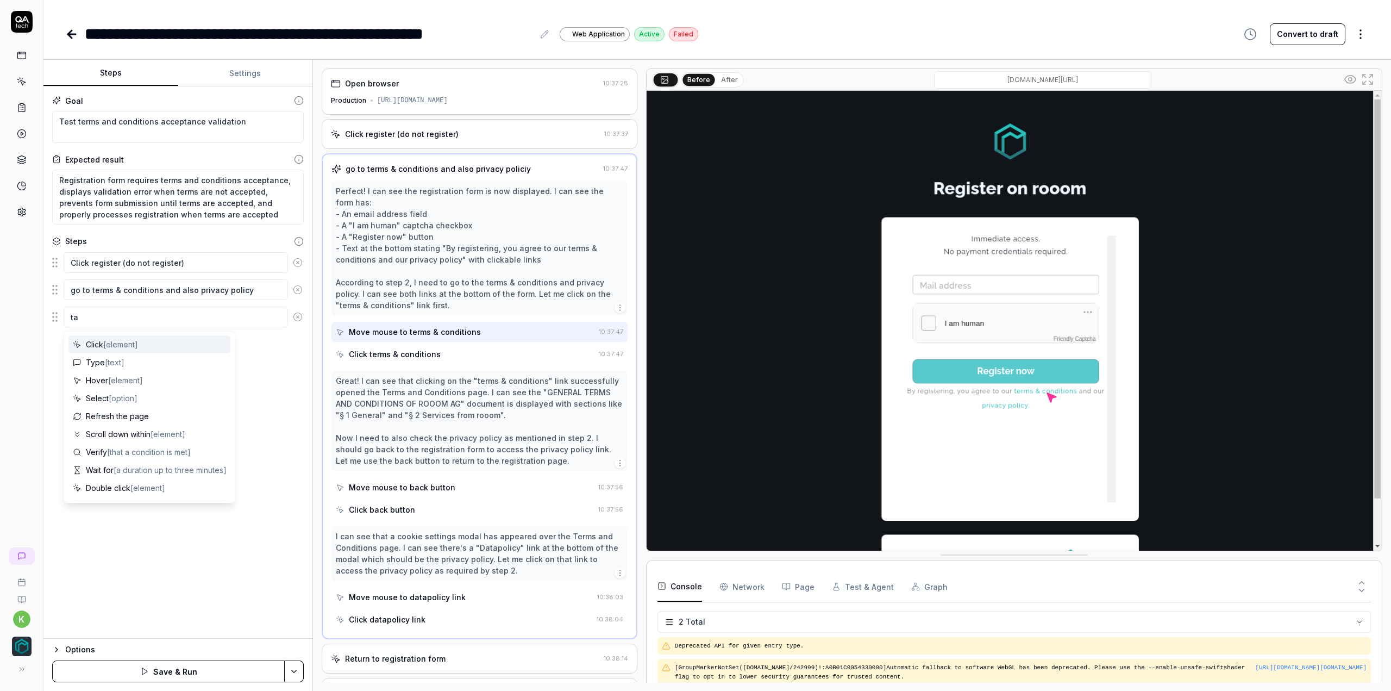
type textarea "tak"
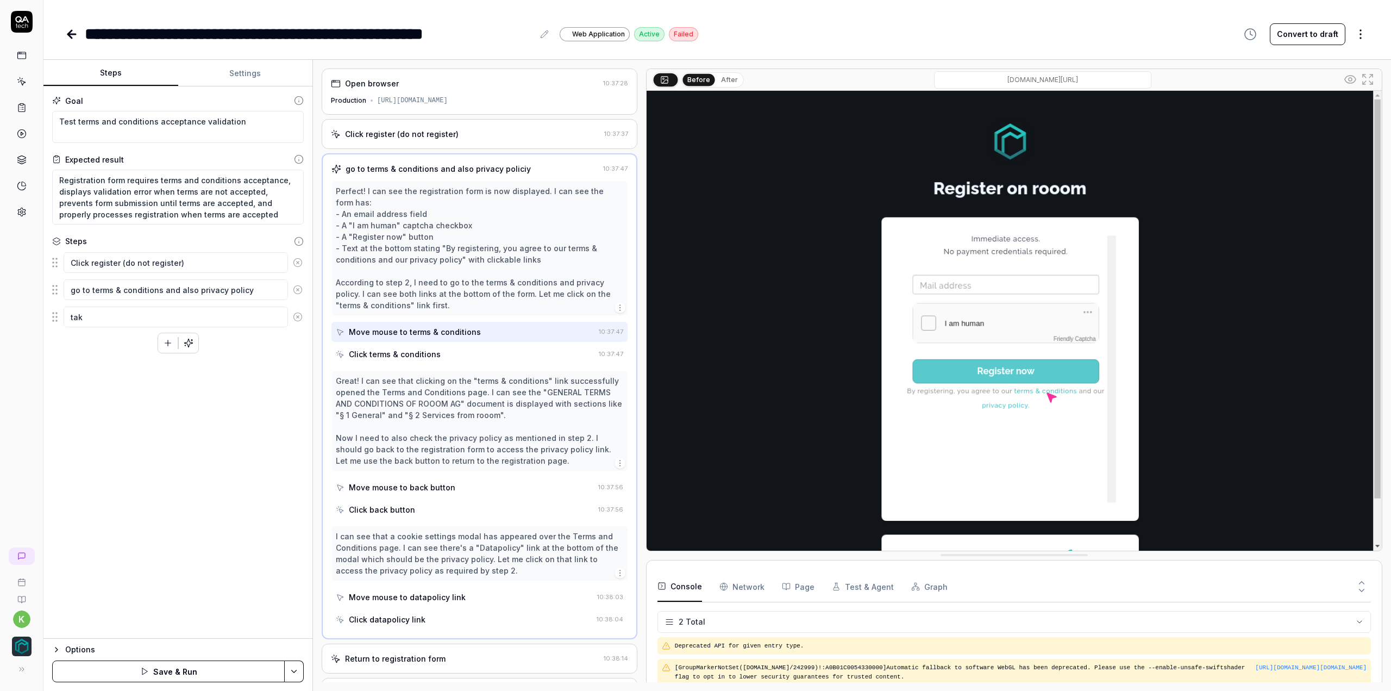
type textarea "*"
type textarea "take"
type textarea "*"
type textarea "take"
type textarea "*"
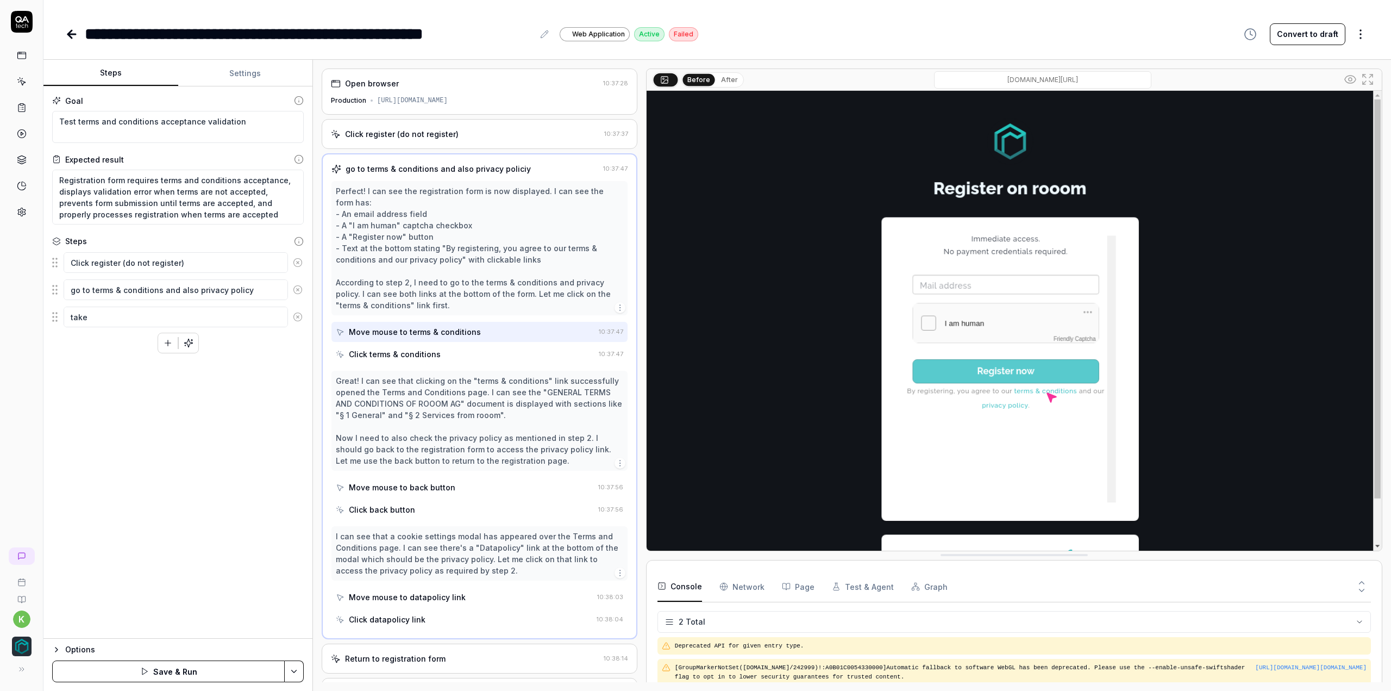
type textarea "take a"
type textarea "*"
type textarea "take a"
type textarea "*"
type textarea "take a l"
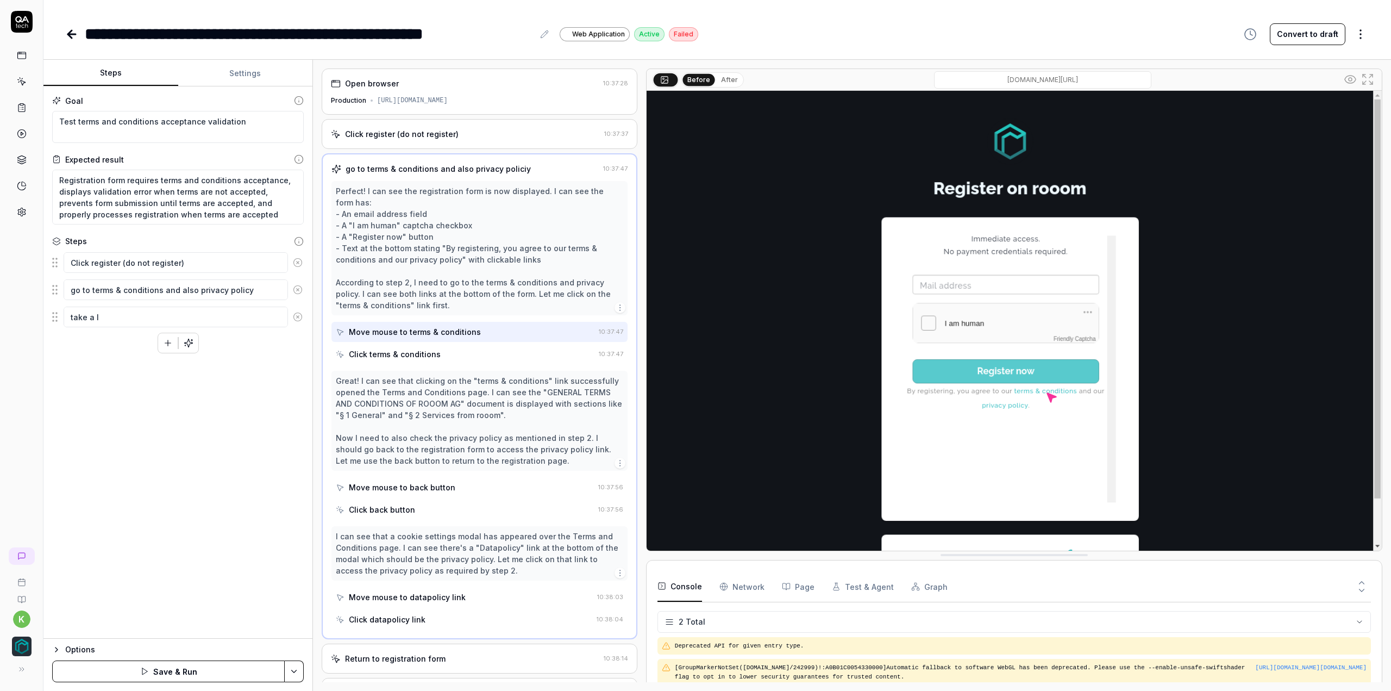
type textarea "*"
type textarea "take a lo"
type textarea "*"
type textarea "take a loo"
type textarea "*"
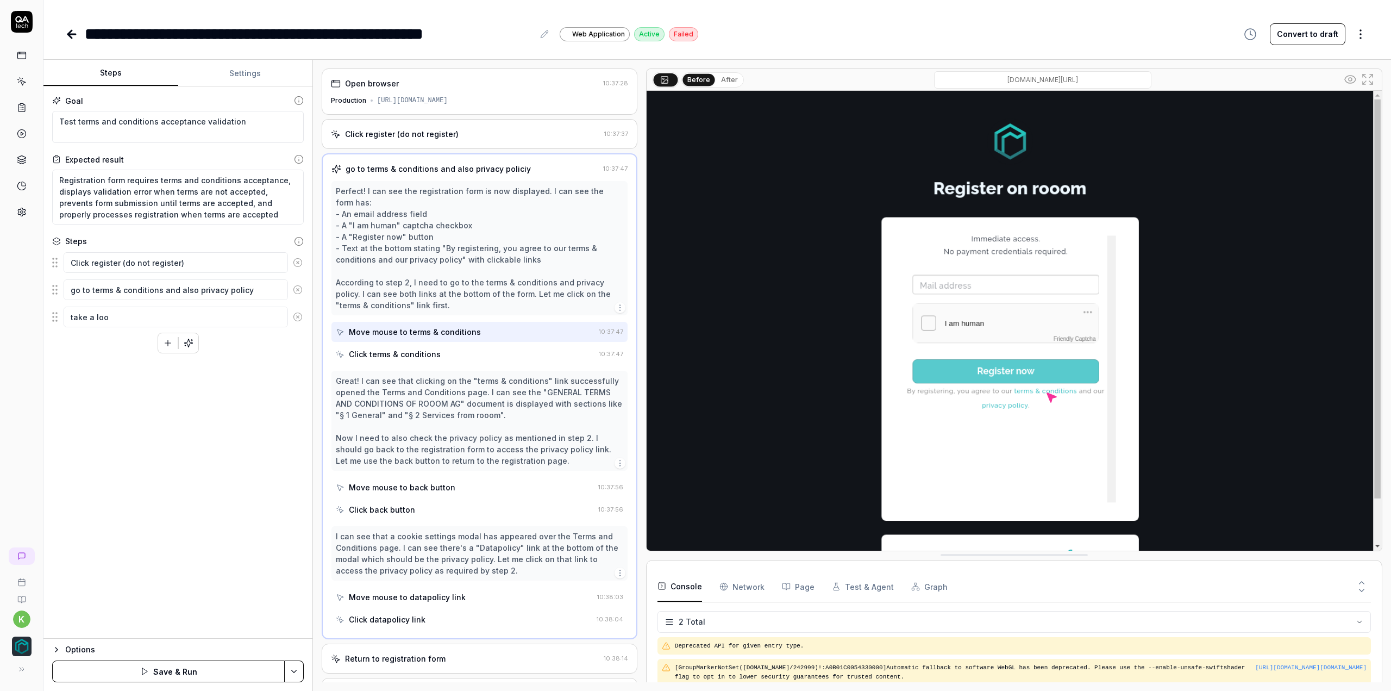
type textarea "take a look"
type textarea "*"
type textarea "take a look"
type textarea "*"
type textarea "take a look o"
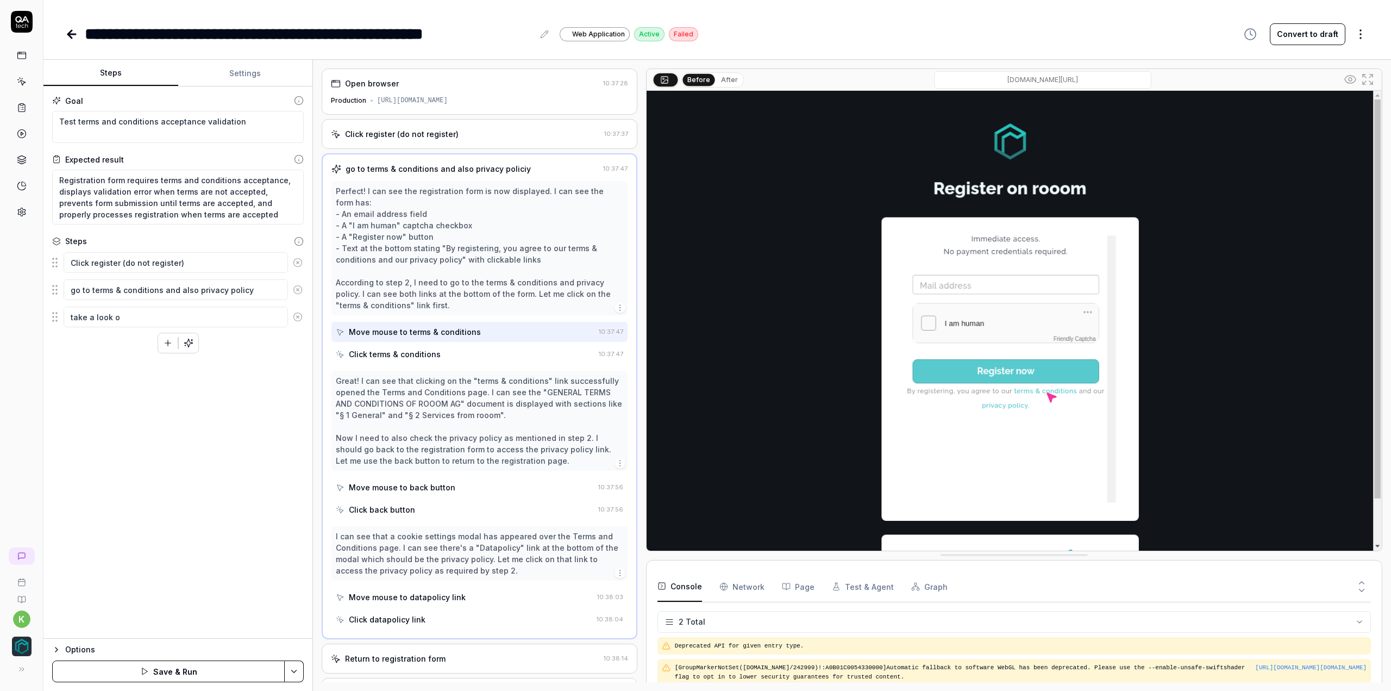
type textarea "*"
type textarea "take a look on"
type textarea "*"
type textarea "take a look on"
type textarea "*"
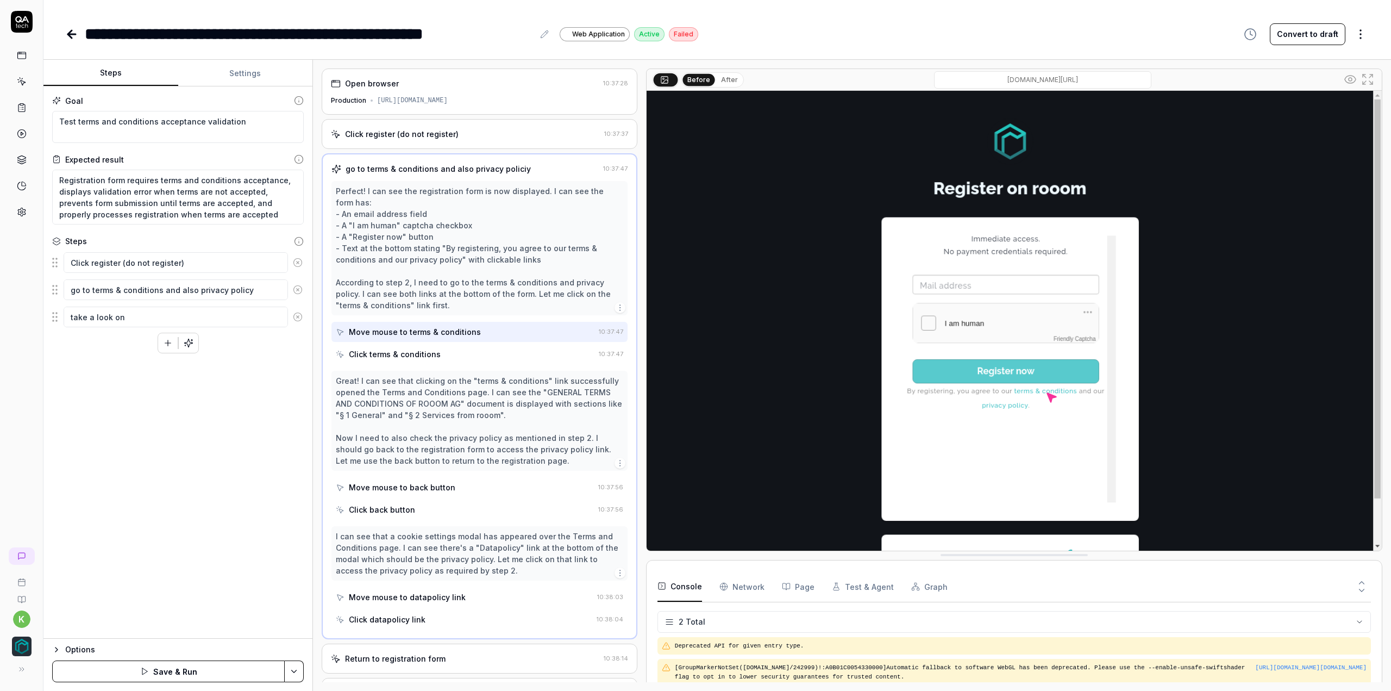
type textarea "take a look on t"
type textarea "*"
type textarea "take a look on th"
type textarea "*"
type textarea "take a look on the"
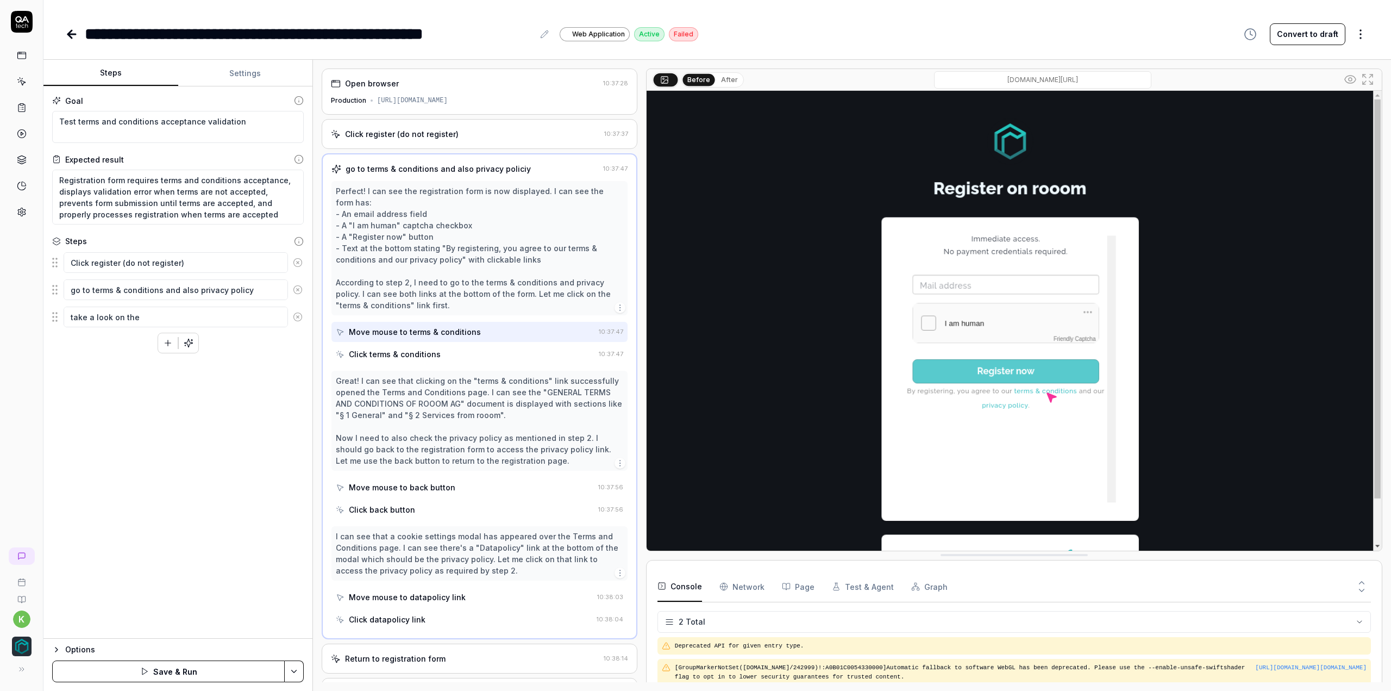
type textarea "*"
type textarea "take a look on the"
type textarea "*"
type textarea "take a look on the l"
type textarea "*"
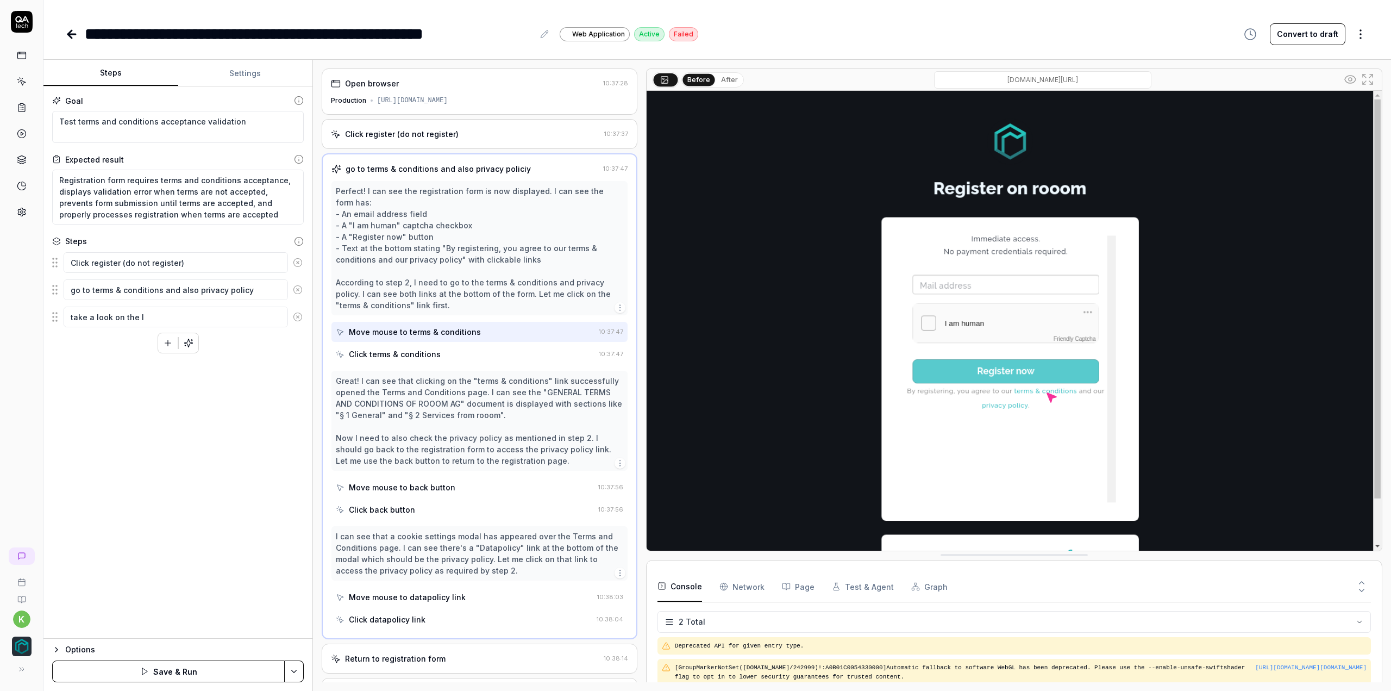
type textarea "take a look on the la"
type textarea "*"
type textarea "take a look on the lan"
type textarea "*"
type textarea "take a look on the lang"
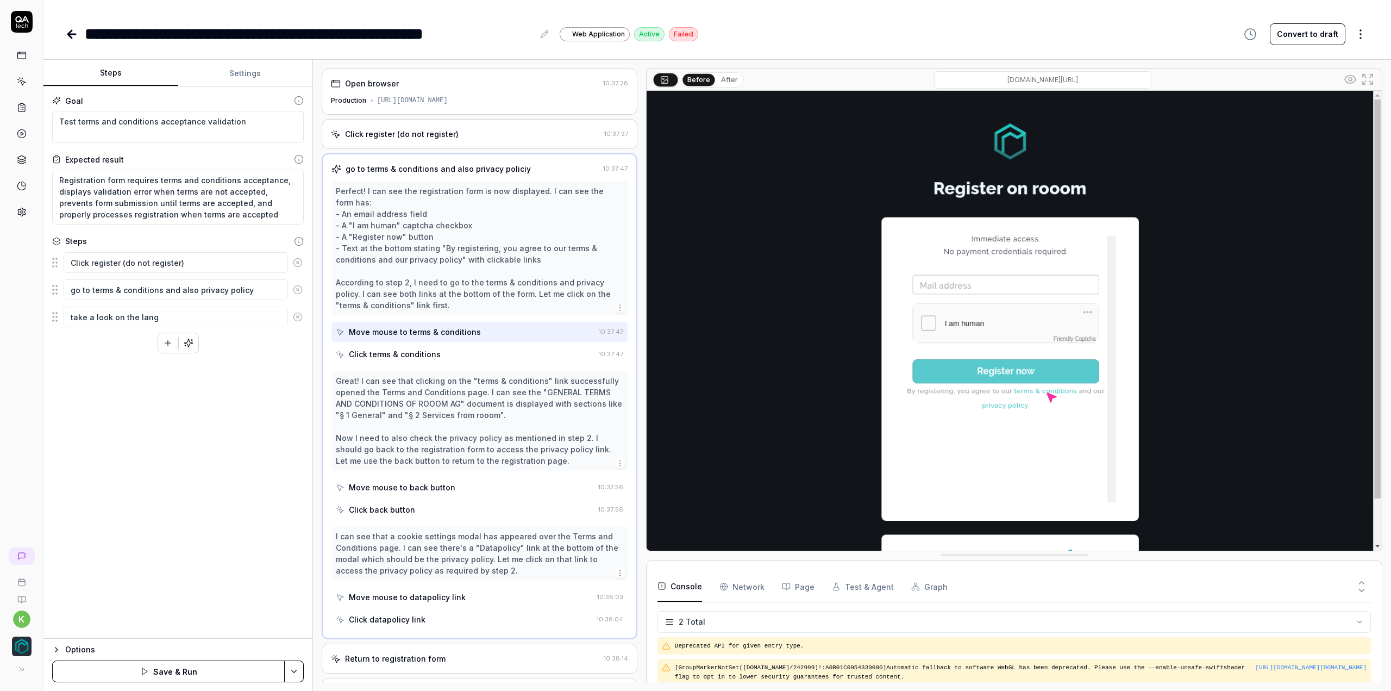
type textarea "*"
type textarea "take a look on the langu"
type textarea "*"
type textarea "take a look on the langue"
type textarea "*"
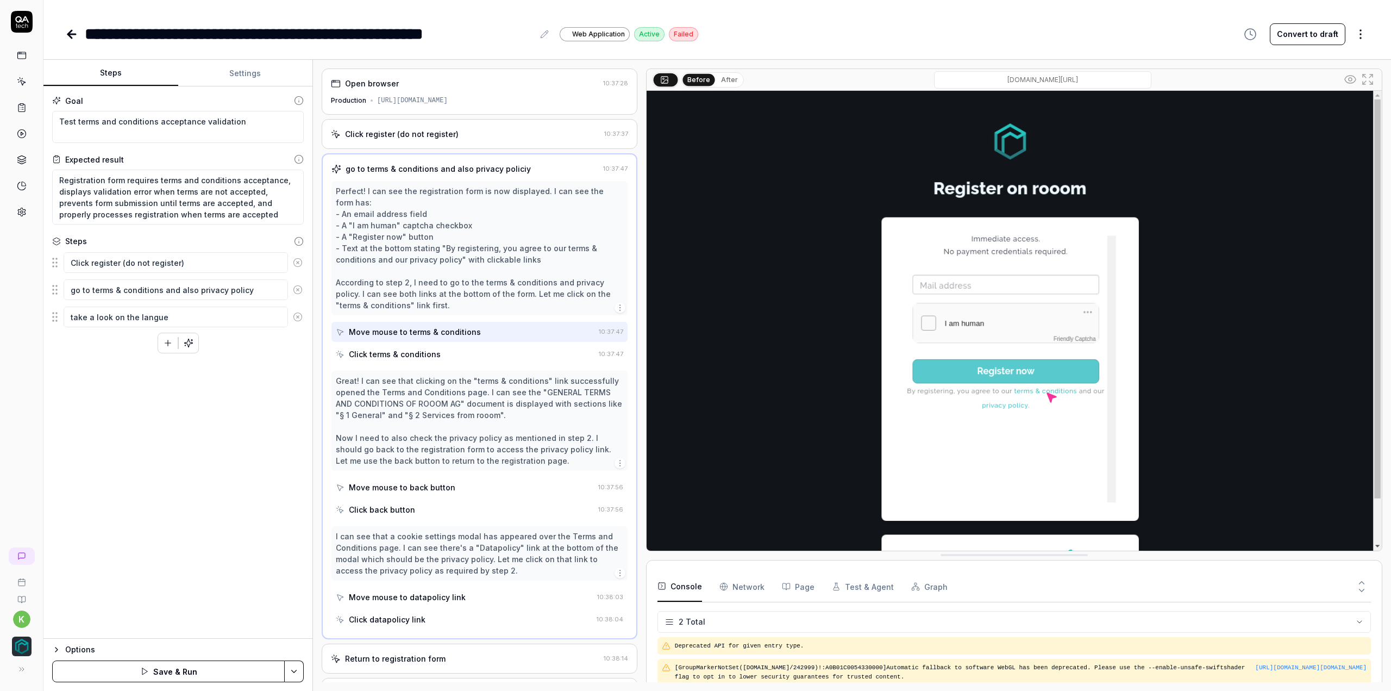
type textarea "take a look on the langu"
type textarea "*"
type textarea "take a look on the lang"
type textarea "*"
type textarea "take a look on the lan"
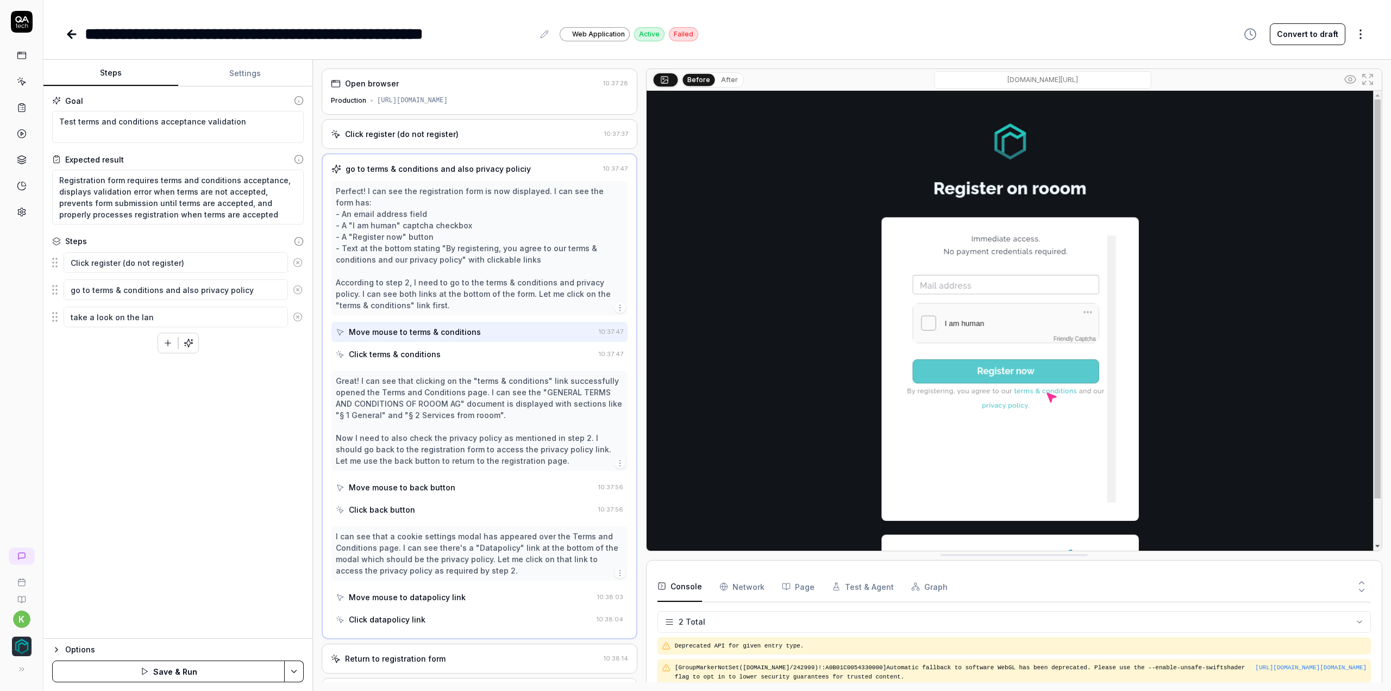
type textarea "*"
type textarea "take a look on the la"
type textarea "*"
type textarea "take a look on the l"
type textarea "*"
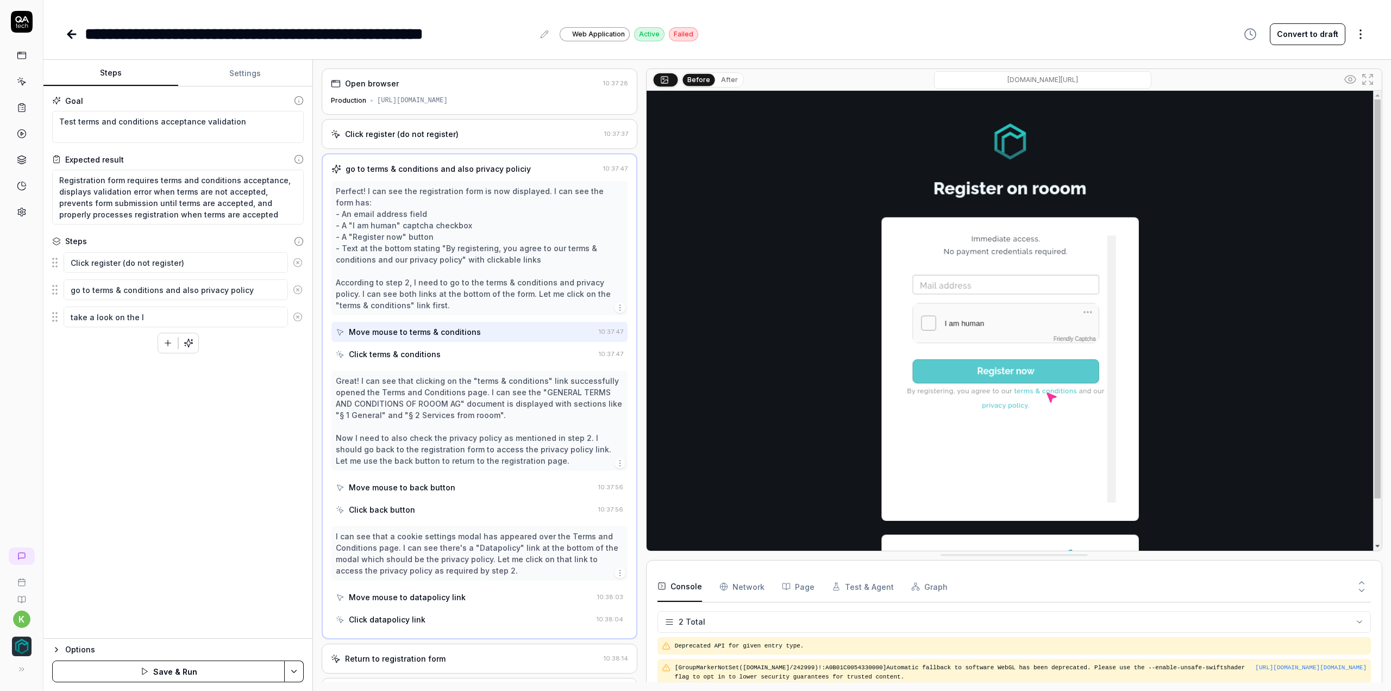
type textarea "take a look on the"
type textarea "*"
type textarea "take a look on the"
type textarea "*"
type textarea "take a look on th"
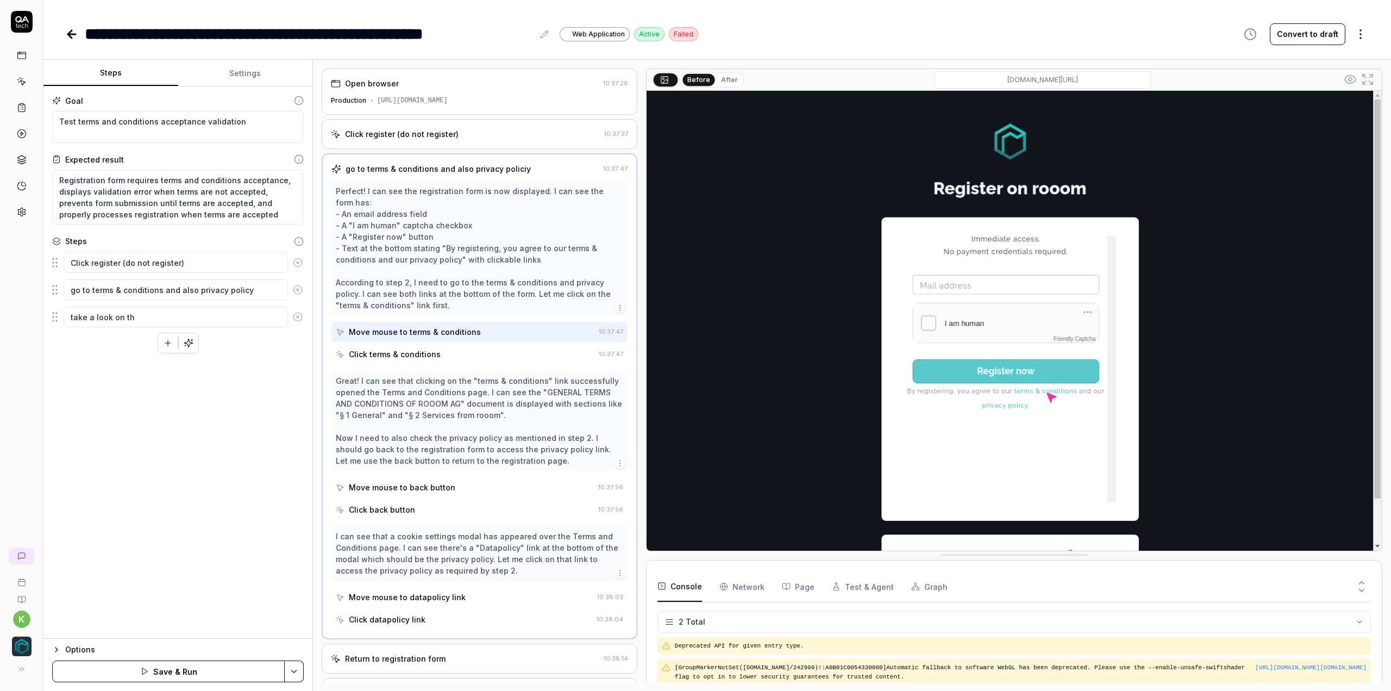
type textarea "*"
type textarea "take a look on t"
type textarea "*"
type textarea "take a look on"
type textarea "*"
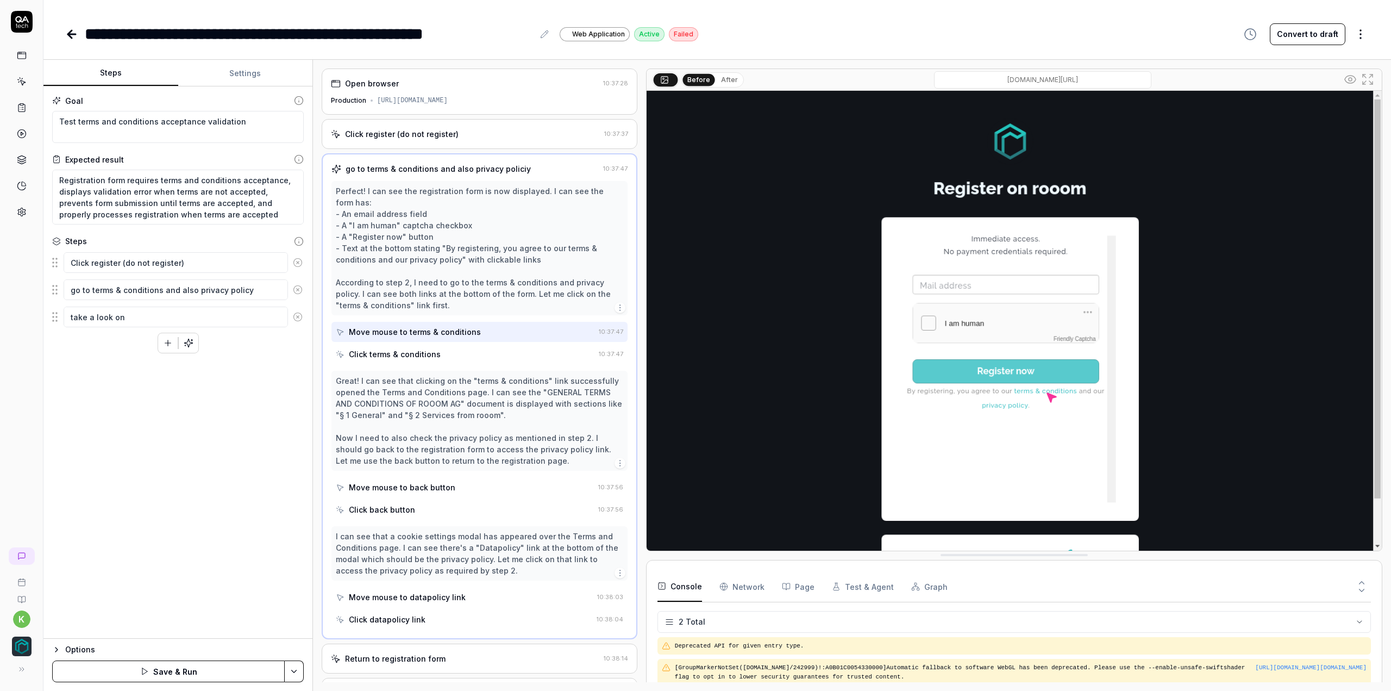
type textarea "take a look on"
type textarea "*"
type textarea "take a look o"
type textarea "*"
type textarea "take a look"
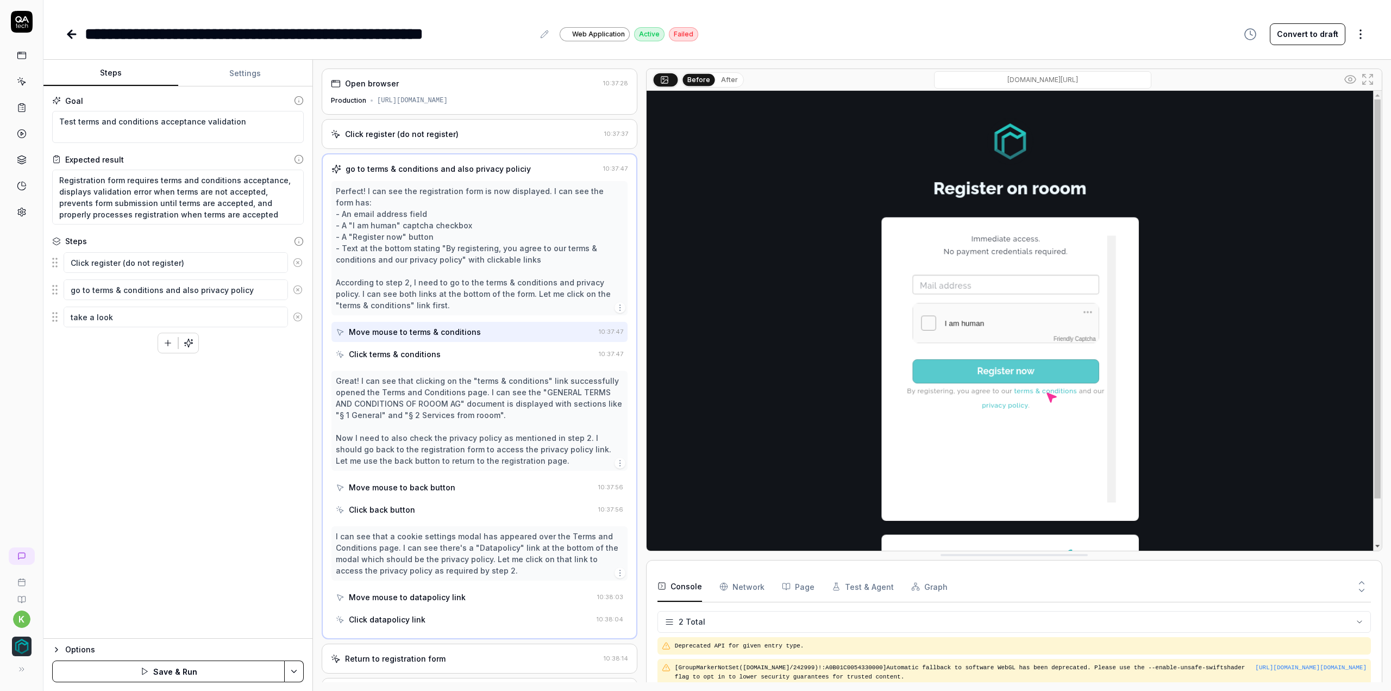
type textarea "*"
type textarea "take a look"
type textarea "*"
type textarea "take a loo"
type textarea "*"
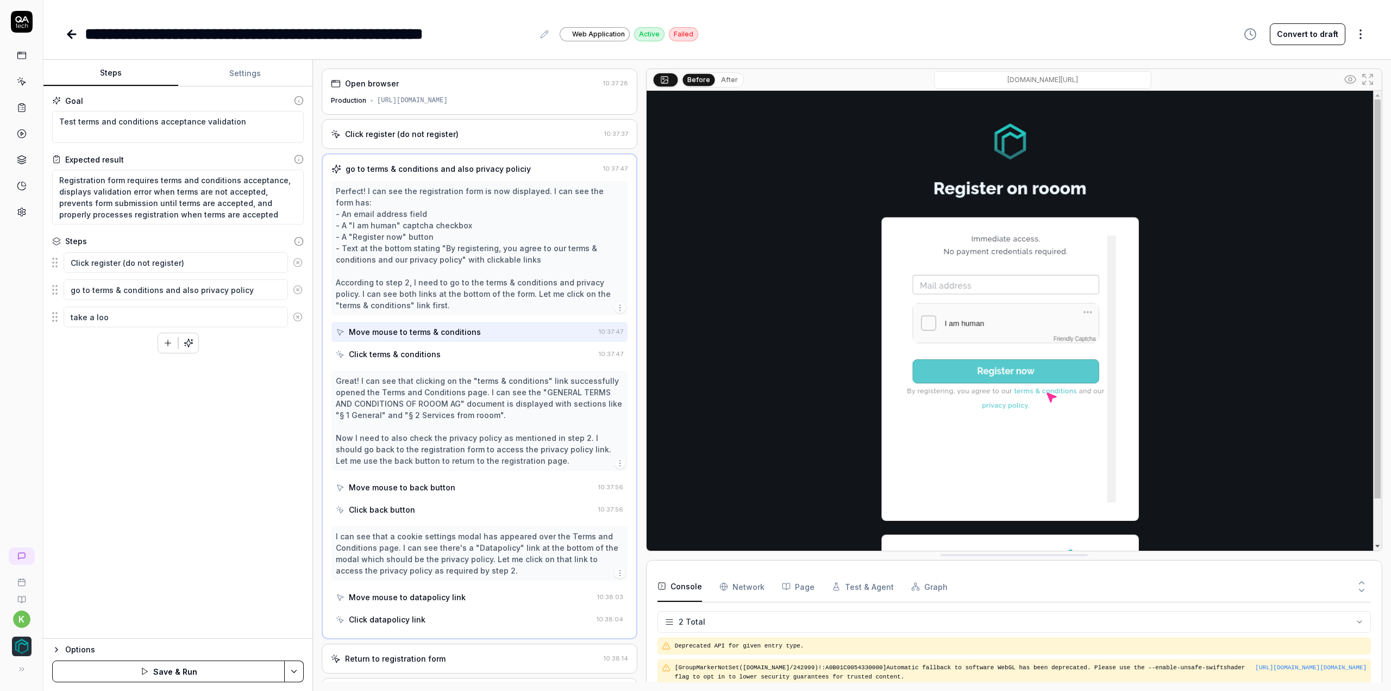
type textarea "take a lo"
type textarea "*"
type textarea "take a l"
type textarea "*"
type textarea "take a"
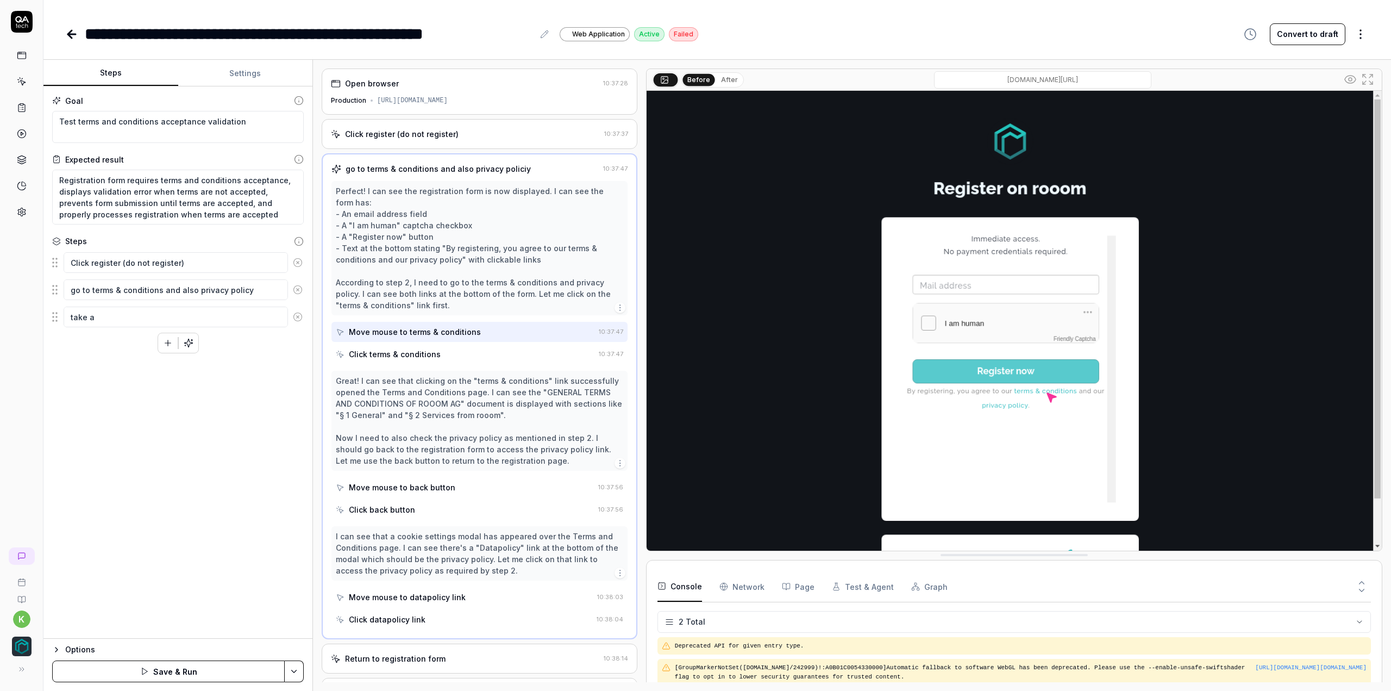
type textarea "*"
type textarea "take a"
type textarea "*"
type textarea "take"
type textarea "*"
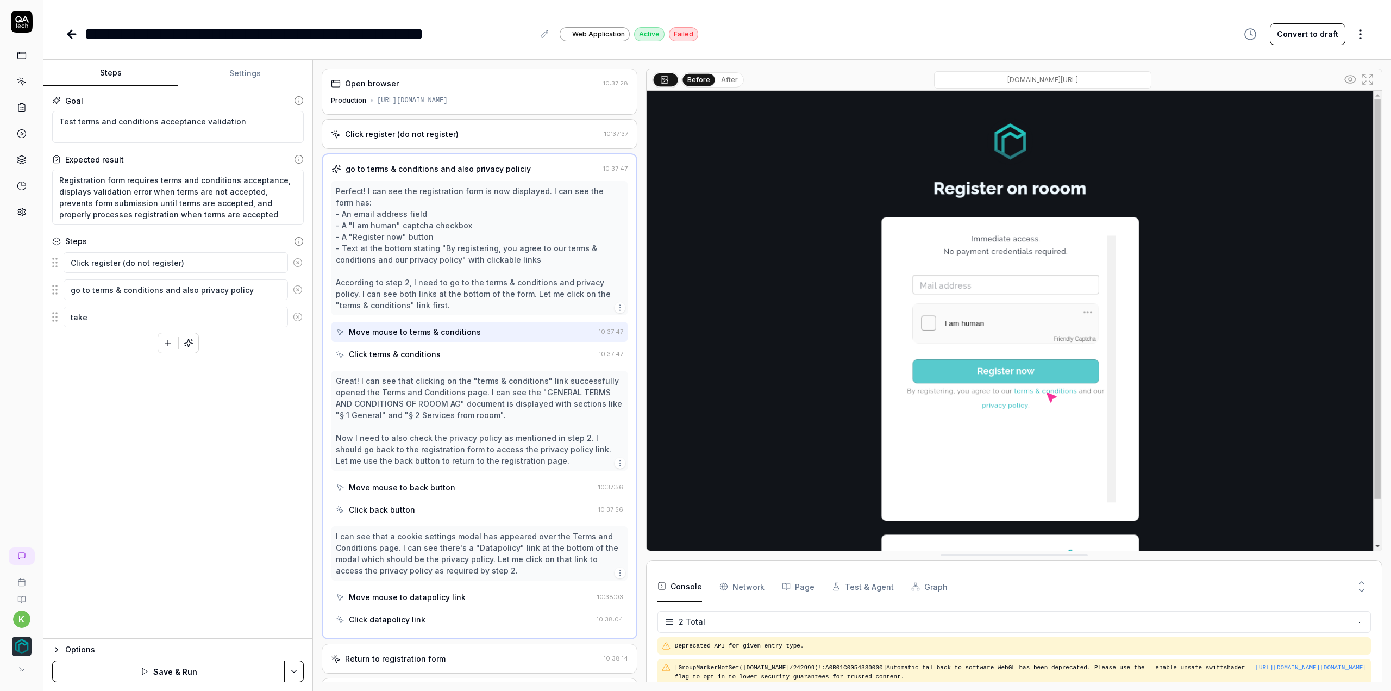
type textarea "take"
type textarea "*"
type textarea "tak"
type textarea "*"
type textarea "ta"
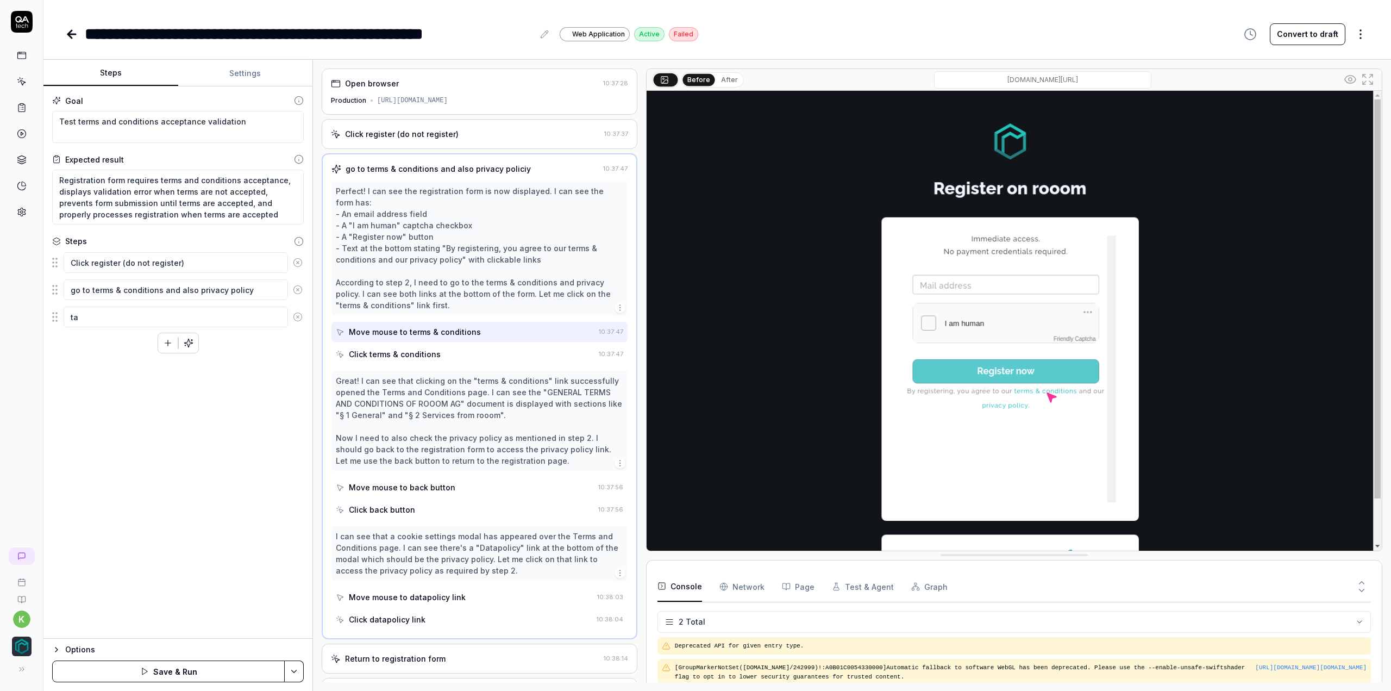
type textarea "*"
type textarea "t"
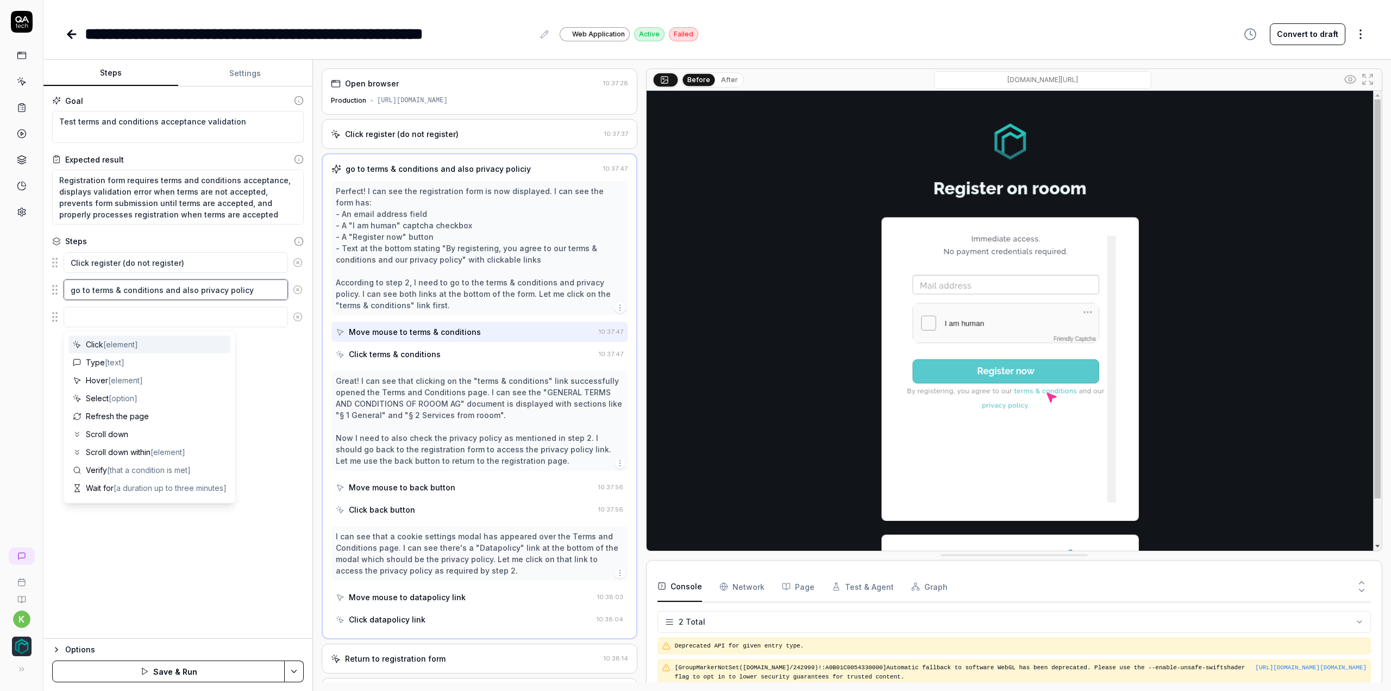
click at [243, 289] on textarea "go to terms & conditions and also privacy policy" at bounding box center [176, 289] width 224 height 21
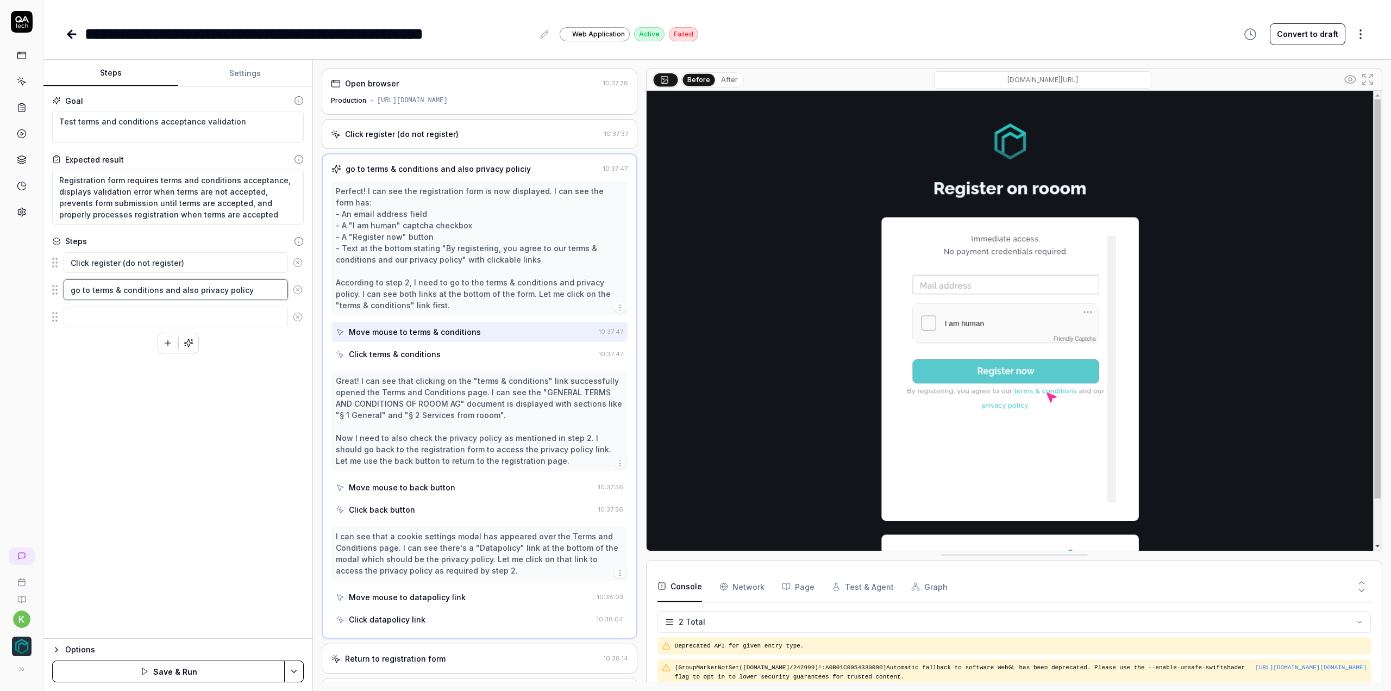
type textarea "*"
type textarea "go to terms & conditions and also privacy policy"
type textarea "*"
type textarea "go to terms & conditions and also privacy policy t"
type textarea "*"
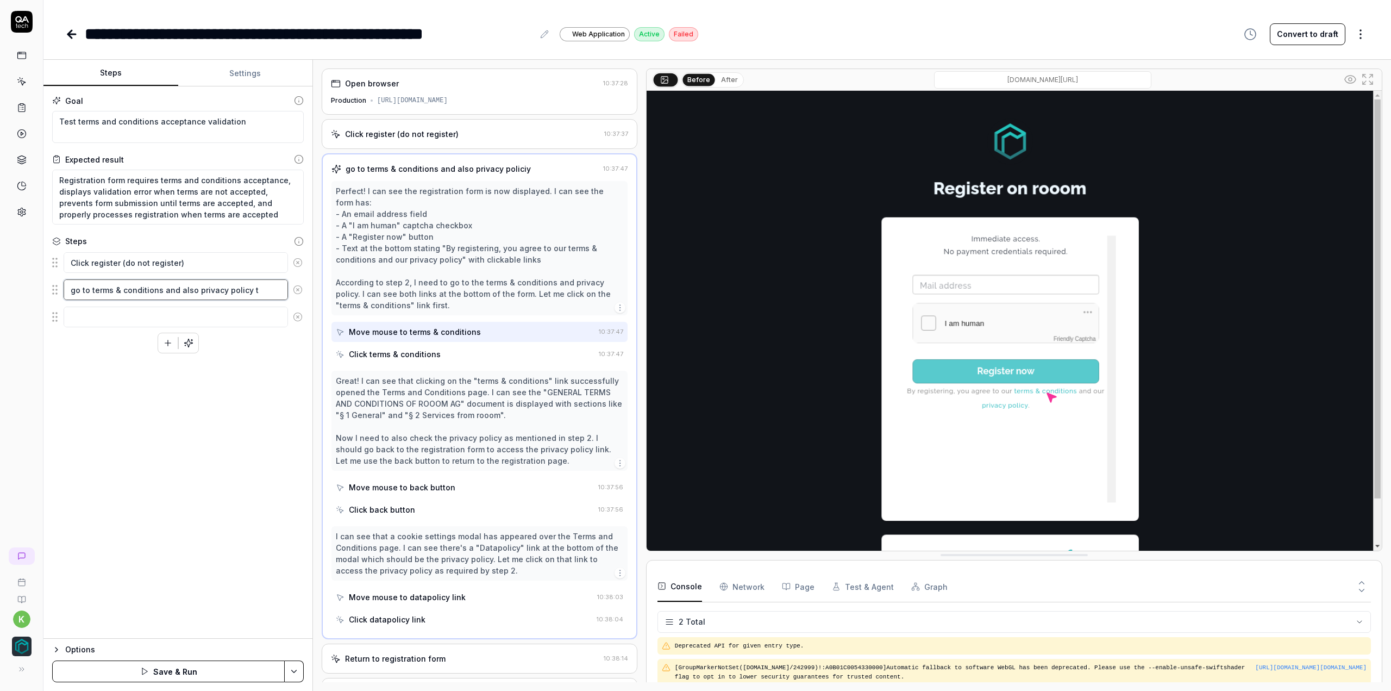
type textarea "go to terms & conditions and also privacy policy ti"
type textarea "*"
type textarea "go to terms & conditions and also privacy policy ti"
type textarea "*"
type textarea "go to terms & conditions and also privacy policy ti"
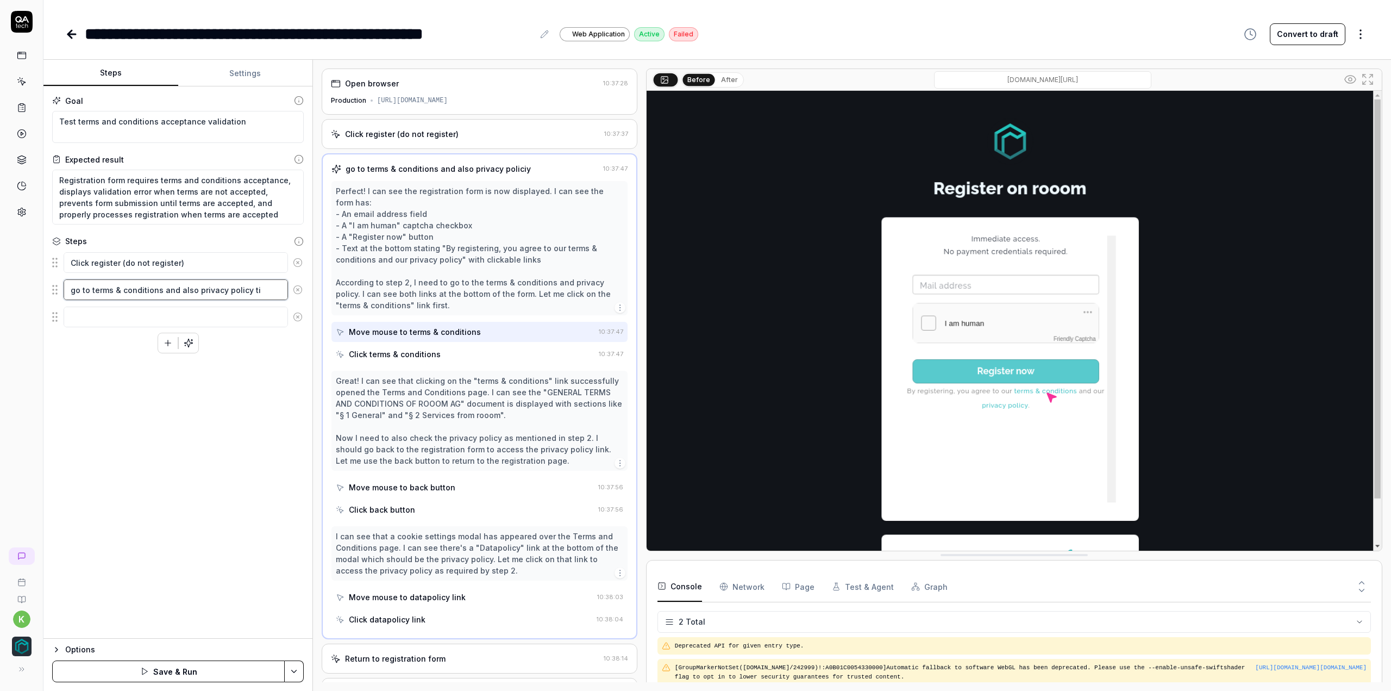
type textarea "*"
type textarea "go to terms & conditions and also privacy policy t"
type textarea "*"
type textarea "go to terms & conditions and also privacy policy to"
type textarea "*"
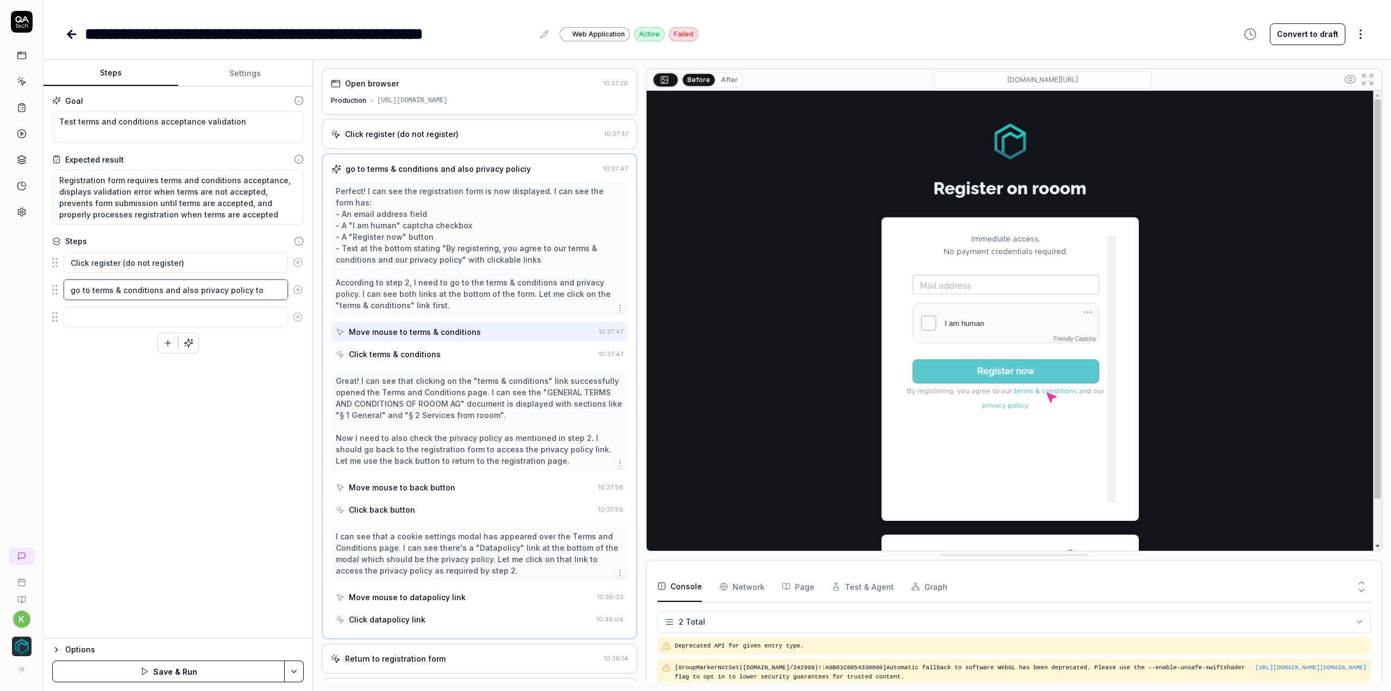
type textarea "go to terms & conditions and also privacy policy to"
type textarea "*"
type textarea "go to terms & conditions and also privacy policy to s"
type textarea "*"
type textarea "go to terms & conditions and also privacy policy to se"
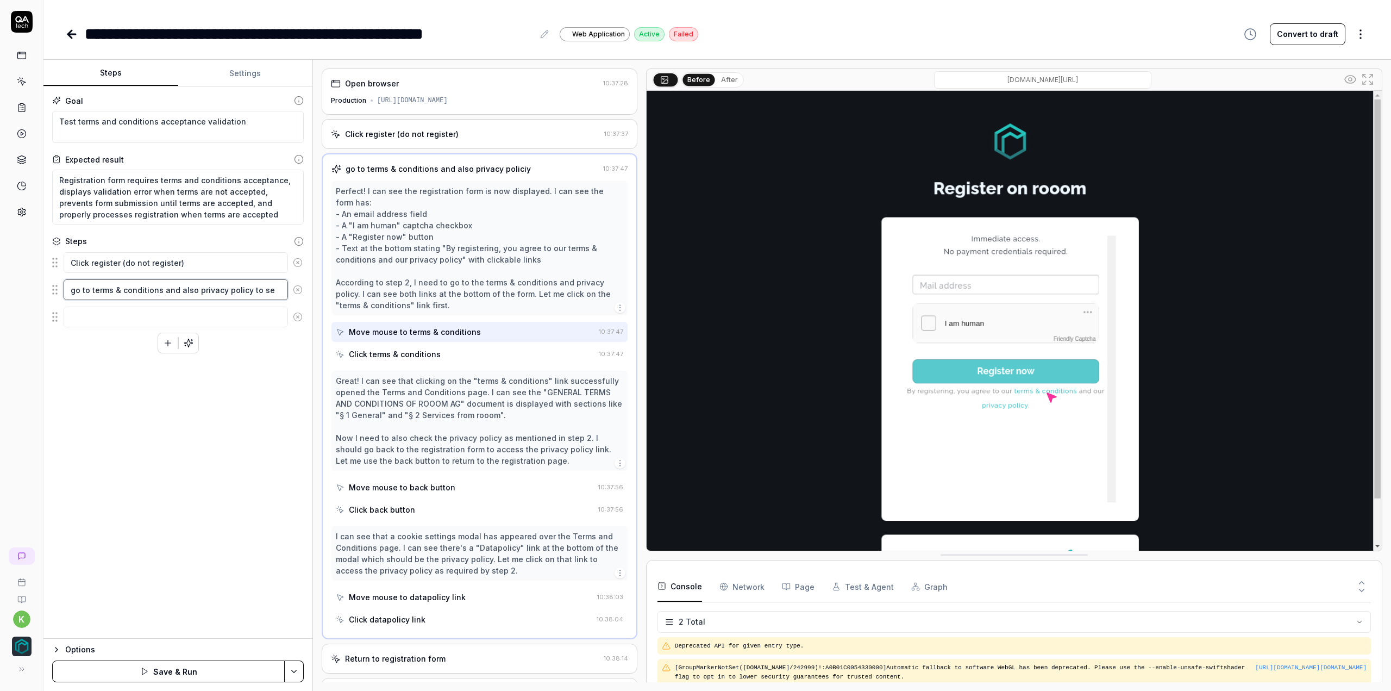
type textarea "*"
type textarea "go to terms & conditions and also privacy policy to see"
type textarea "*"
type textarea "go to terms & conditions and also privacy policy to see"
type textarea "*"
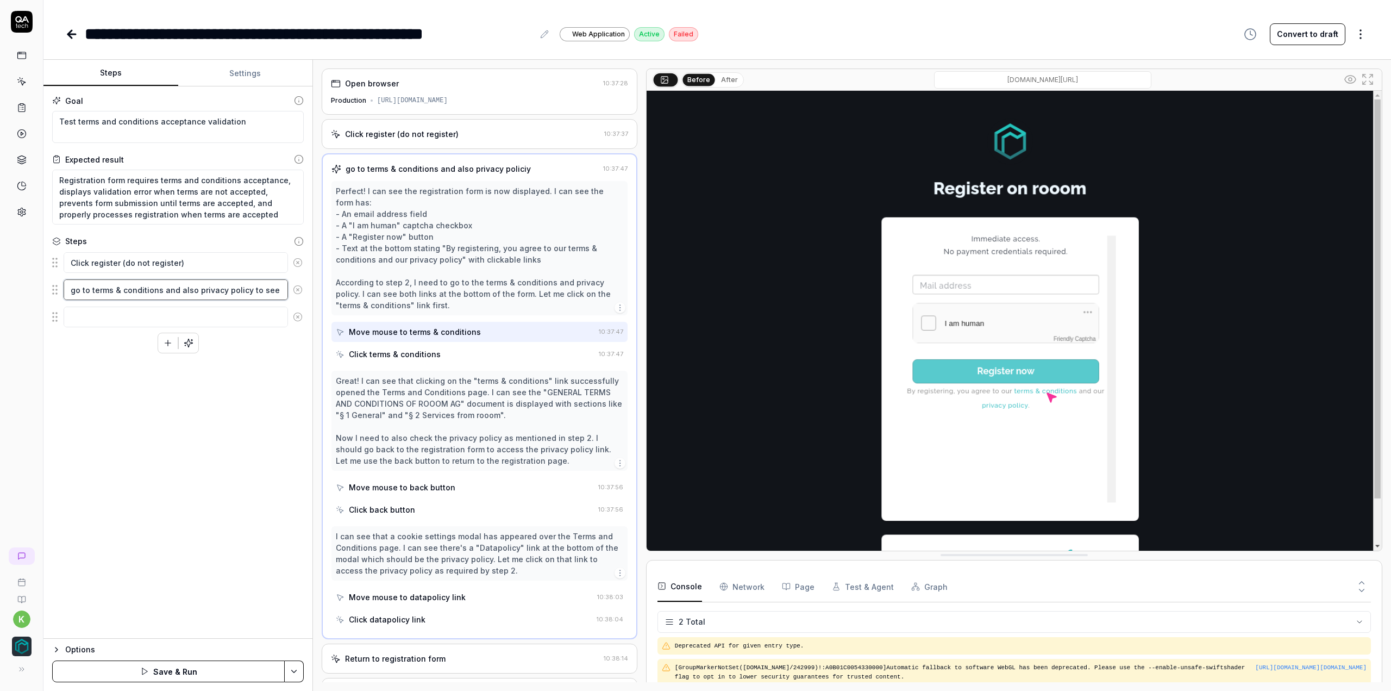
type textarea "go to terms & conditions and also privacy policy to see i"
type textarea "*"
type textarea "go to terms & conditions and also privacy policy to see it"
type textarea "*"
type textarea "go to terms & conditions and also privacy policy to see i"
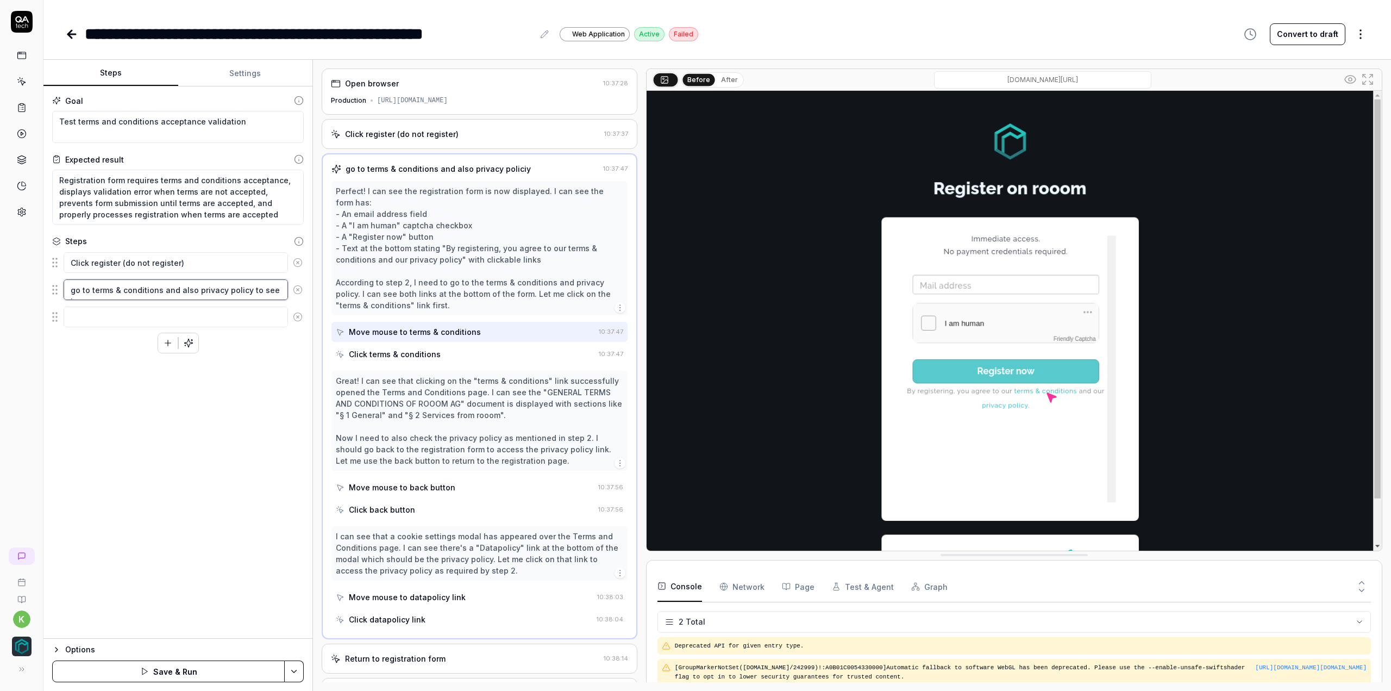
type textarea "*"
type textarea "go to terms & conditions and also privacy policy to see if"
type textarea "*"
type textarea "go to terms & conditions and also privacy policy to see if"
type textarea "*"
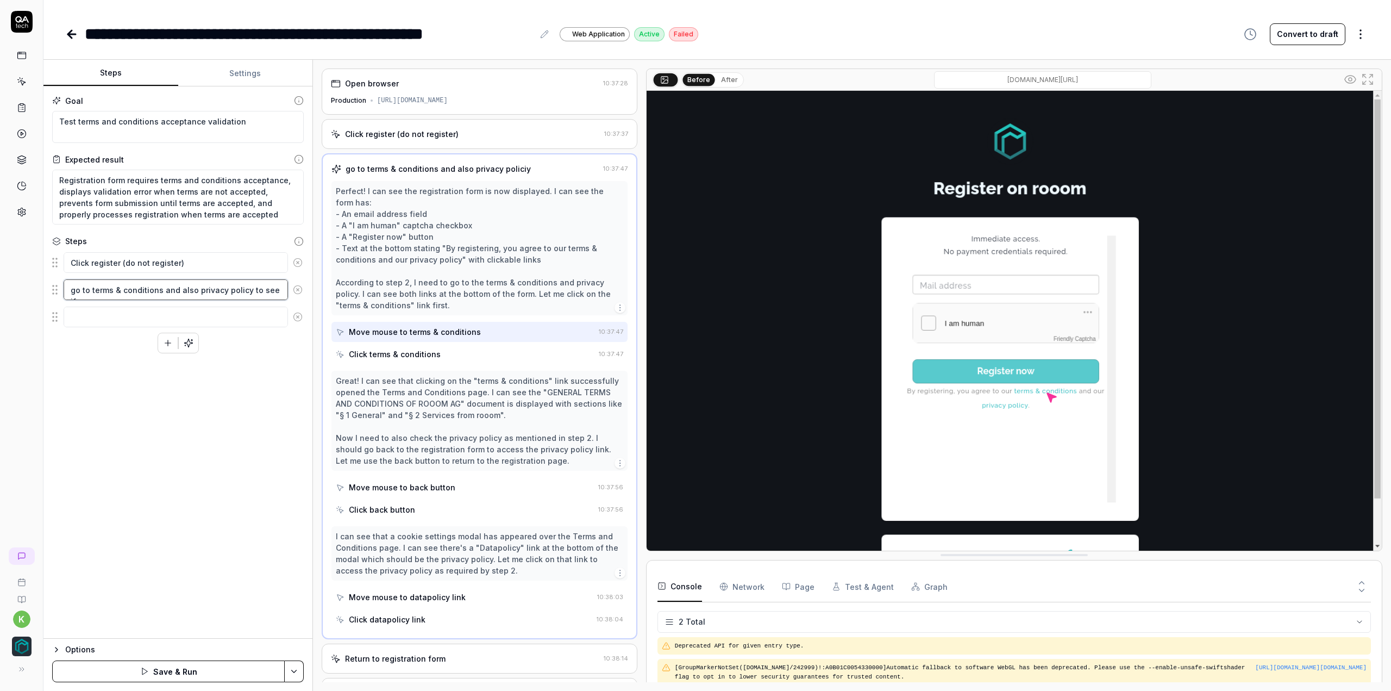
type textarea "go to terms & conditions and also privacy policy to see if t"
type textarea "*"
type textarea "go to terms & conditions and also privacy policy to see if th"
type textarea "*"
type textarea "go to terms & conditions and also privacy policy to see if the"
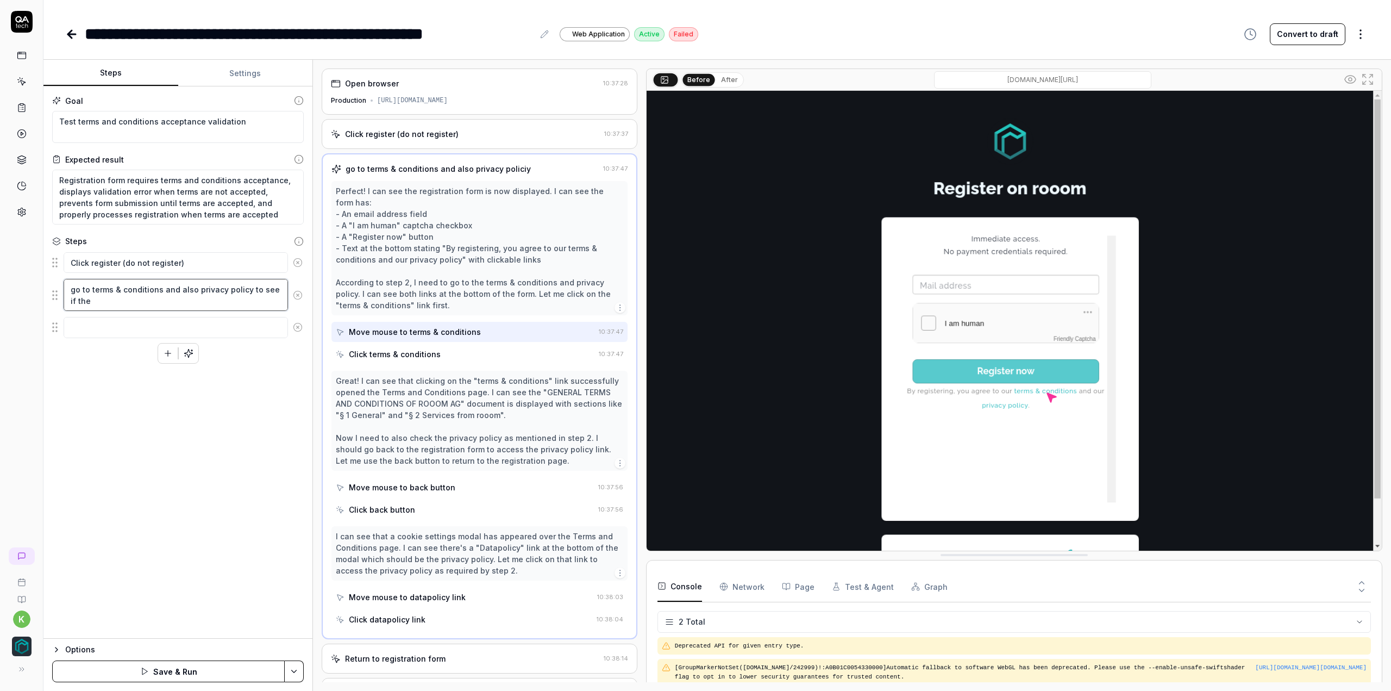
type textarea "*"
type textarea "go to terms & conditions and also privacy policy to see if the"
type textarea "*"
type textarea "go to terms & conditions and also privacy policy to see if the l"
type textarea "*"
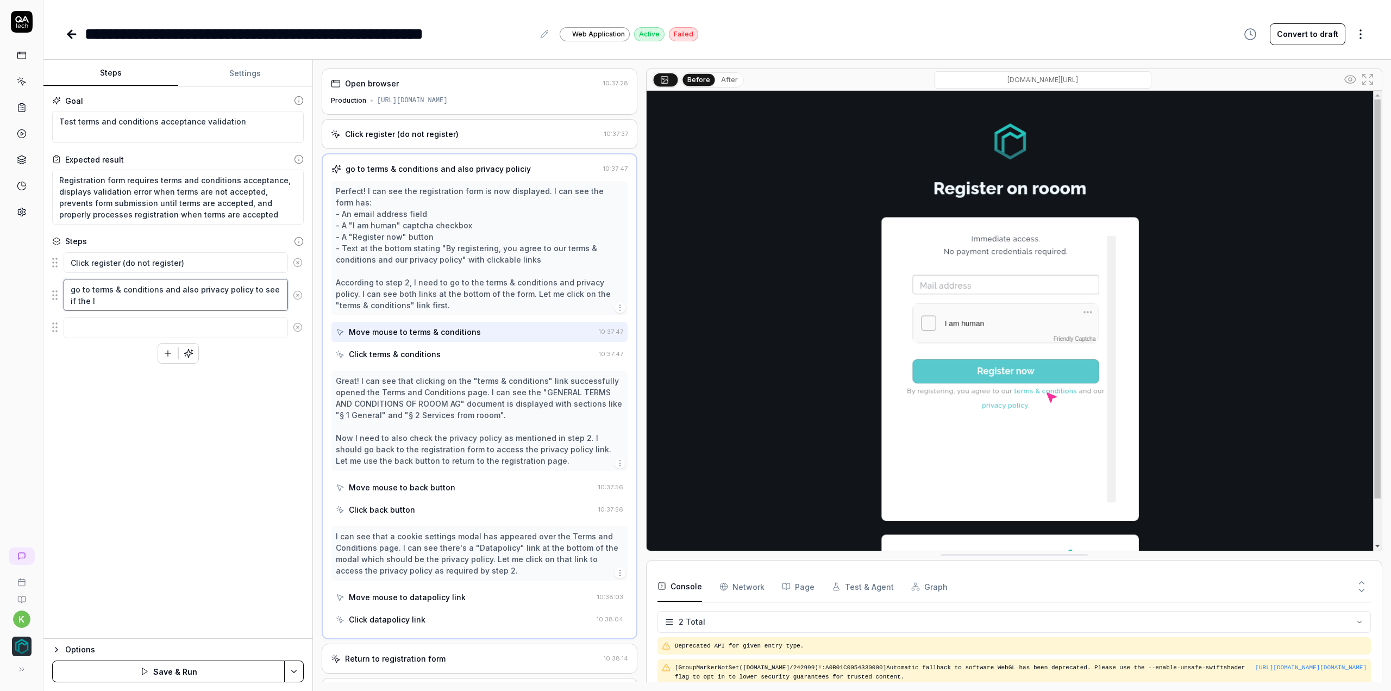
type textarea "go to terms & conditions and also privacy policy to see if the li"
type textarea "*"
type textarea "go to terms & conditions and also privacy policy to see if the lin"
type textarea "*"
type textarea "go to terms & conditions and also privacy policy to see if the link"
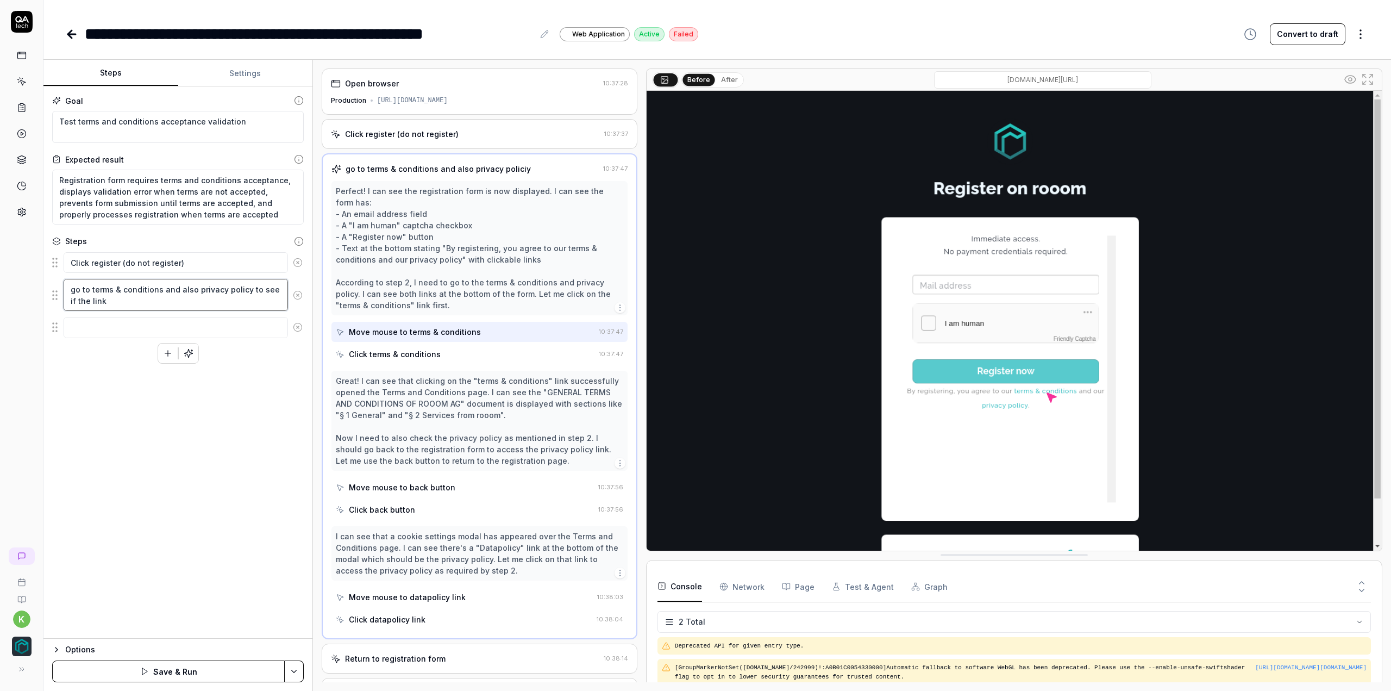
type textarea "*"
type textarea "go to terms & conditions and also privacy policy to see if the linki"
type textarea "*"
type textarea "go to terms & conditions and also privacy policy to see if the linkin"
type textarea "*"
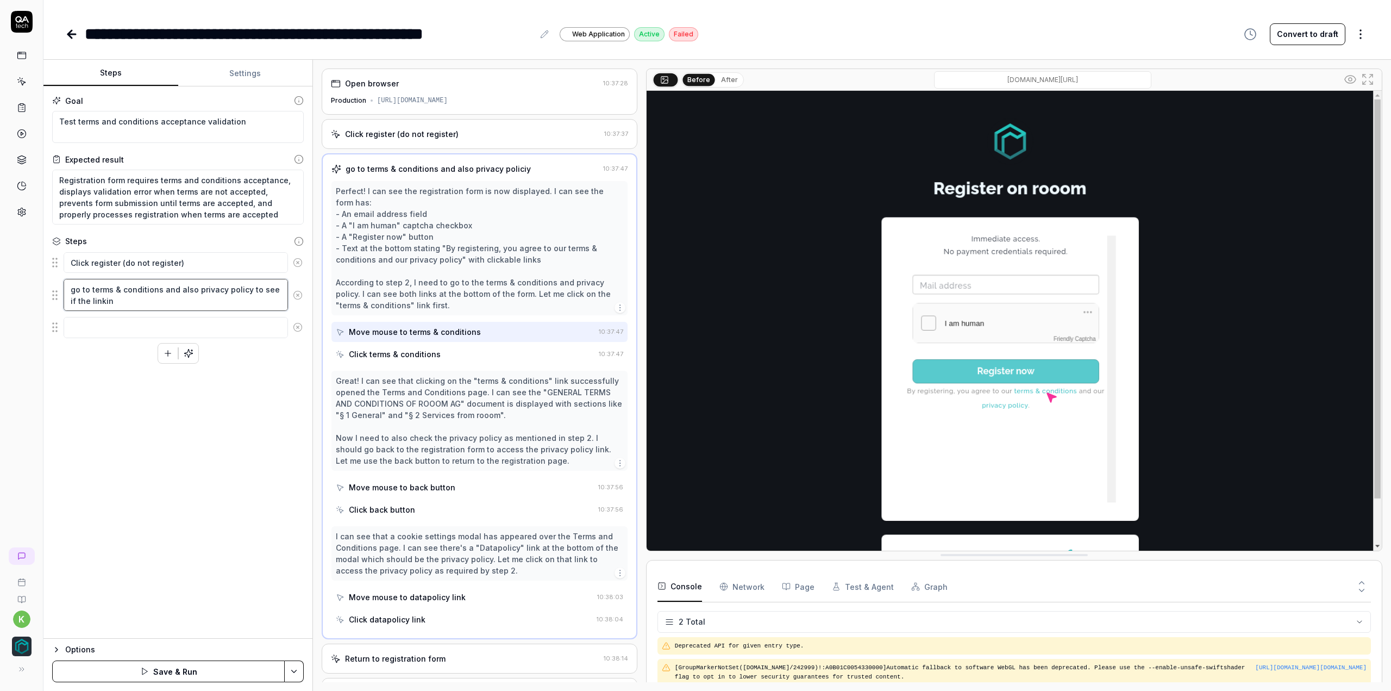
type textarea "go to terms & conditions and also privacy policy to see if the linkin"
type textarea "*"
type textarea "go to terms & conditions and also privacy policy to see if the linkin i"
type textarea "*"
type textarea "go to terms & conditions and also privacy policy to see if the linkin is"
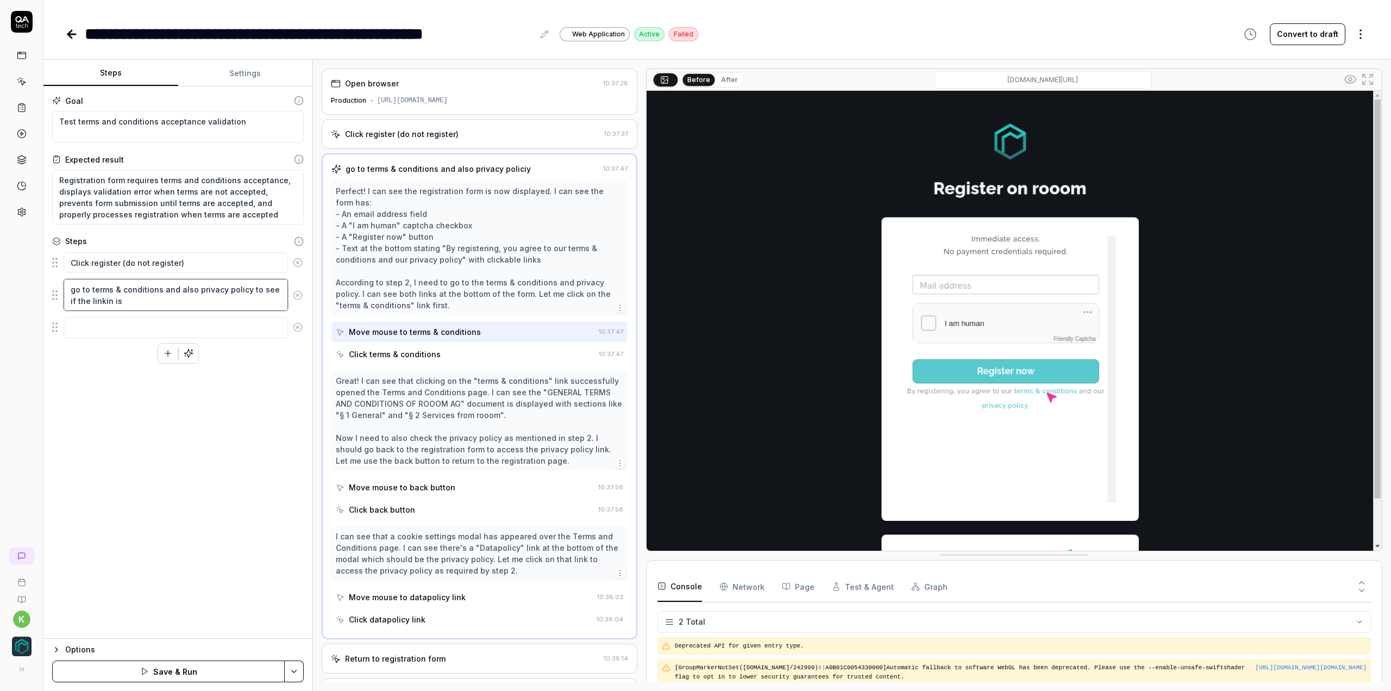
type textarea "*"
type textarea "go to terms & conditions and also privacy policy to see if the linkin is"
type textarea "*"
click at [86, 325] on textarea at bounding box center [176, 327] width 224 height 21
click at [101, 304] on textarea "go to terms & conditions and also privacy policy to see if the linkin is correc…" at bounding box center [176, 295] width 224 height 32
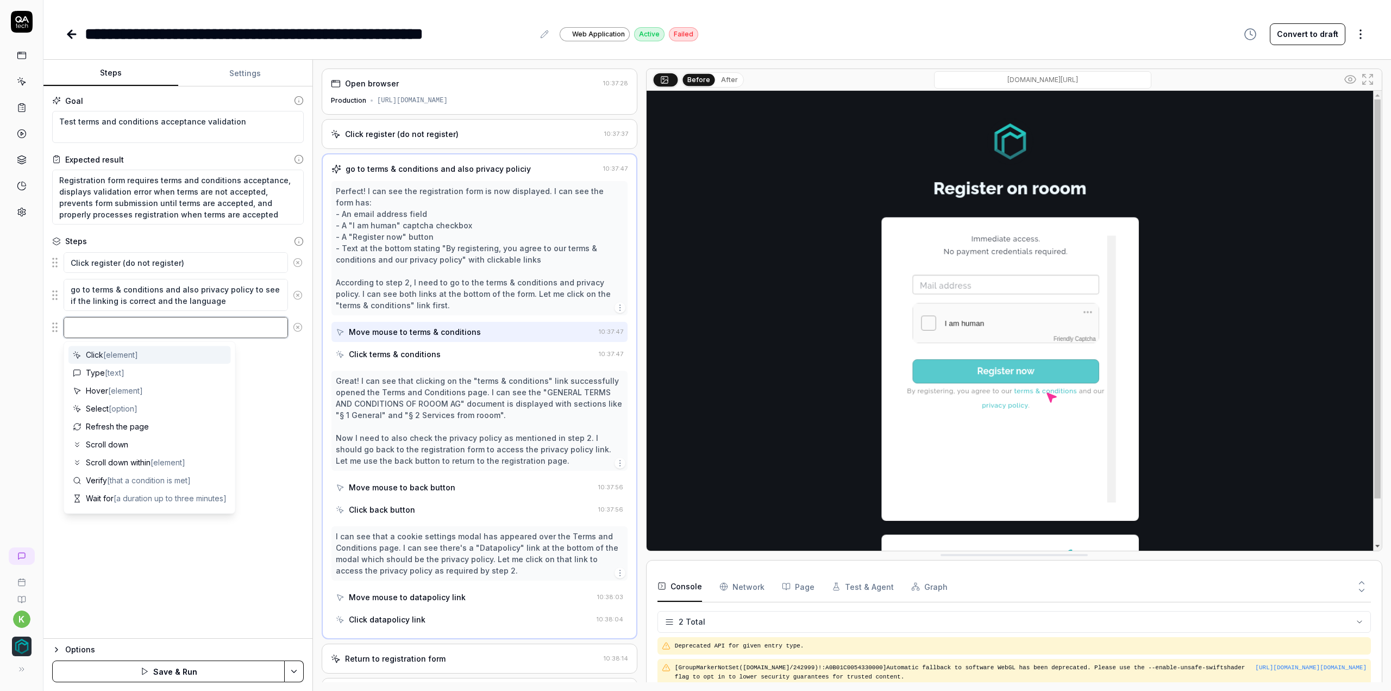
click at [108, 323] on textarea at bounding box center [176, 327] width 224 height 21
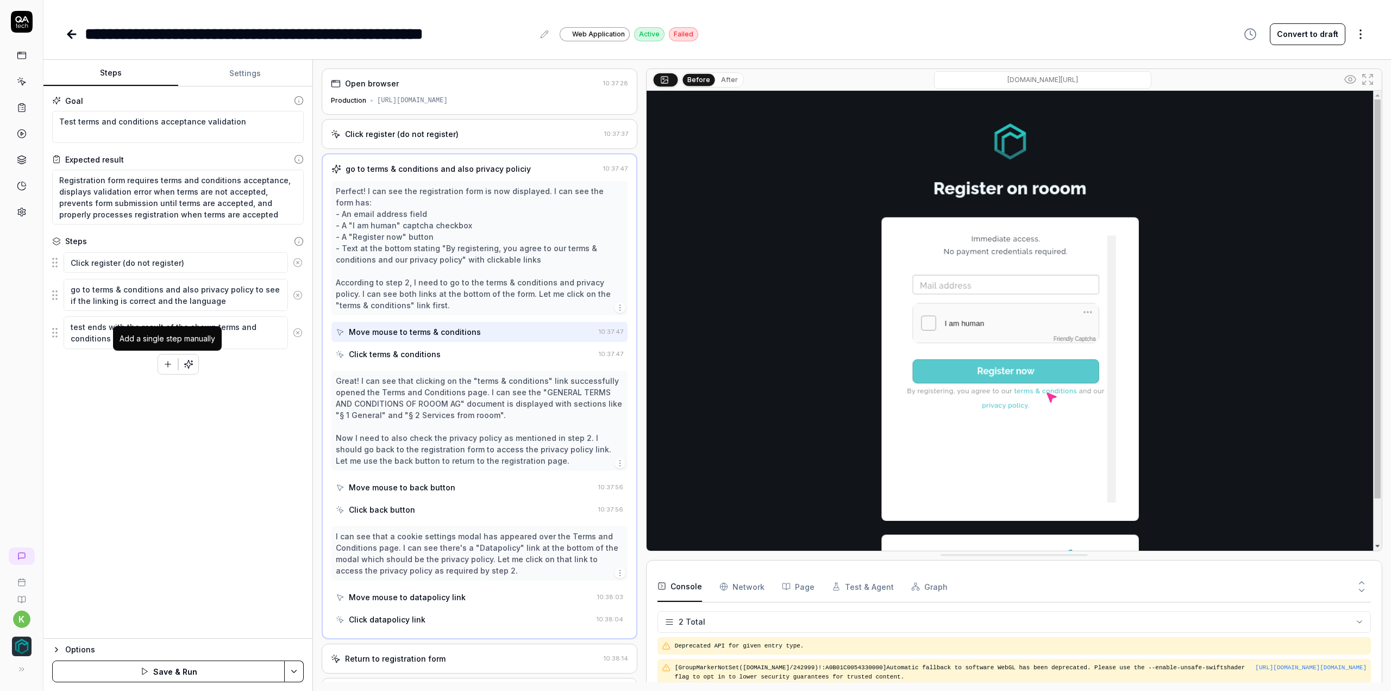
click at [167, 367] on button "button" at bounding box center [168, 364] width 20 height 20
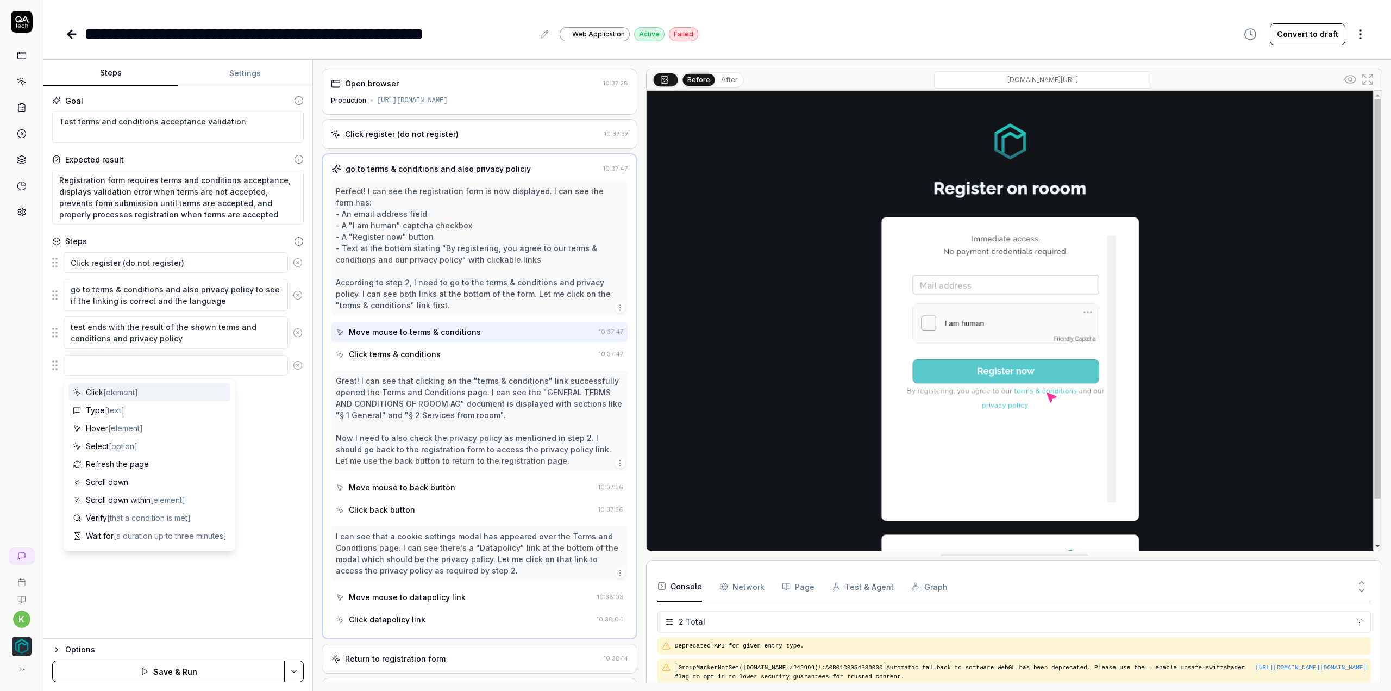
click at [305, 362] on div "Goal Test terms and conditions acceptance validation Expected result Registrati…" at bounding box center [177, 362] width 269 height 552
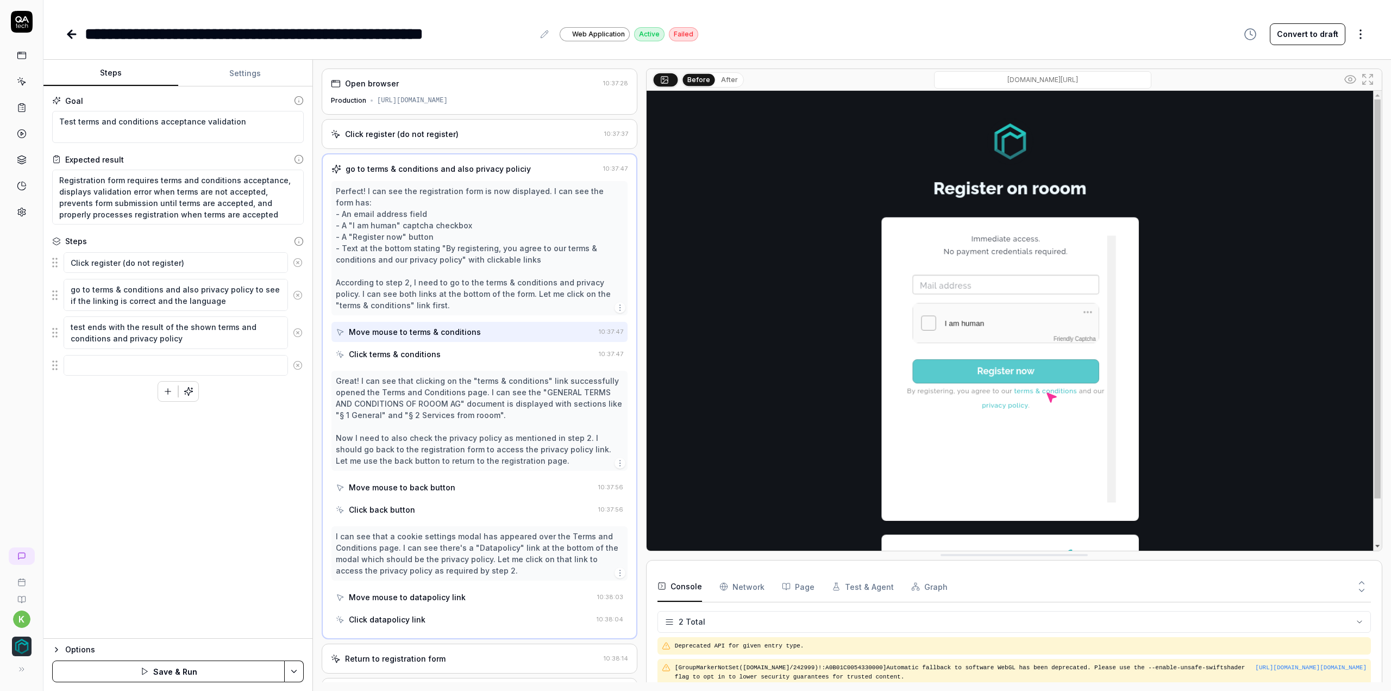
click at [297, 365] on icon at bounding box center [298, 365] width 10 height 10
click at [223, 674] on button "Save & Run" at bounding box center [168, 671] width 233 height 22
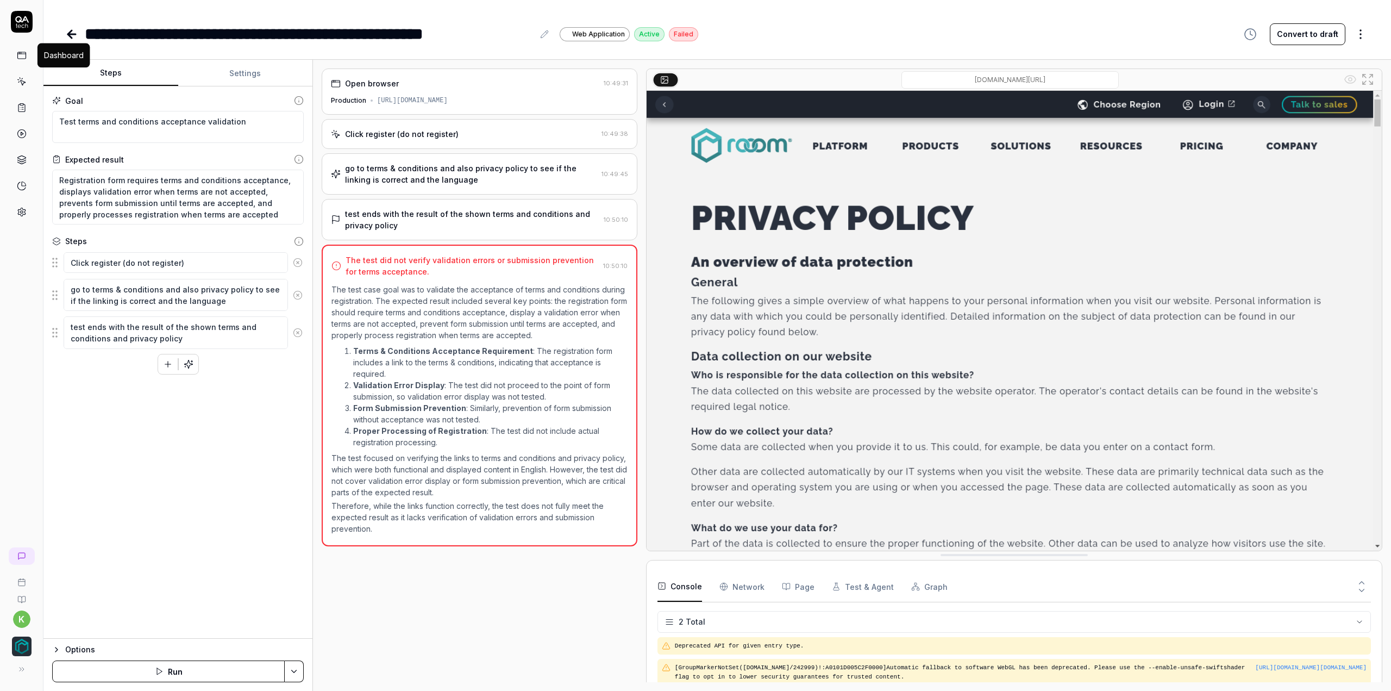
click at [22, 54] on icon at bounding box center [22, 56] width 10 height 10
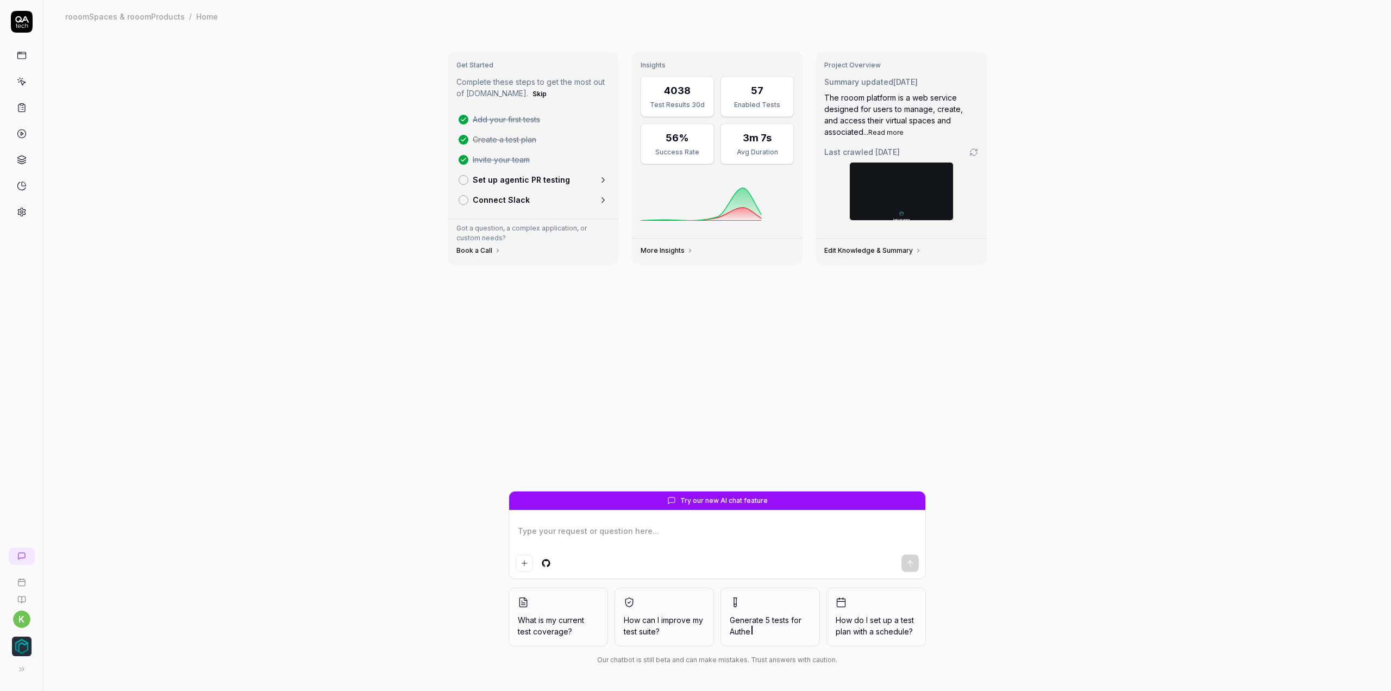
click at [592, 522] on div at bounding box center [717, 547] width 416 height 62
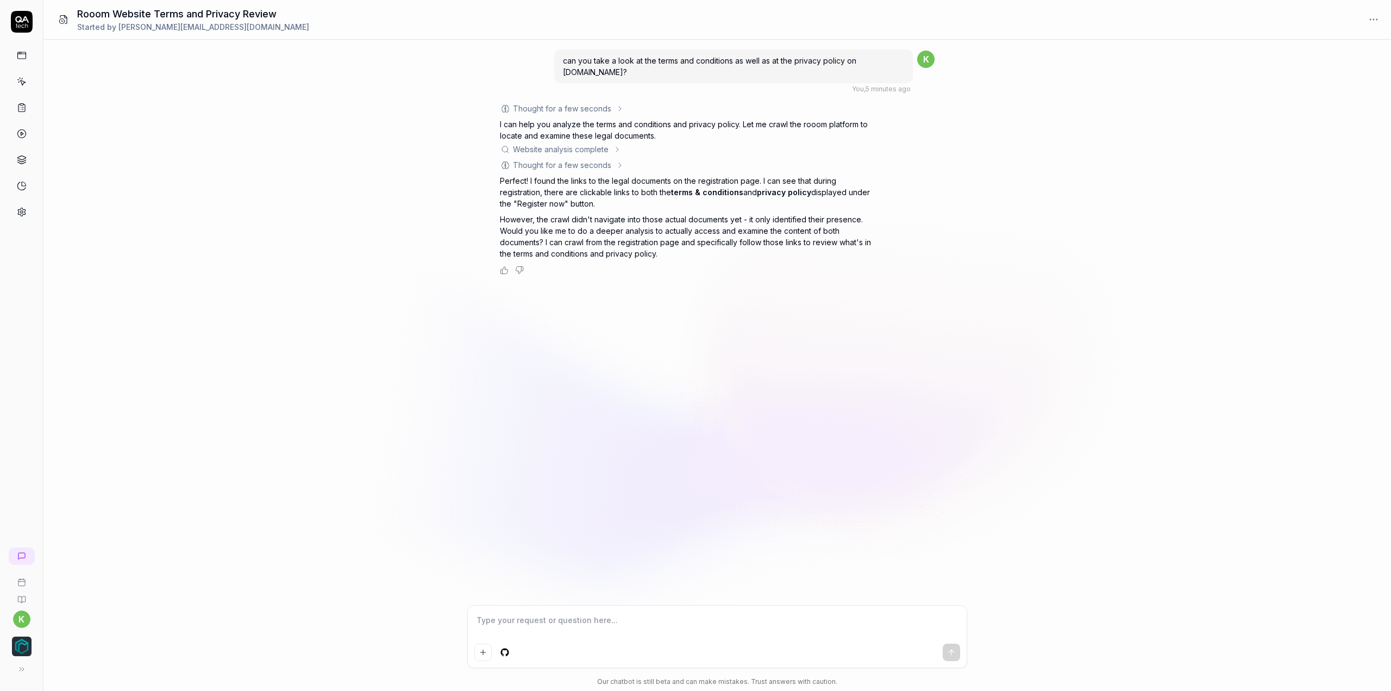
click at [625, 627] on textarea at bounding box center [717, 625] width 486 height 27
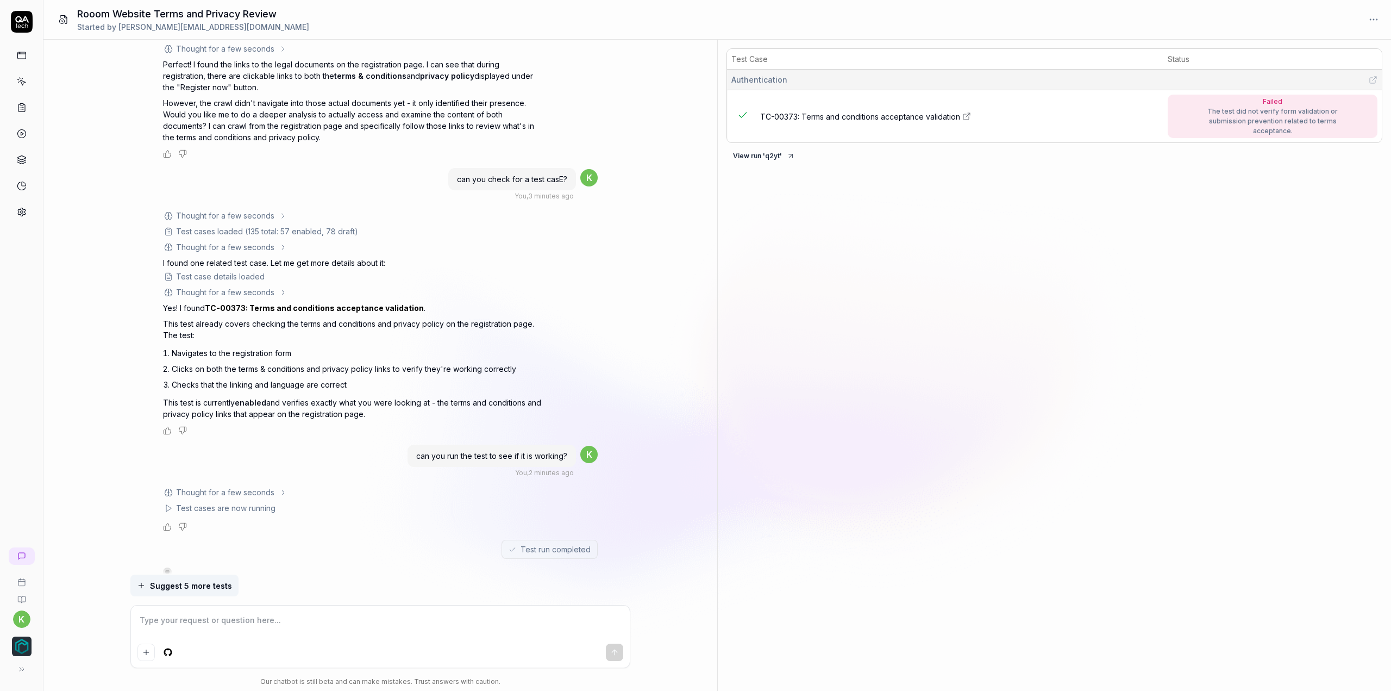
scroll to position [373, 0]
